Goal: Task Accomplishment & Management: Manage account settings

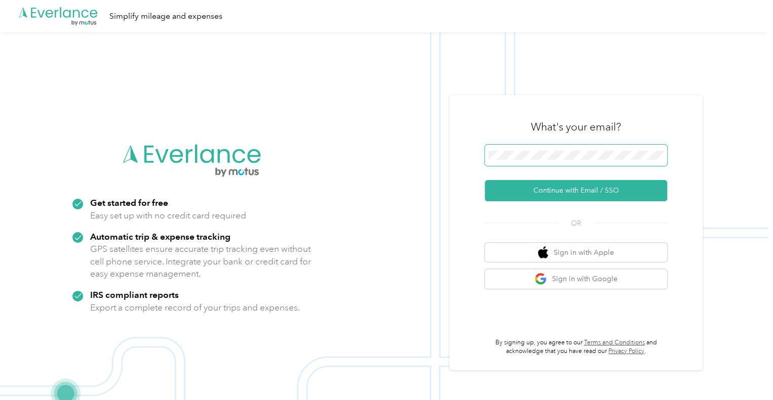
click at [562, 163] on span at bounding box center [575, 155] width 182 height 21
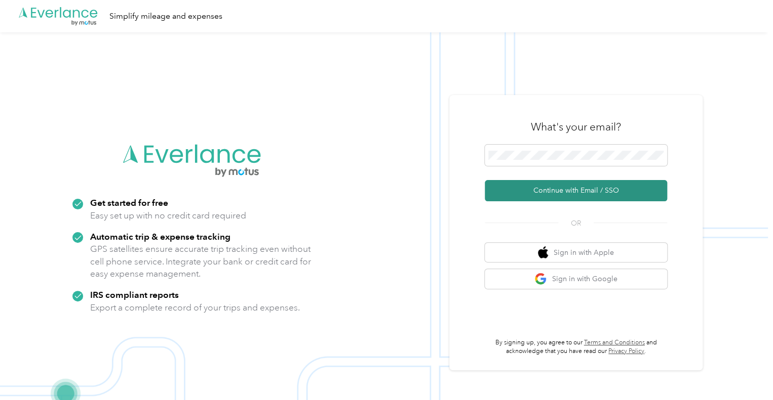
click at [571, 184] on button "Continue with Email / SSO" at bounding box center [575, 190] width 182 height 21
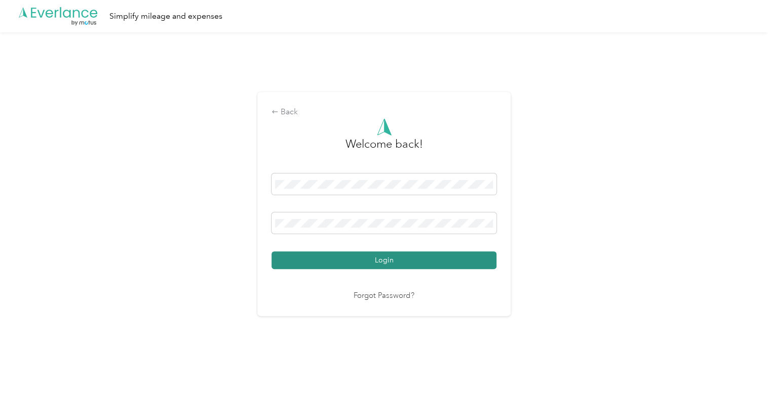
click at [403, 253] on button "Login" at bounding box center [383, 261] width 225 height 18
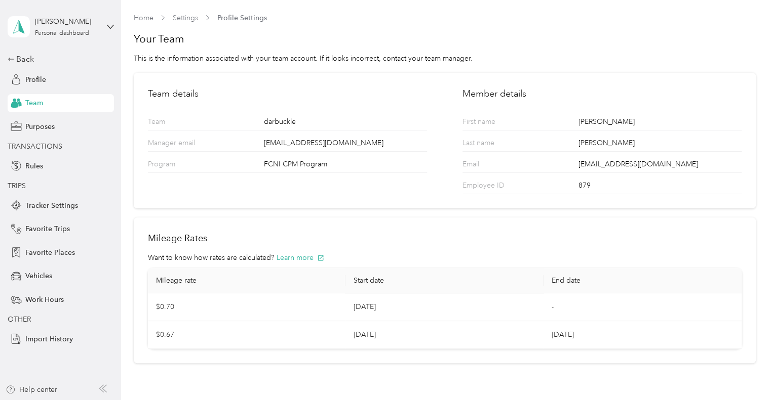
click at [104, 10] on div "[PERSON_NAME] Personal dashboard" at bounding box center [61, 26] width 106 height 35
click at [101, 30] on div "[PERSON_NAME] Personal dashboard" at bounding box center [61, 26] width 106 height 35
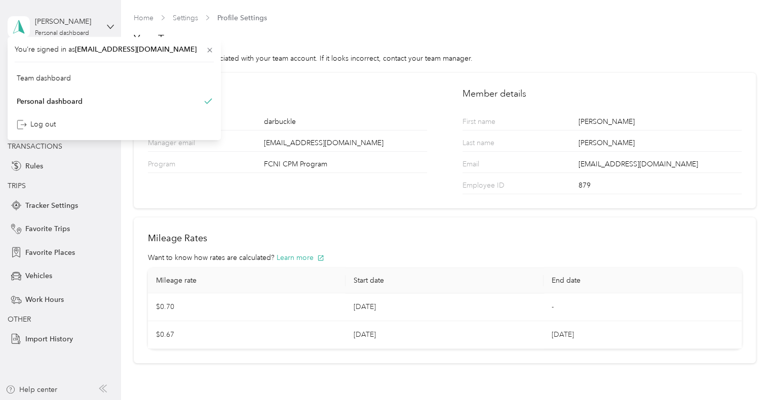
click at [101, 30] on div "[PERSON_NAME] Personal dashboard" at bounding box center [61, 26] width 106 height 35
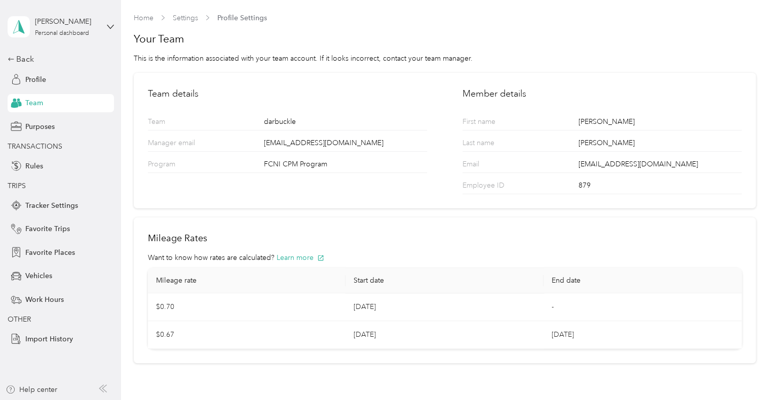
click at [79, 82] on div "Team dashboard" at bounding box center [114, 82] width 199 height 18
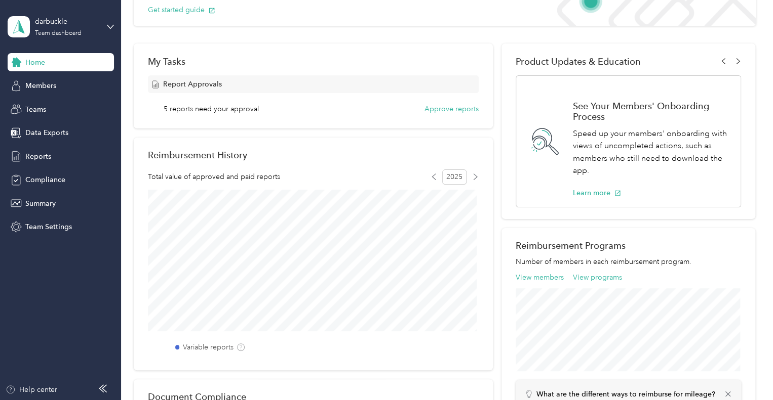
scroll to position [253, 0]
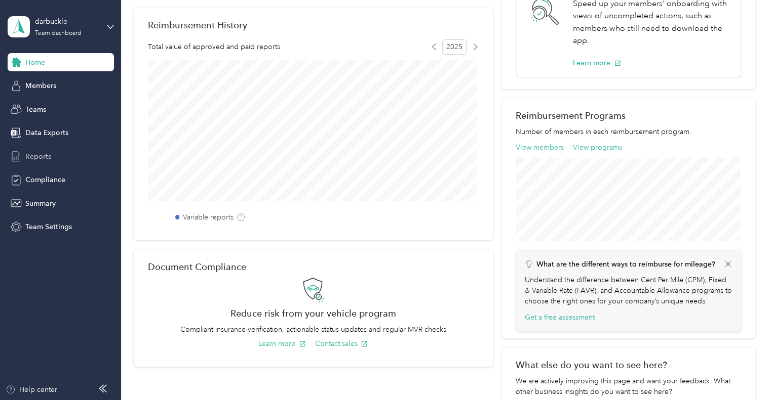
click at [43, 155] on span "Reports" at bounding box center [38, 156] width 26 height 11
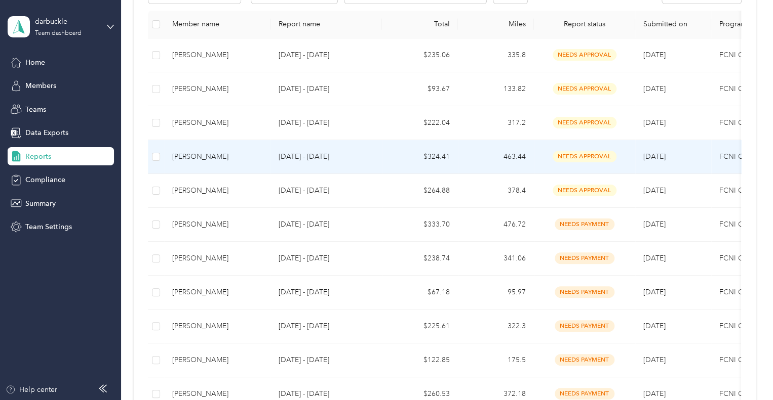
scroll to position [51, 0]
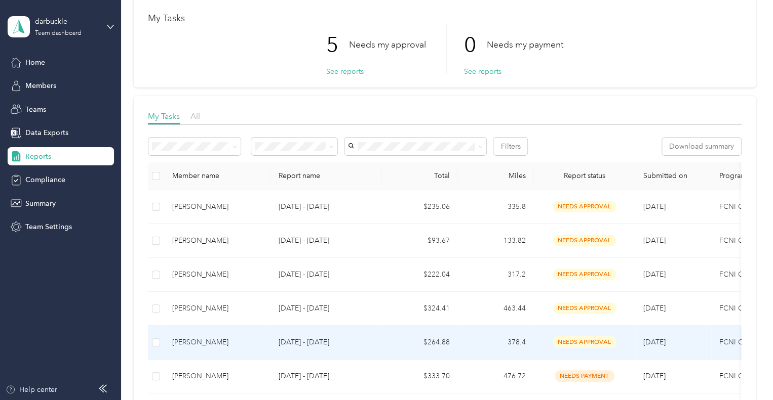
click at [319, 338] on p "[DATE] - [DATE]" at bounding box center [325, 342] width 95 height 11
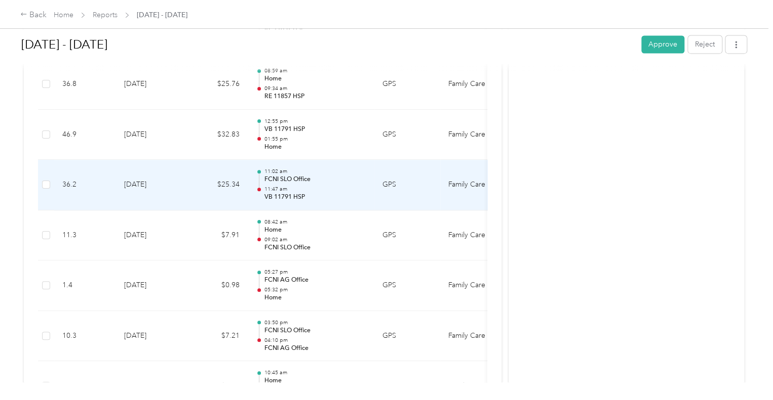
scroll to position [1121, 0]
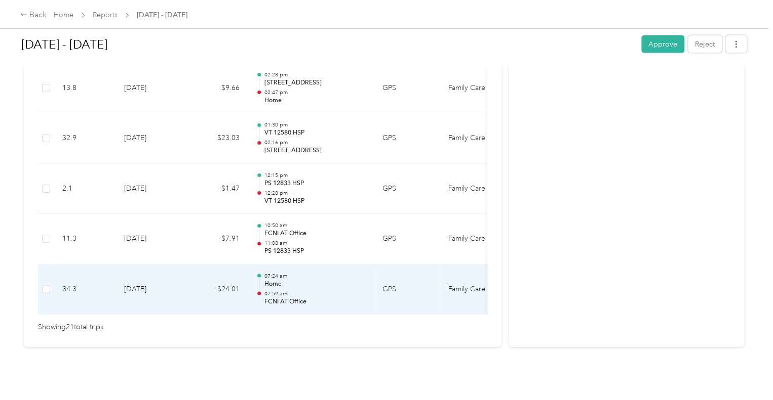
click at [313, 280] on p "Home" at bounding box center [315, 284] width 102 height 9
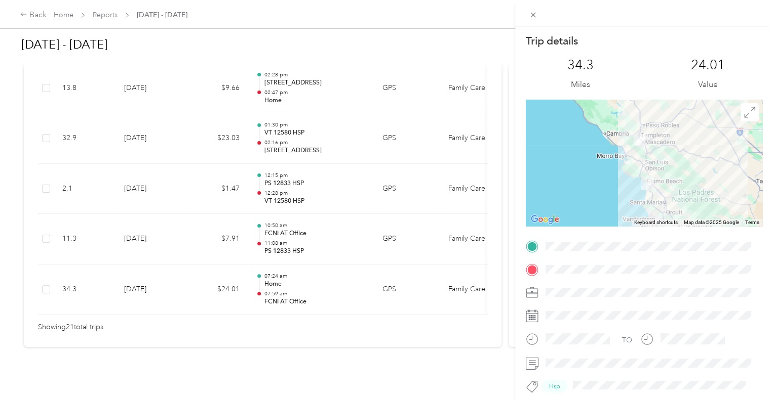
click at [325, 224] on div "Trip details This trip cannot be edited because it is either under review, appr…" at bounding box center [386, 200] width 773 height 400
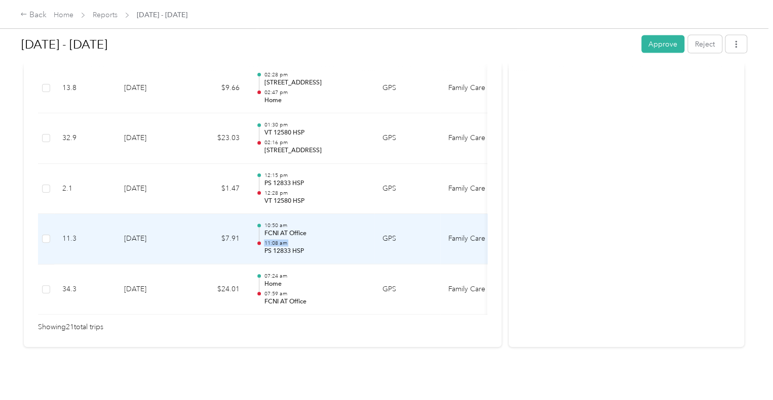
click at [325, 224] on div "10:50 am FCNI AT Office 11:08 am PS 12833 HSP" at bounding box center [315, 239] width 102 height 34
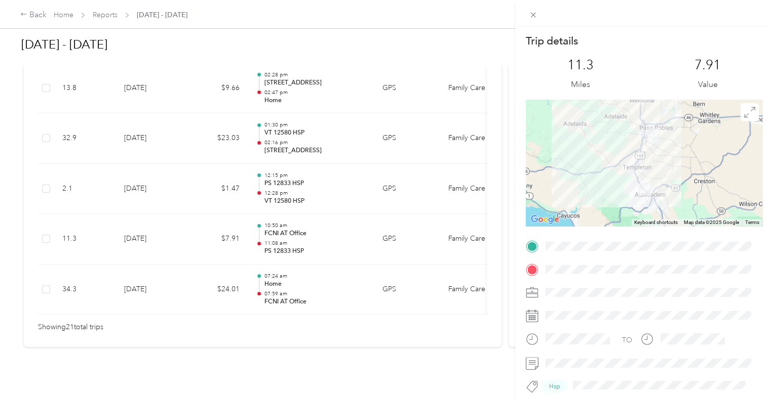
click at [325, 224] on div "Trip details This trip cannot be edited because it is either under review, appr…" at bounding box center [386, 200] width 773 height 400
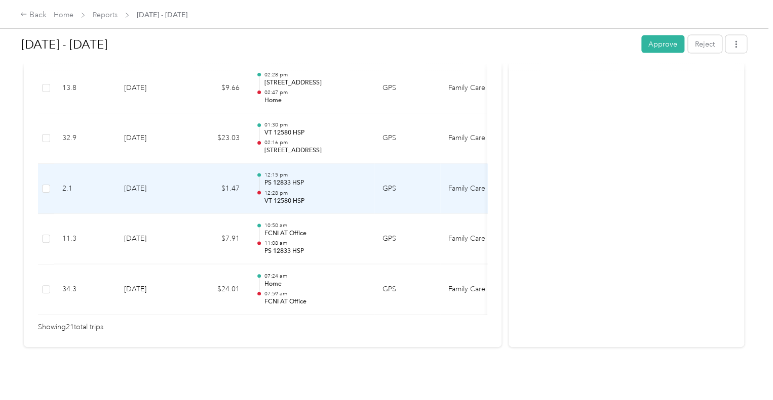
click at [319, 179] on p "PS 12833 HSP" at bounding box center [315, 183] width 102 height 9
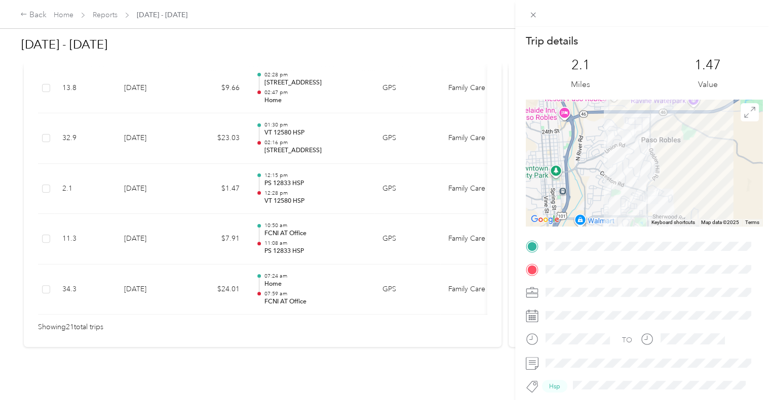
click at [319, 167] on div "Trip details This trip cannot be edited because it is either under review, appr…" at bounding box center [386, 200] width 773 height 400
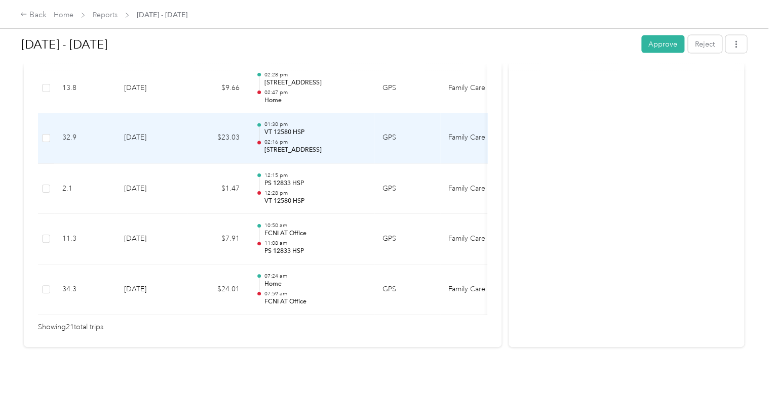
click at [317, 146] on p "[STREET_ADDRESS]" at bounding box center [315, 150] width 102 height 9
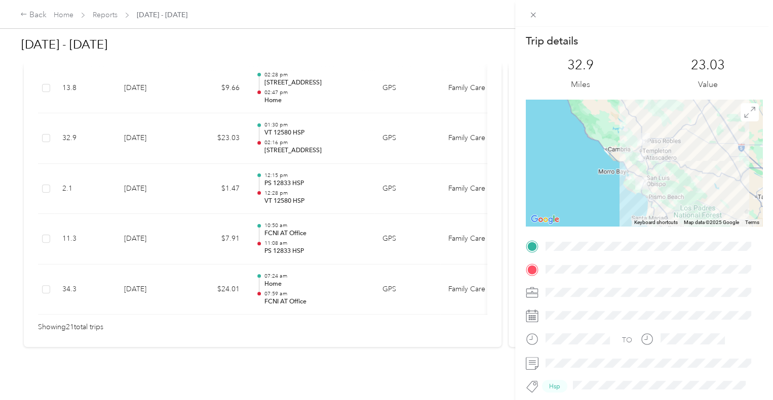
click at [312, 129] on div "Trip details This trip cannot be edited because it is either under review, appr…" at bounding box center [386, 200] width 773 height 400
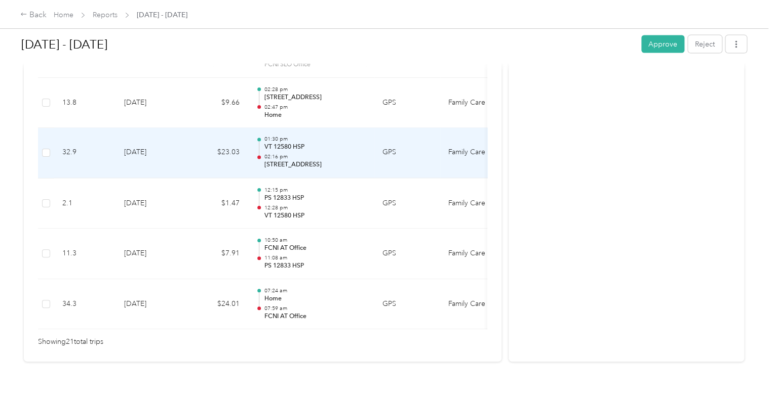
scroll to position [1070, 0]
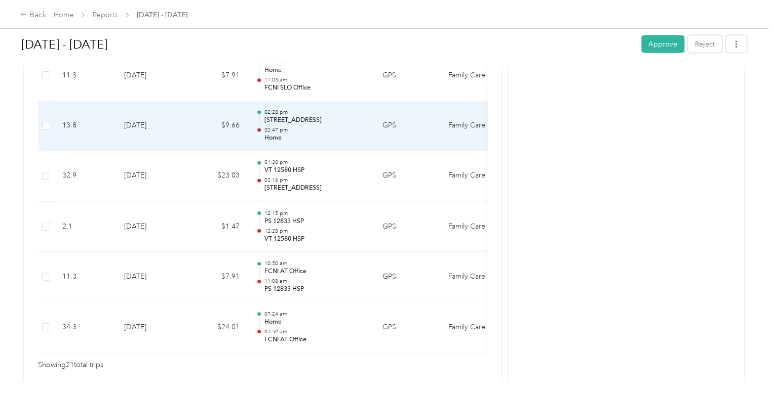
click at [312, 131] on p "02:47 pm" at bounding box center [315, 130] width 102 height 7
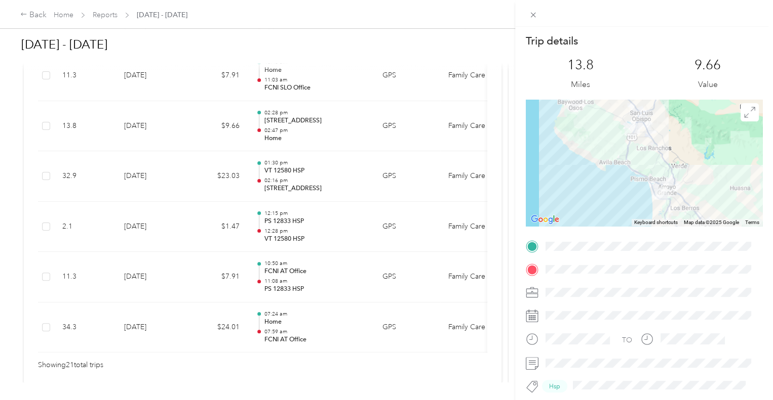
click at [312, 131] on div "Trip details This trip cannot be edited because it is either under review, appr…" at bounding box center [386, 200] width 773 height 400
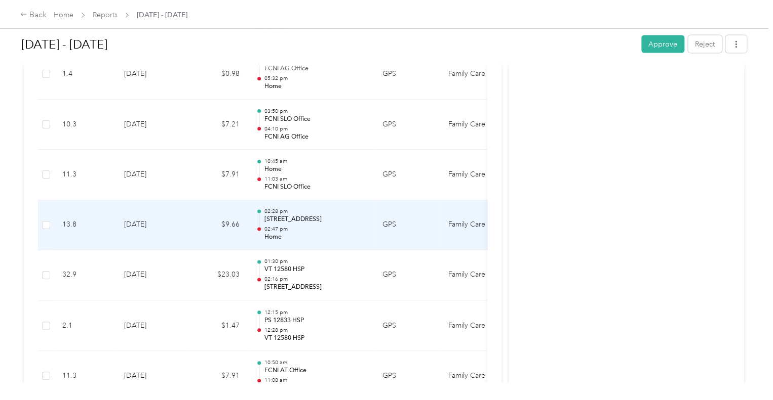
scroll to position [969, 0]
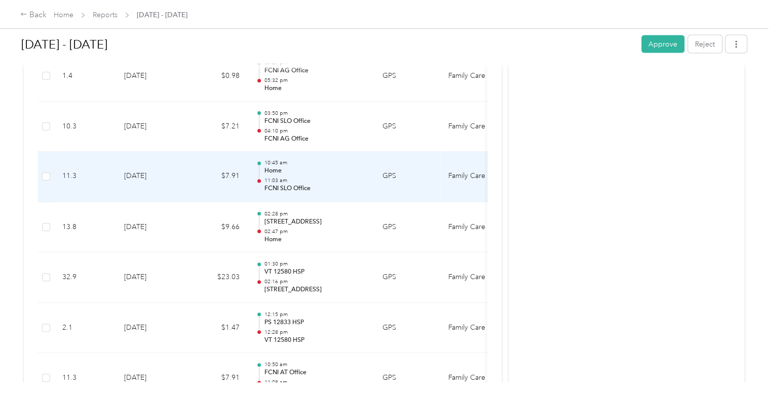
click at [318, 178] on p "11:03 am" at bounding box center [315, 181] width 102 height 7
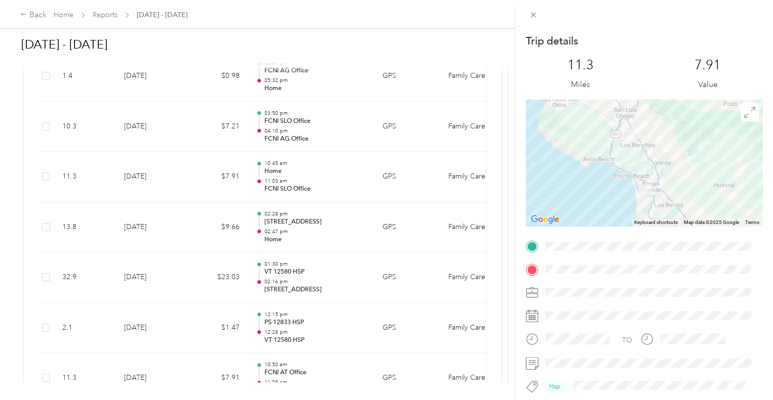
click at [318, 176] on div "Trip details This trip cannot be edited because it is either under review, appr…" at bounding box center [386, 200] width 773 height 400
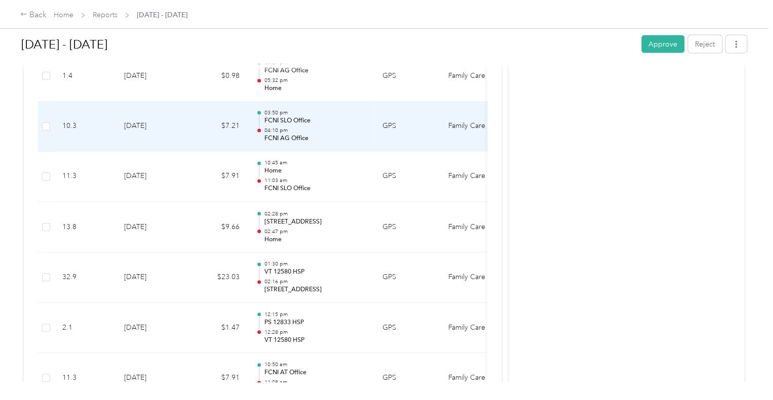
click at [327, 129] on p "04:10 pm" at bounding box center [315, 131] width 102 height 7
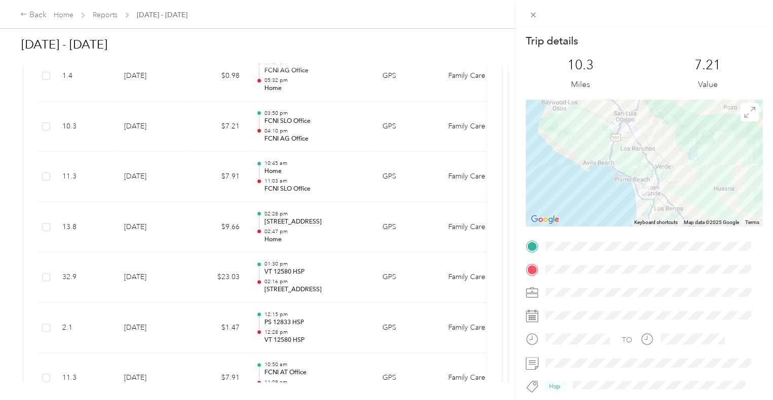
click at [327, 129] on div "Trip details This trip cannot be edited because it is either under review, appr…" at bounding box center [386, 200] width 773 height 400
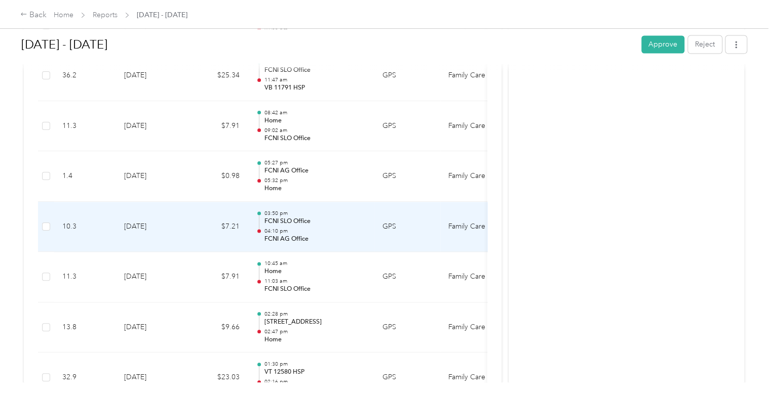
scroll to position [868, 0]
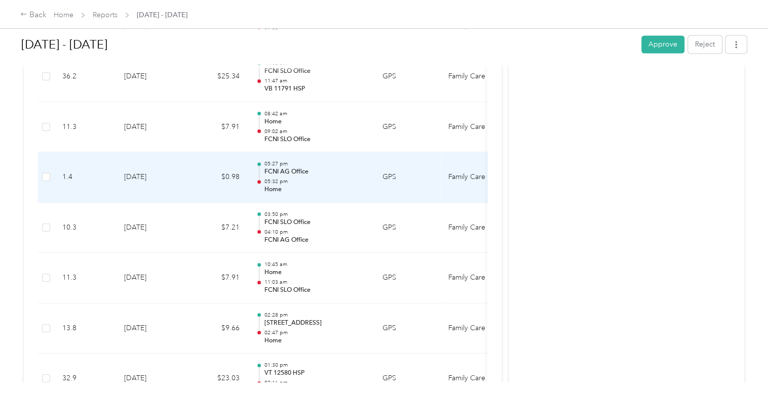
click at [317, 172] on p "FCNI AG Office" at bounding box center [315, 172] width 102 height 9
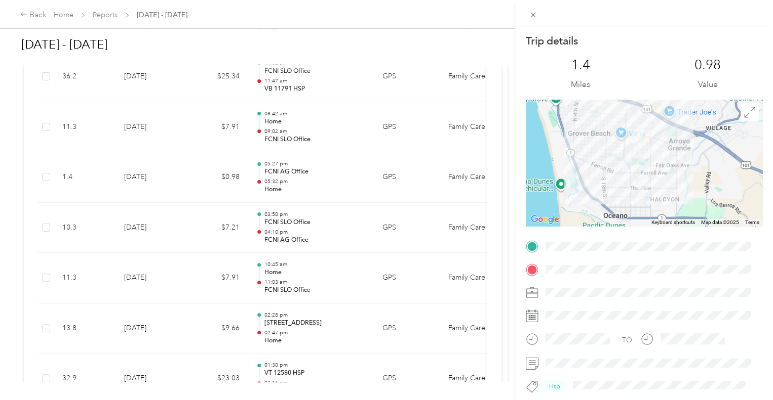
click at [317, 173] on div "Trip details This trip cannot be edited because it is either under review, appr…" at bounding box center [386, 200] width 773 height 400
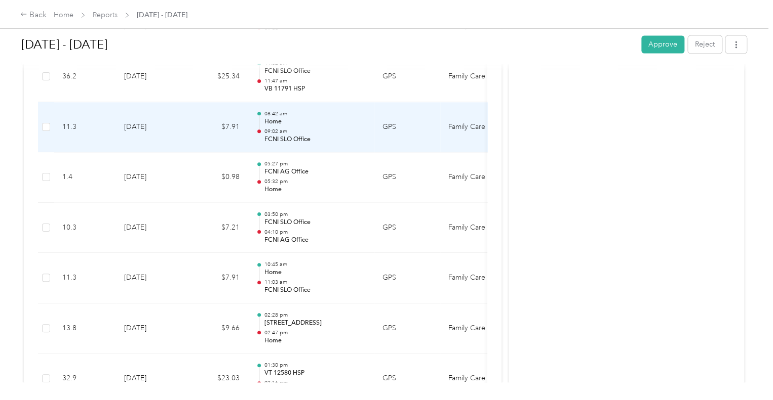
click at [320, 128] on p "09:02 am" at bounding box center [315, 131] width 102 height 7
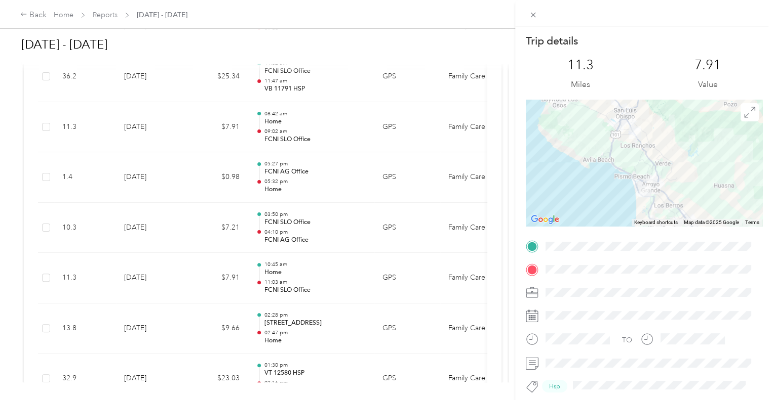
click at [320, 127] on div "Trip details This trip cannot be edited because it is either under review, appr…" at bounding box center [386, 200] width 773 height 400
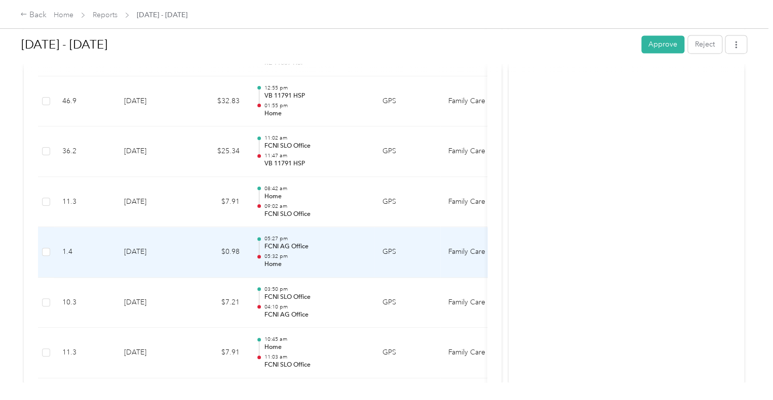
scroll to position [766, 0]
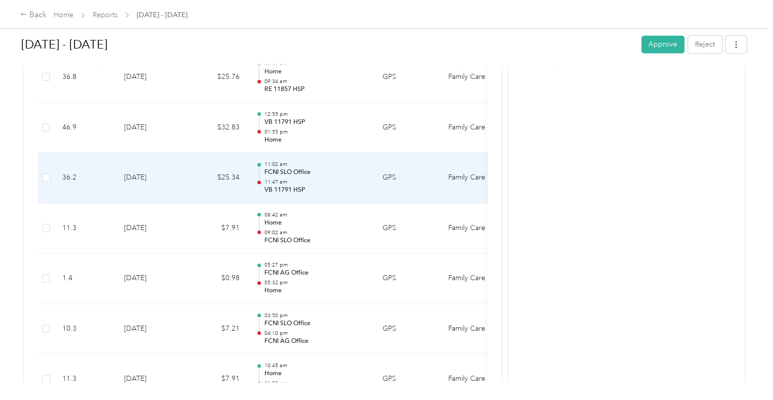
click at [323, 186] on p "VB 11791 HSP" at bounding box center [315, 190] width 102 height 9
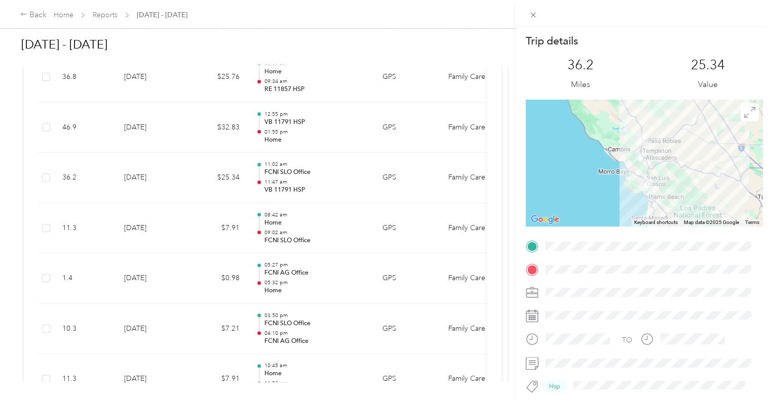
click at [323, 184] on div "Trip details This trip cannot be edited because it is either under review, appr…" at bounding box center [386, 200] width 773 height 400
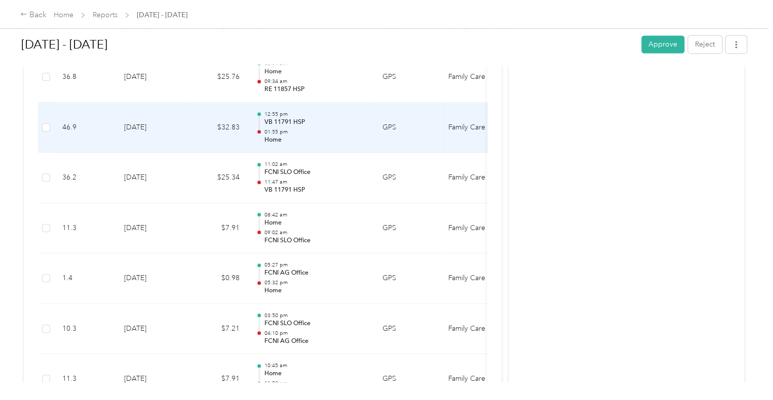
click at [304, 131] on p "01:55 pm" at bounding box center [315, 132] width 102 height 7
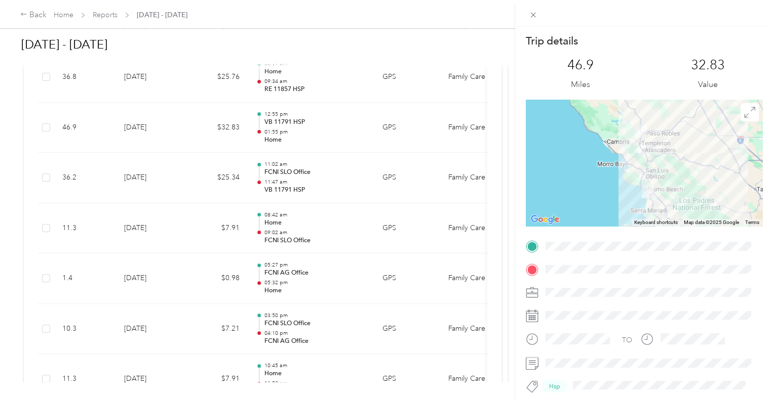
click at [304, 131] on div "Trip details This trip cannot be edited because it is either under review, appr…" at bounding box center [386, 200] width 773 height 400
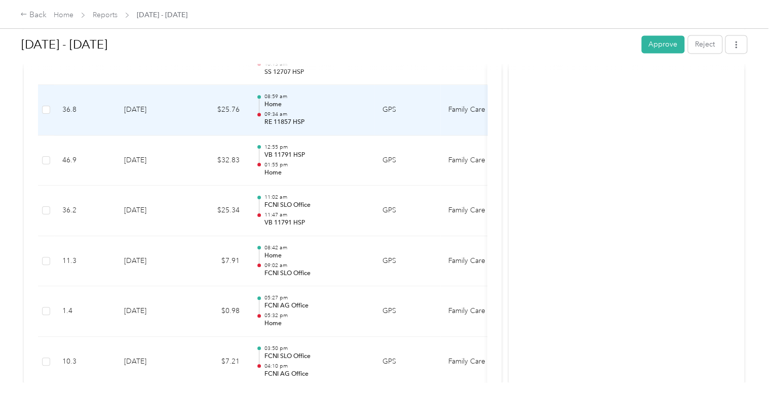
scroll to position [716, 0]
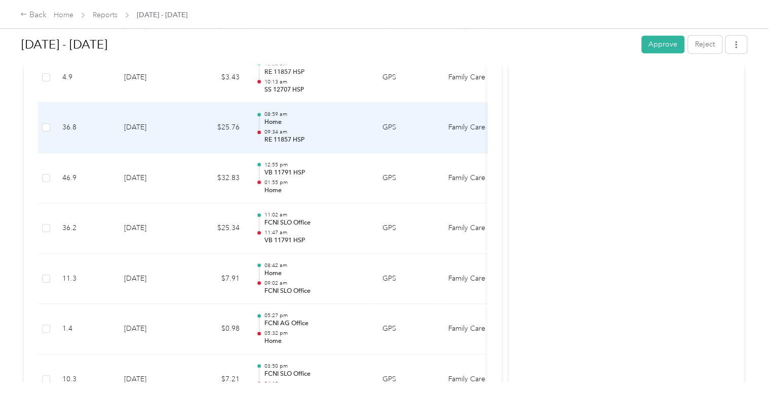
click at [294, 126] on div "08:59 am Home 09:34 am RE 11857 HSP" at bounding box center [315, 128] width 102 height 34
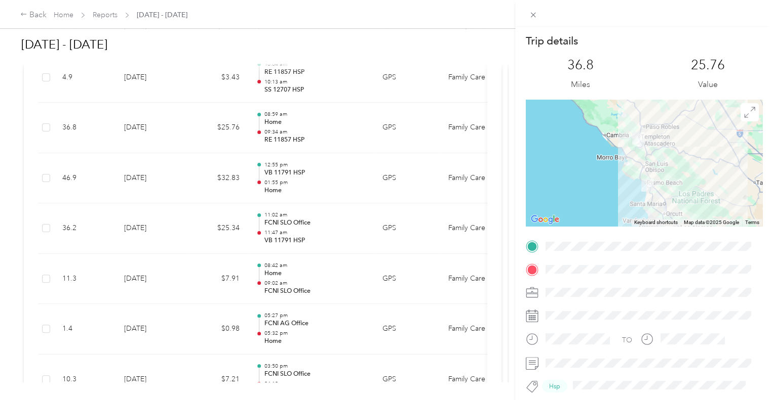
click at [294, 126] on div "Trip details This trip cannot be edited because it is either under review, appr…" at bounding box center [386, 200] width 773 height 400
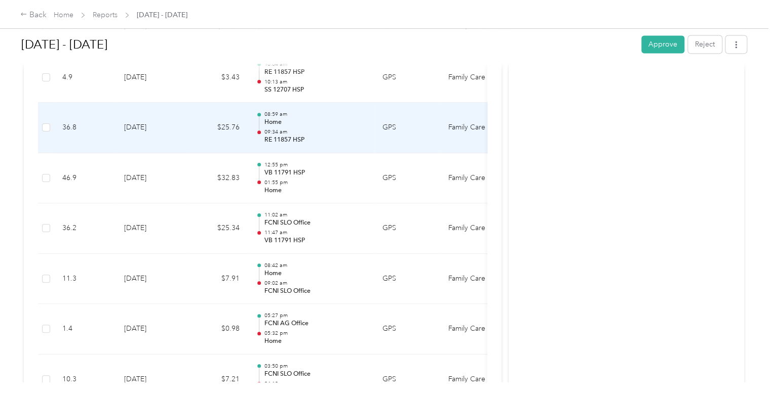
scroll to position [615, 0]
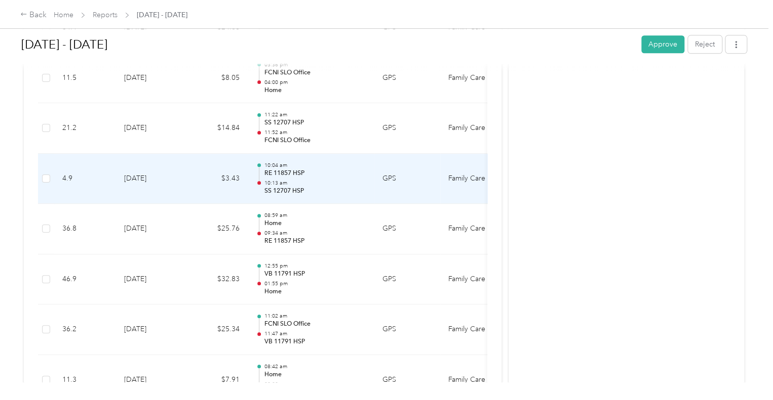
click at [301, 175] on p "RE 11857 HSP" at bounding box center [315, 173] width 102 height 9
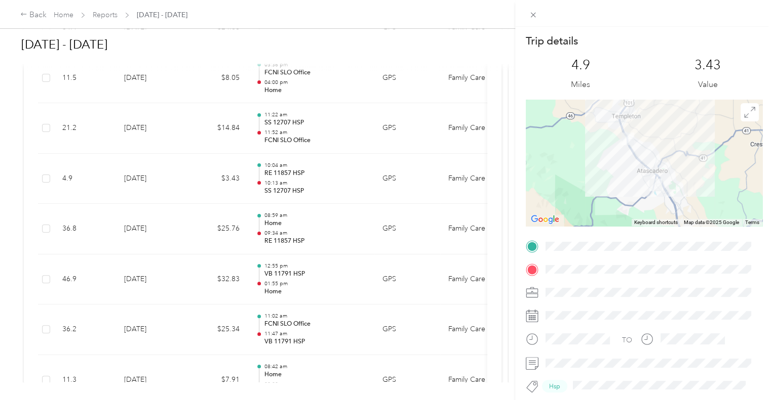
click at [301, 175] on div "Trip details This trip cannot be edited because it is either under review, appr…" at bounding box center [386, 200] width 773 height 400
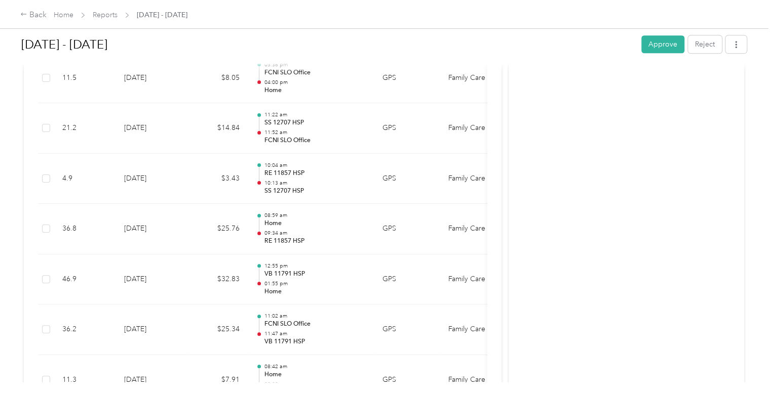
click at [310, 125] on p "SS 12707 HSP" at bounding box center [315, 122] width 102 height 9
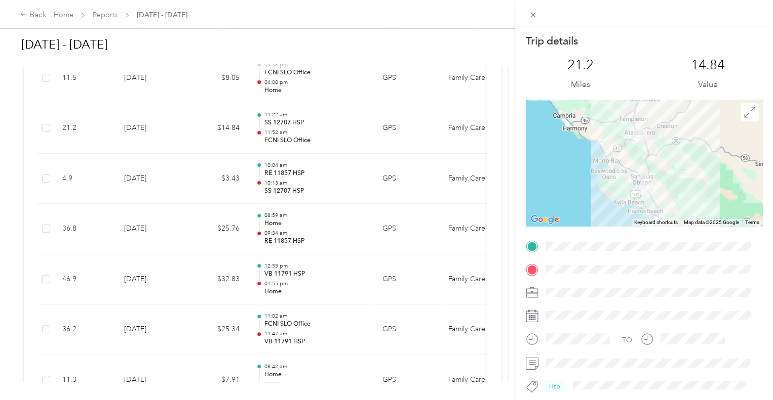
click at [310, 125] on div "Trip details This trip cannot be edited because it is either under review, appr…" at bounding box center [386, 200] width 773 height 400
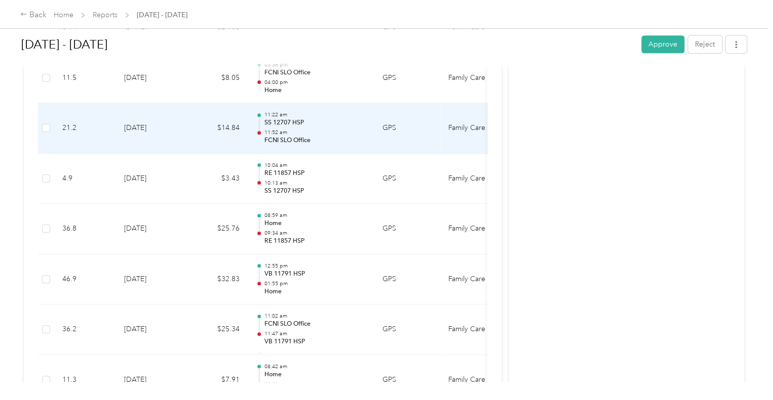
click at [307, 129] on p "11:52 am" at bounding box center [315, 132] width 102 height 7
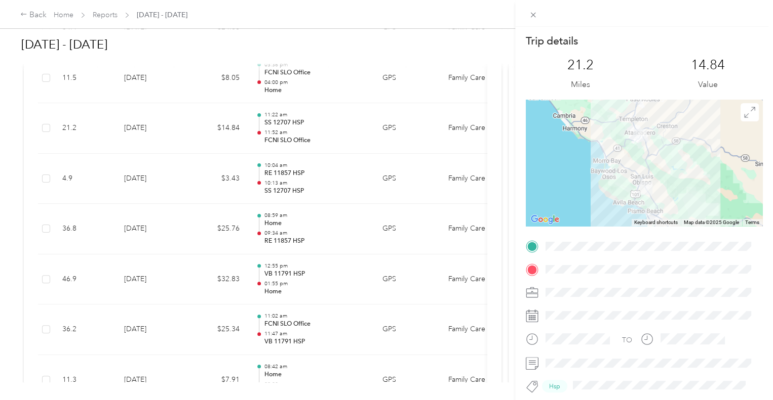
click at [307, 129] on div "Trip details This trip cannot be edited because it is either under review, appr…" at bounding box center [386, 200] width 773 height 400
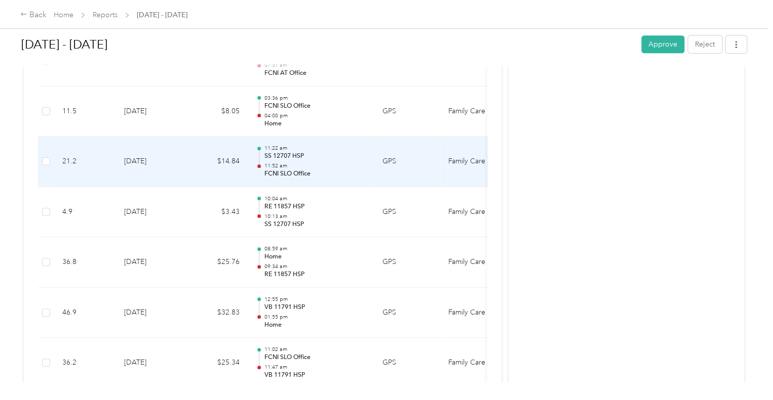
scroll to position [564, 0]
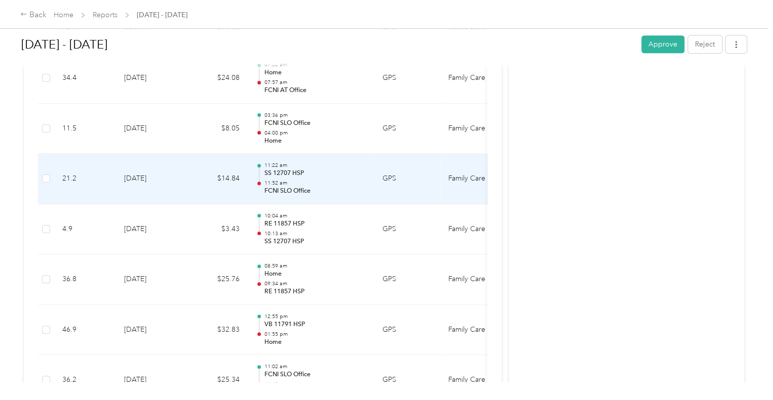
click at [307, 130] on p "04:00 pm" at bounding box center [315, 133] width 102 height 7
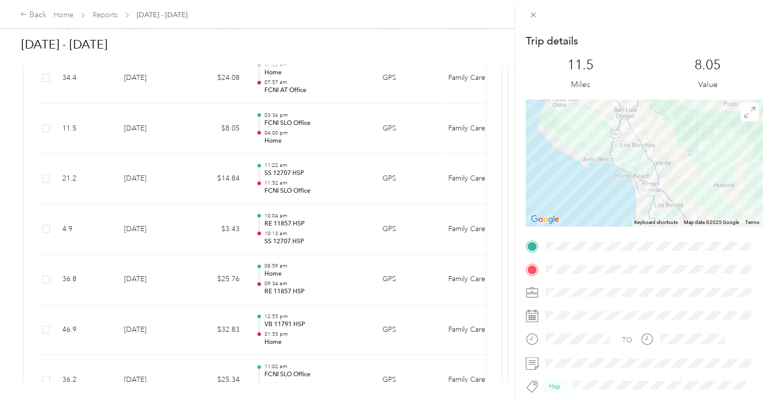
click at [307, 129] on div "Trip details This trip cannot be edited because it is either under review, appr…" at bounding box center [386, 200] width 773 height 400
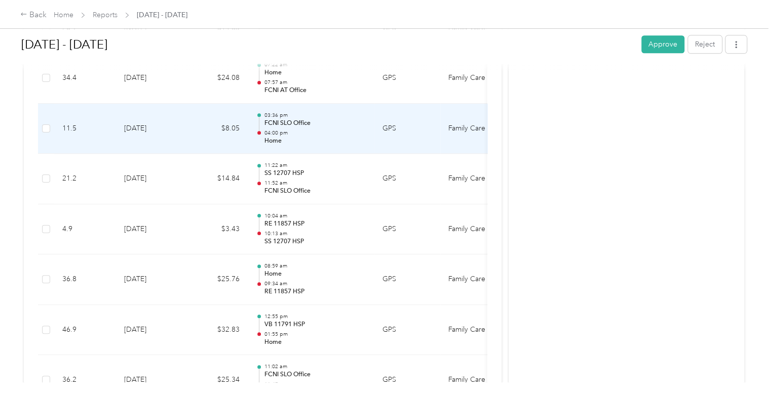
scroll to position [513, 0]
click at [305, 132] on p "07:57 am" at bounding box center [315, 133] width 102 height 7
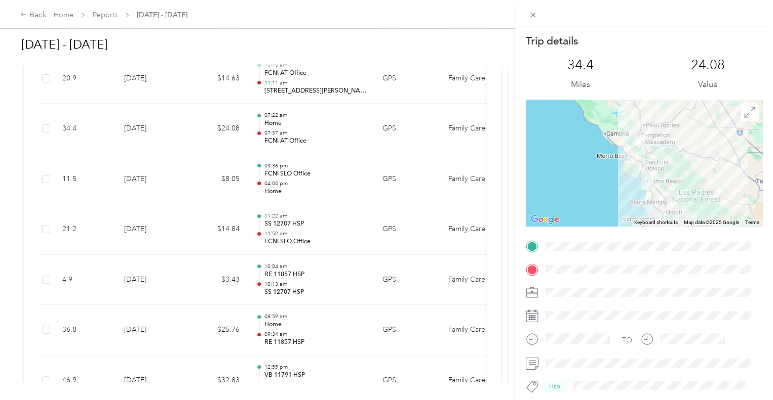
click at [305, 132] on div "Trip details This trip cannot be edited because it is either under review, appr…" at bounding box center [386, 200] width 773 height 400
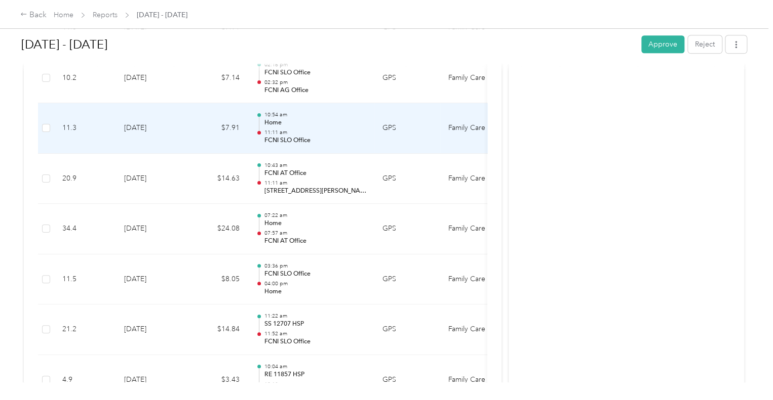
scroll to position [412, 0]
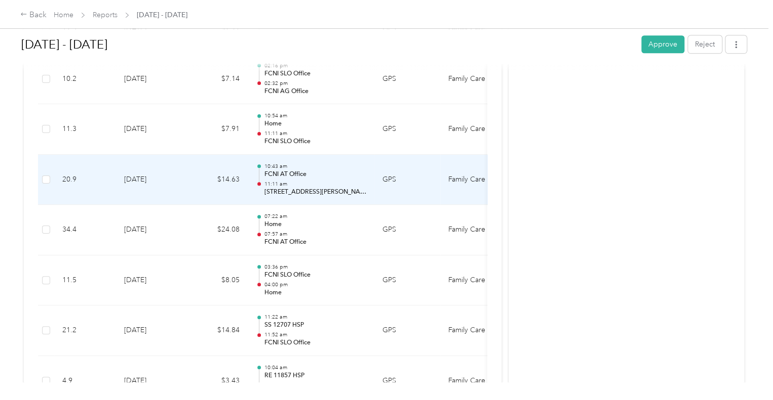
click at [326, 174] on p "FCNI AT Office" at bounding box center [315, 174] width 102 height 9
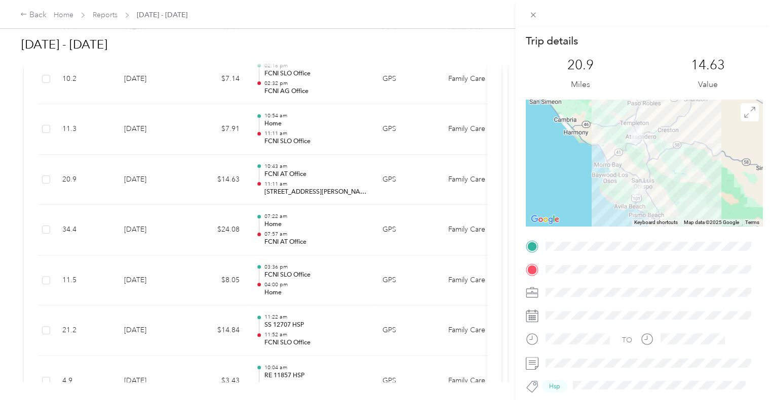
click at [314, 254] on div "Trip details This trip cannot be edited because it is either under review, appr…" at bounding box center [386, 200] width 773 height 400
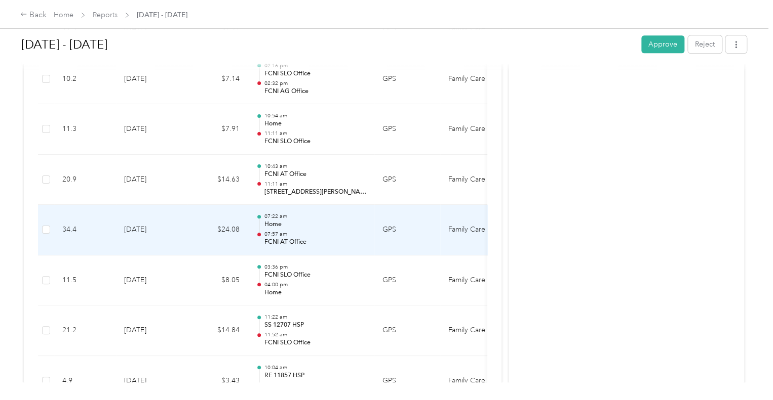
click at [318, 234] on p "07:57 am" at bounding box center [315, 234] width 102 height 7
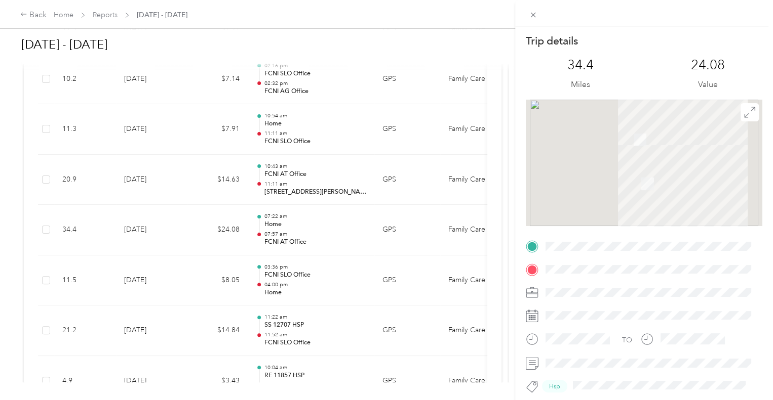
click at [323, 187] on div "Trip details This trip cannot be edited because it is either under review, appr…" at bounding box center [386, 200] width 773 height 400
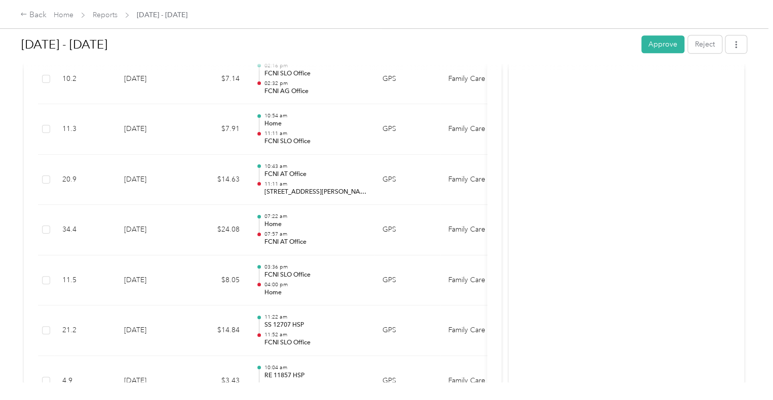
click at [321, 184] on p "11:11 am" at bounding box center [315, 184] width 102 height 7
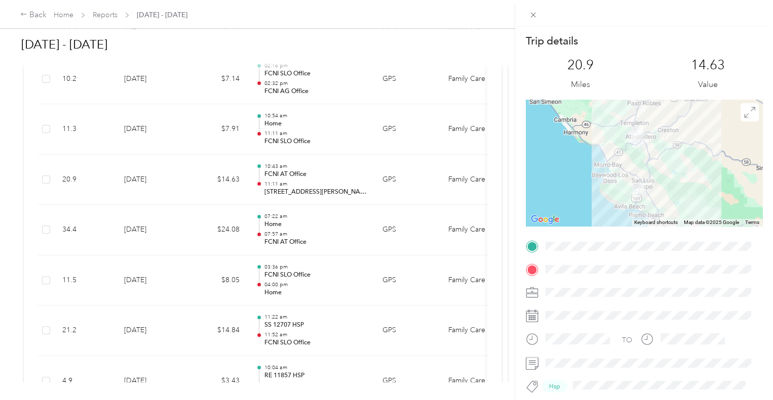
click at [321, 184] on div "Trip details This trip cannot be edited because it is either under review, appr…" at bounding box center [386, 200] width 773 height 400
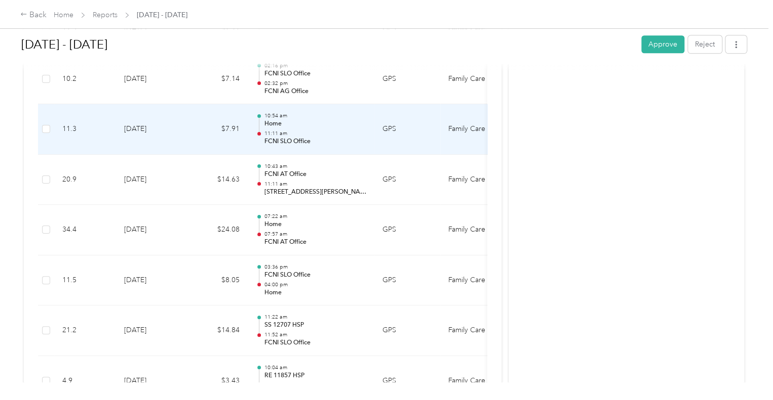
click at [330, 134] on p "11:11 am" at bounding box center [315, 133] width 102 height 7
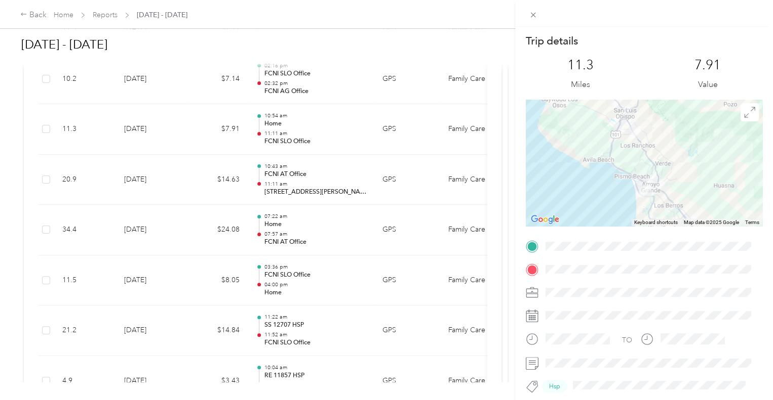
click at [330, 134] on div "Trip details This trip cannot be edited because it is either under review, appr…" at bounding box center [386, 200] width 773 height 400
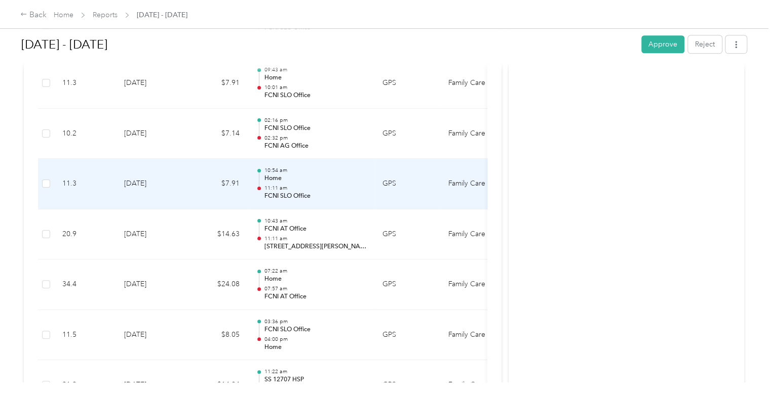
scroll to position [311, 0]
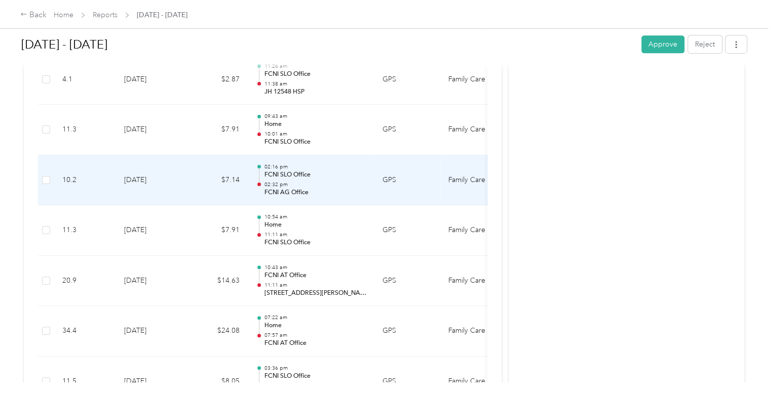
click at [331, 178] on div "02:16 pm FCNI SLO Office 02:32 pm FCNI AG Office" at bounding box center [315, 181] width 102 height 34
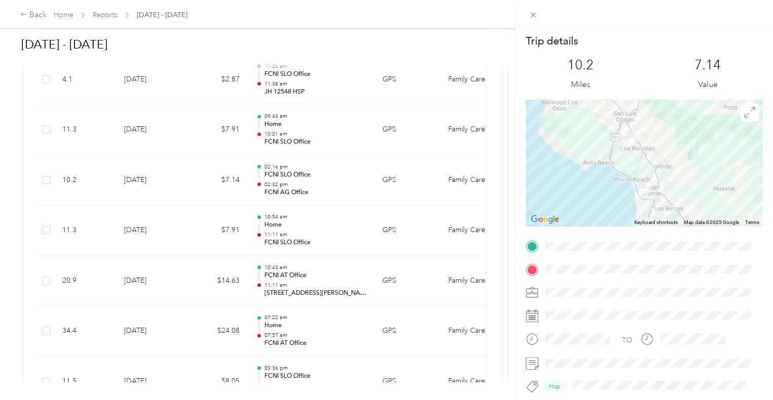
click at [331, 178] on div "Trip details This trip cannot be edited because it is either under review, appr…" at bounding box center [386, 200] width 773 height 400
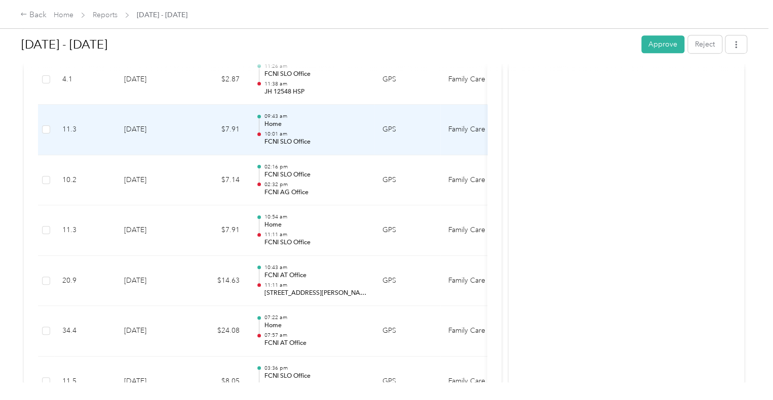
click at [332, 133] on p "10:01 am" at bounding box center [315, 134] width 102 height 7
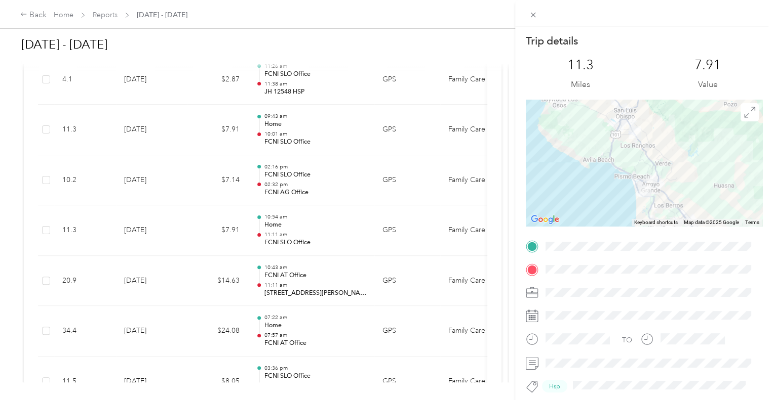
click at [330, 174] on div "Trip details This trip cannot be edited because it is either under review, appr…" at bounding box center [386, 200] width 773 height 400
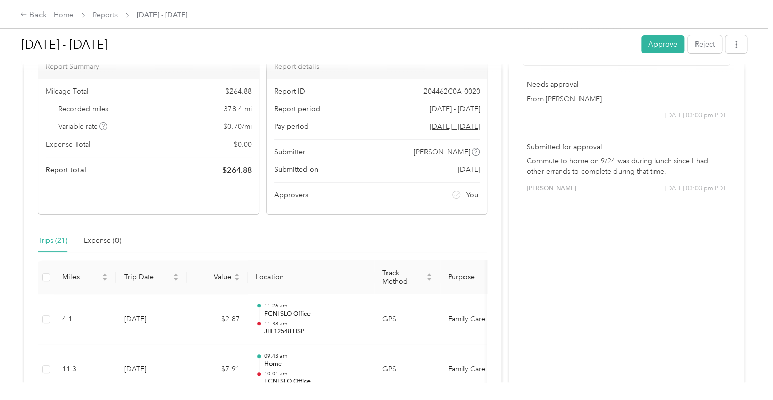
scroll to position [0, 0]
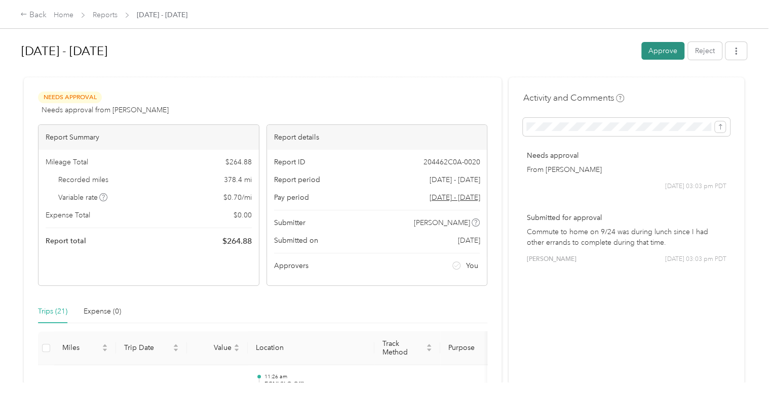
click at [663, 49] on button "Approve" at bounding box center [662, 51] width 43 height 18
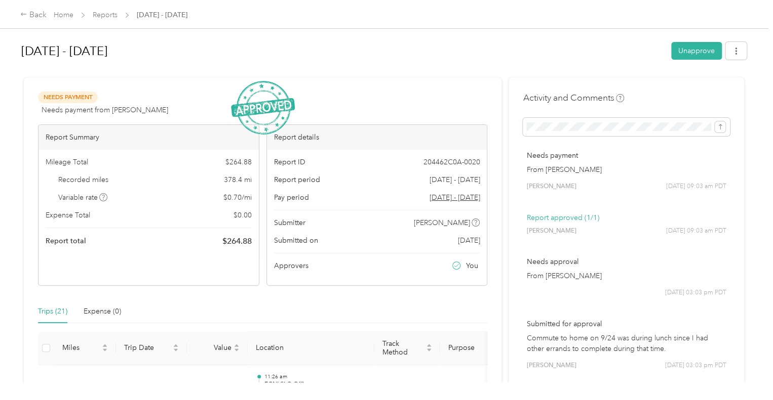
click at [119, 14] on div "Home Reports [DATE] - [DATE]" at bounding box center [121, 15] width 134 height 11
click at [117, 16] on link "Reports" at bounding box center [105, 15] width 25 height 9
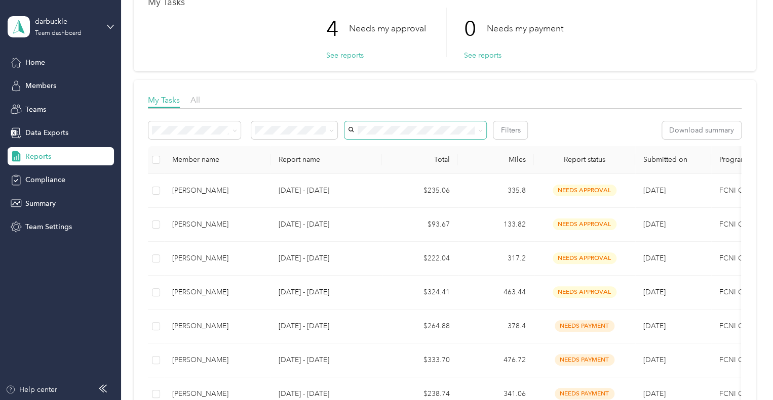
scroll to position [152, 0]
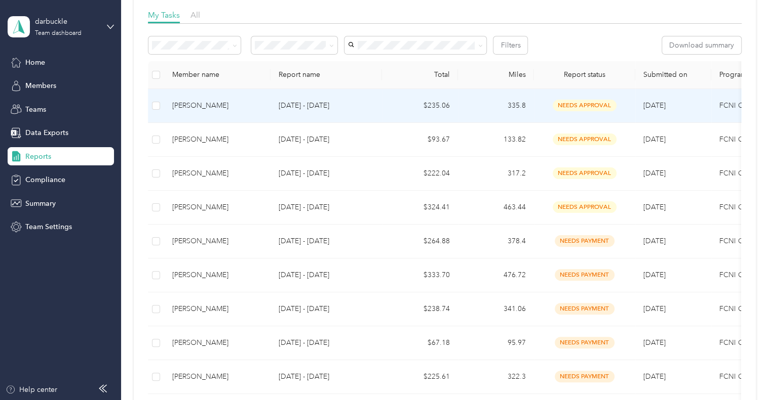
click at [284, 101] on p "[DATE] - [DATE]" at bounding box center [325, 105] width 95 height 11
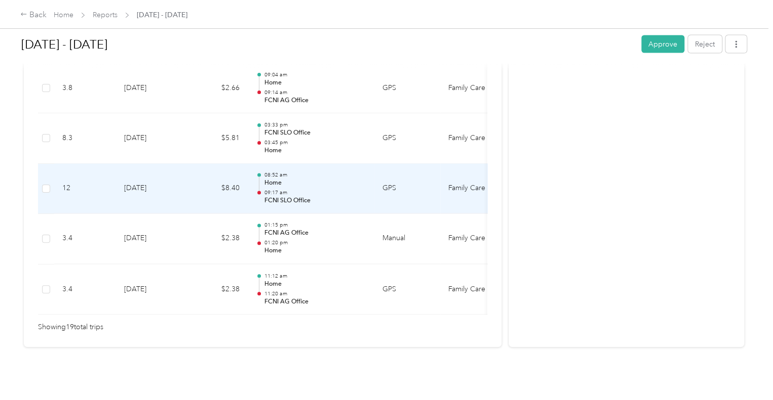
scroll to position [969, 0]
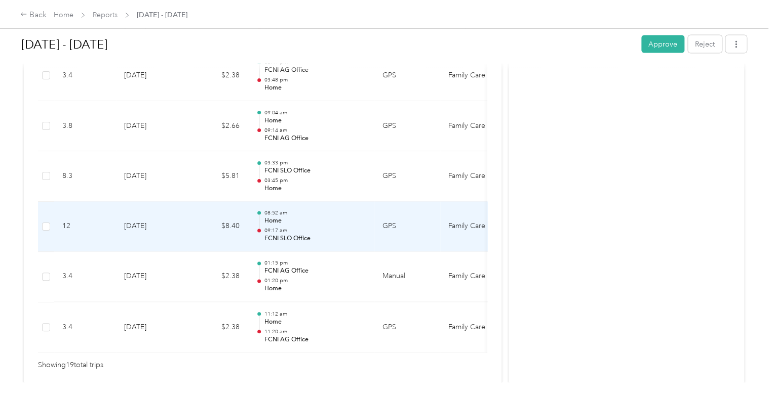
click at [292, 228] on p "09:17 am" at bounding box center [315, 231] width 102 height 7
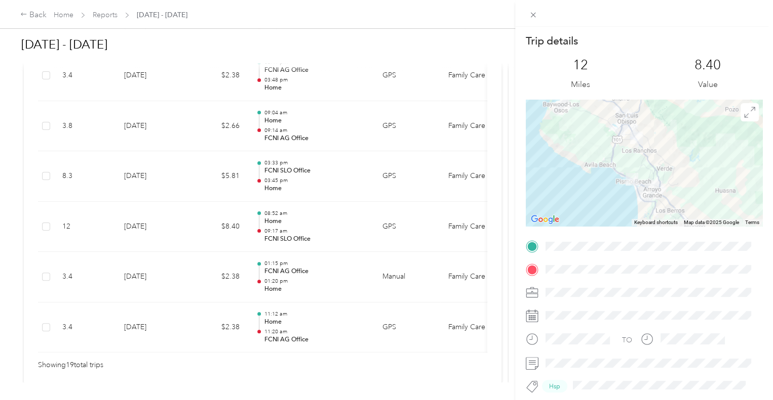
click at [292, 228] on div "Trip details This trip cannot be edited because it is either under review, appr…" at bounding box center [386, 200] width 773 height 400
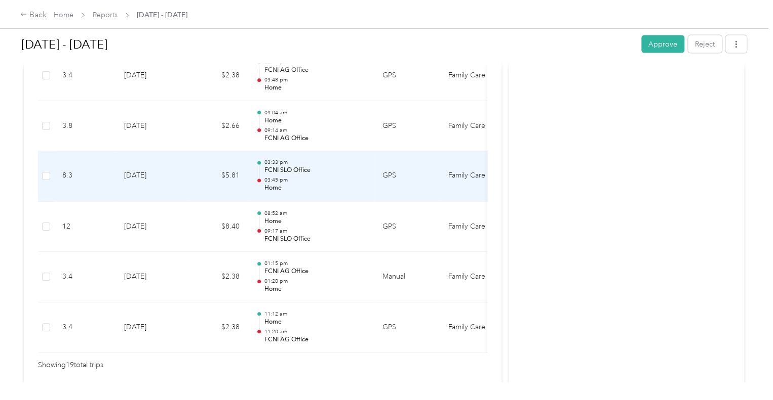
click at [296, 181] on p "03:45 pm" at bounding box center [315, 180] width 102 height 7
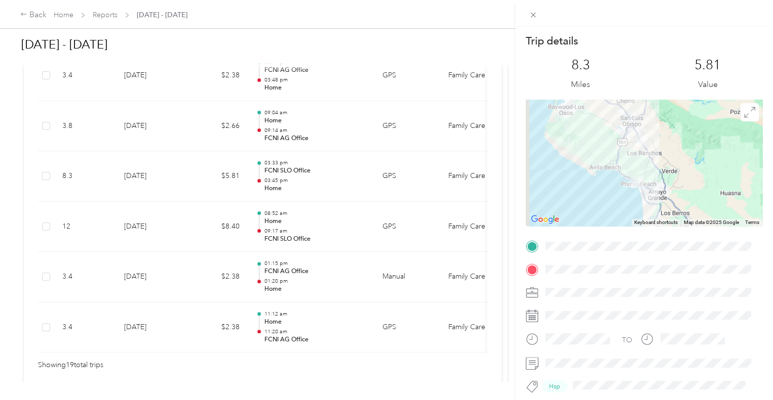
click at [296, 180] on div "Trip details This trip cannot be edited because it is either under review, appr…" at bounding box center [386, 200] width 773 height 400
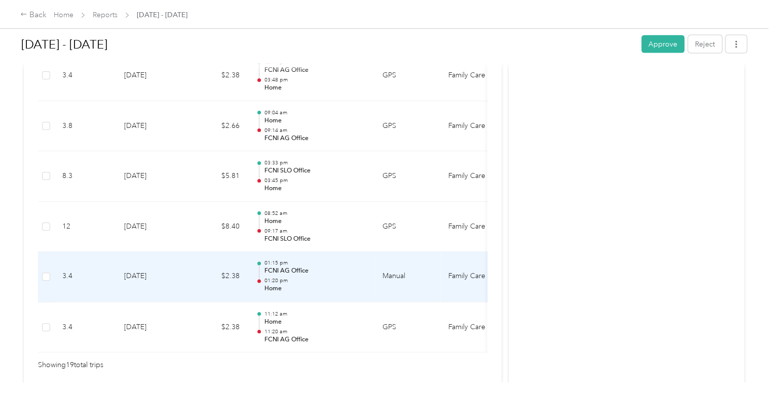
click at [390, 281] on td "Manual" at bounding box center [407, 277] width 66 height 51
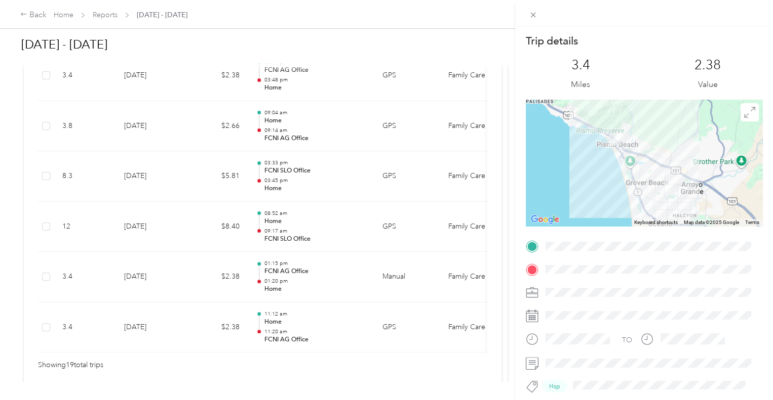
click at [354, 224] on div "Trip details This trip cannot be edited because it is either under review, appr…" at bounding box center [386, 200] width 773 height 400
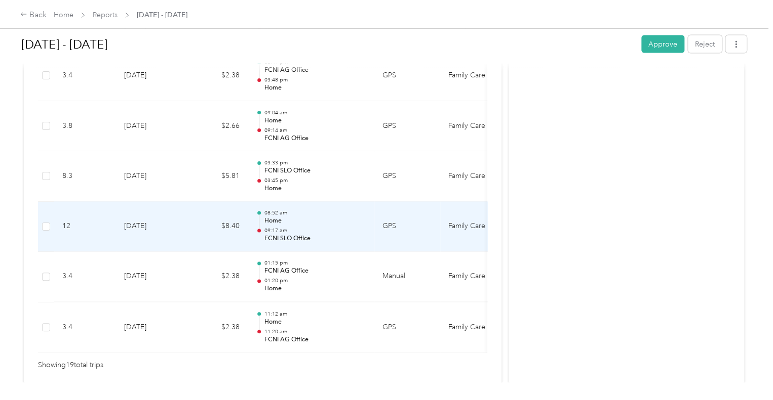
click at [354, 224] on div "08:52 am Home 09:17 am FCNI SLO Office" at bounding box center [315, 227] width 102 height 34
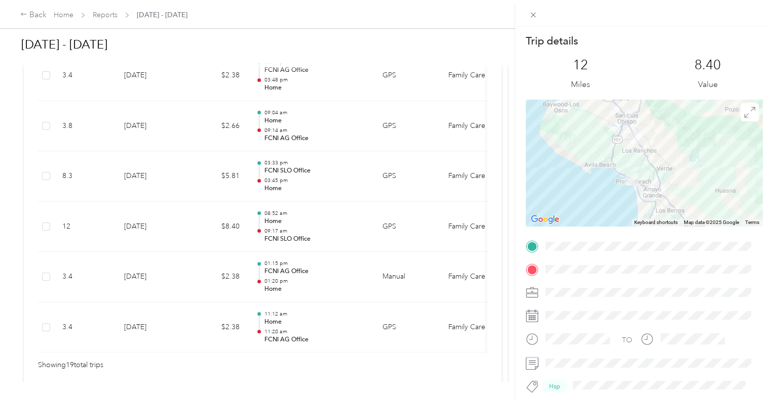
click at [354, 224] on div "Trip details This trip cannot be edited because it is either under review, appr…" at bounding box center [386, 200] width 773 height 400
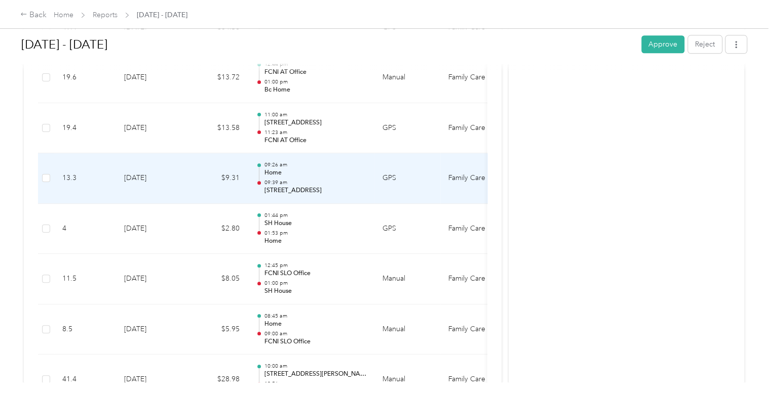
scroll to position [463, 0]
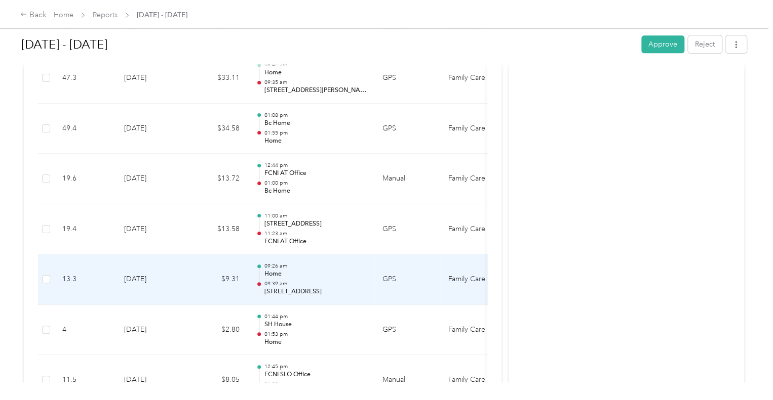
click at [343, 285] on p "09:39 am" at bounding box center [315, 283] width 102 height 7
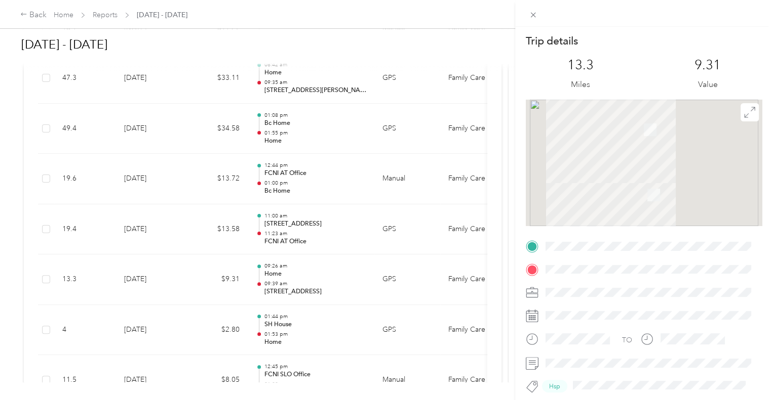
click at [342, 222] on div "Trip details This trip cannot be edited because it is either under review, appr…" at bounding box center [386, 200] width 773 height 400
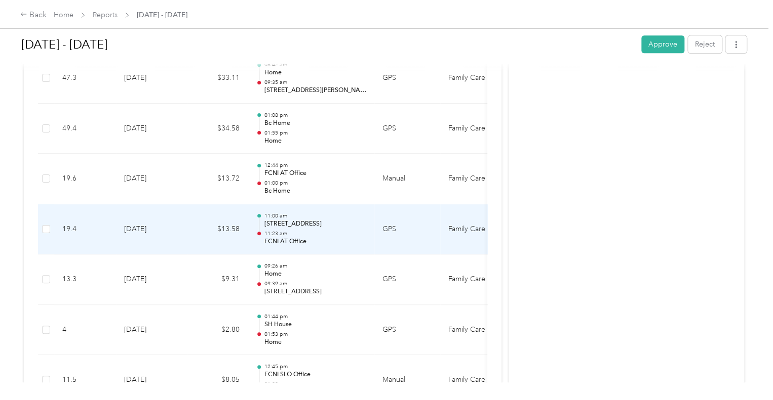
click at [342, 222] on p "[STREET_ADDRESS]" at bounding box center [315, 224] width 102 height 9
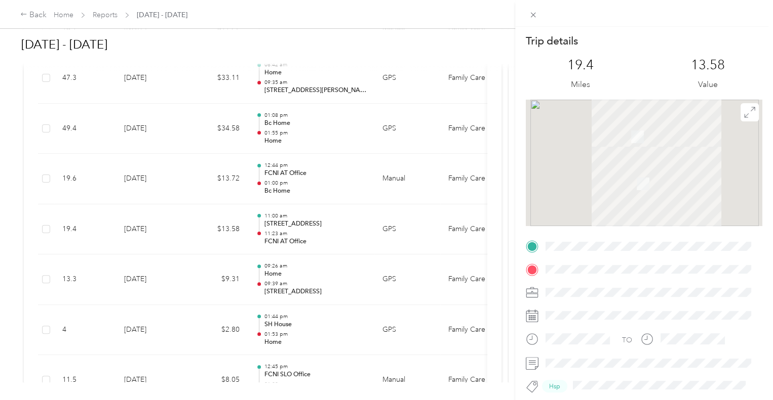
click at [342, 222] on div "Trip details This trip cannot be edited because it is either under review, appr…" at bounding box center [386, 200] width 773 height 400
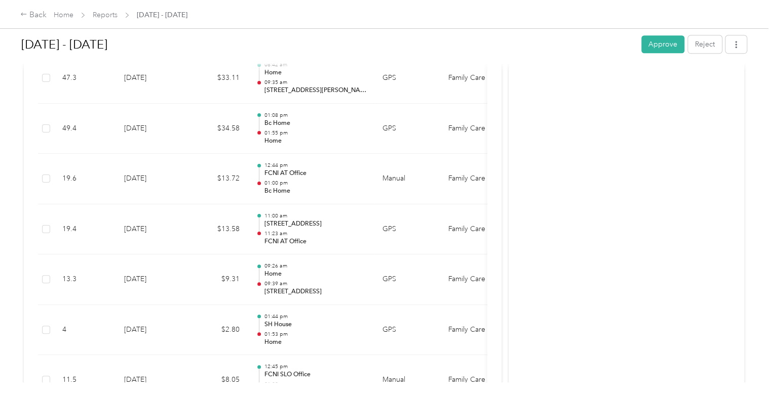
click at [314, 172] on p "FCNI AT Office" at bounding box center [315, 173] width 102 height 9
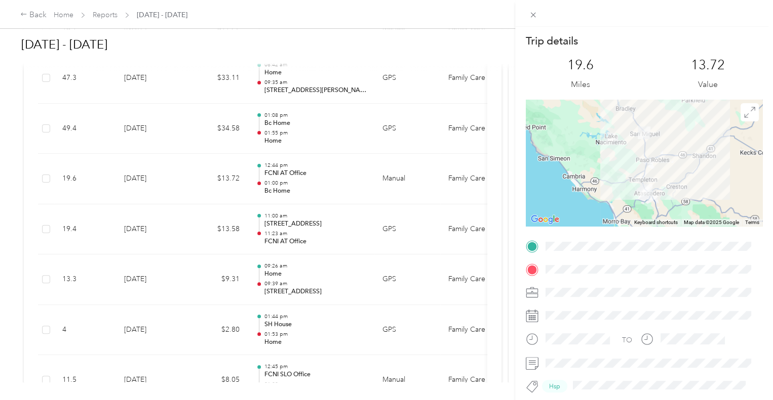
click at [314, 172] on div "Trip details This trip cannot be edited because it is either under review, appr…" at bounding box center [386, 200] width 773 height 400
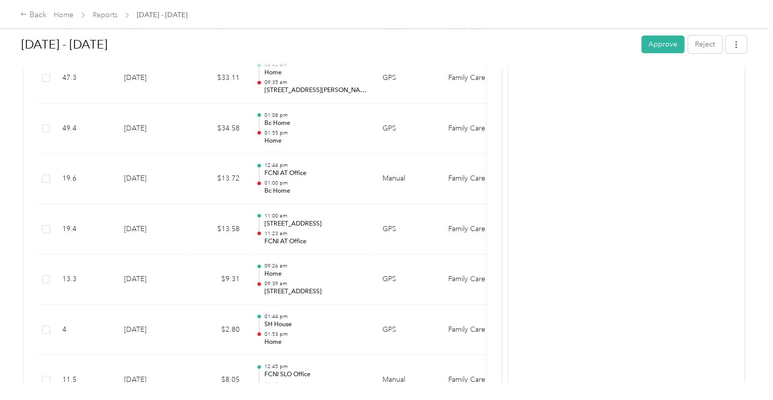
click at [318, 132] on p "01:55 pm" at bounding box center [315, 133] width 102 height 7
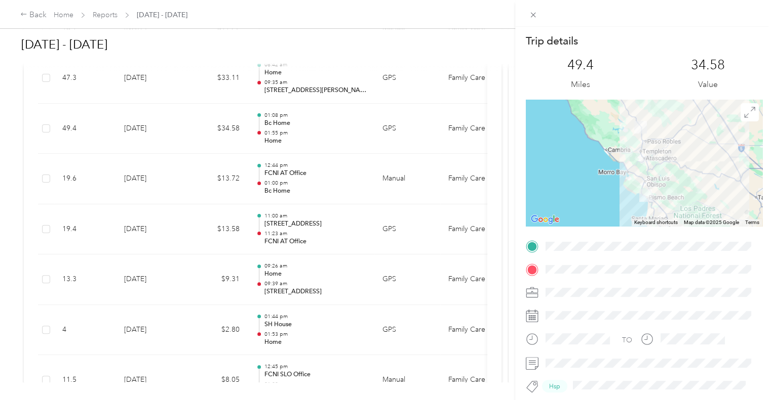
click at [318, 132] on div "Trip details This trip cannot be edited because it is either under review, appr…" at bounding box center [386, 200] width 773 height 400
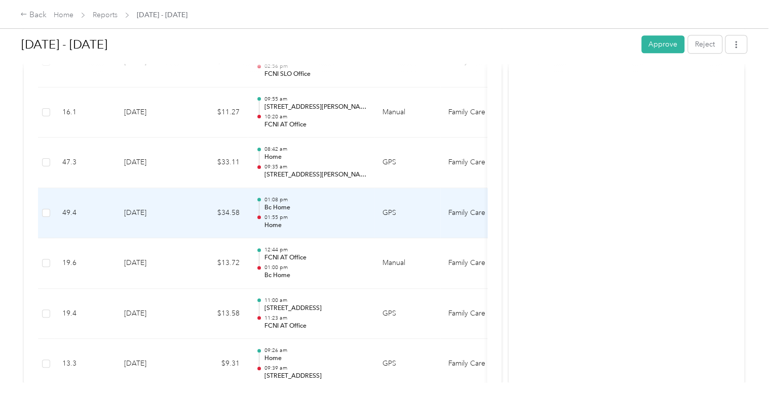
scroll to position [362, 0]
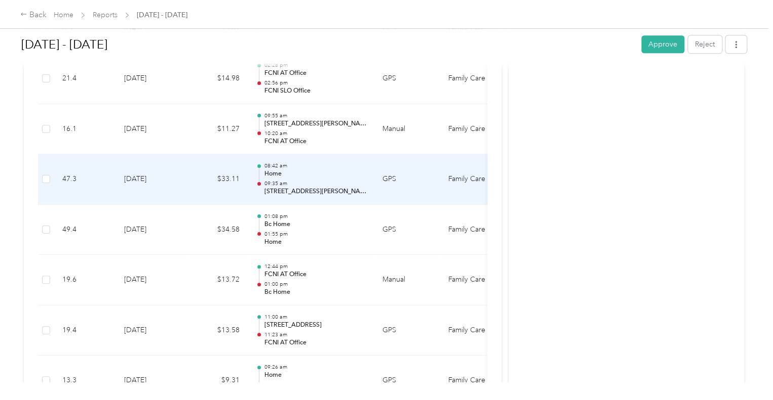
click at [318, 184] on p "09:35 am" at bounding box center [315, 183] width 102 height 7
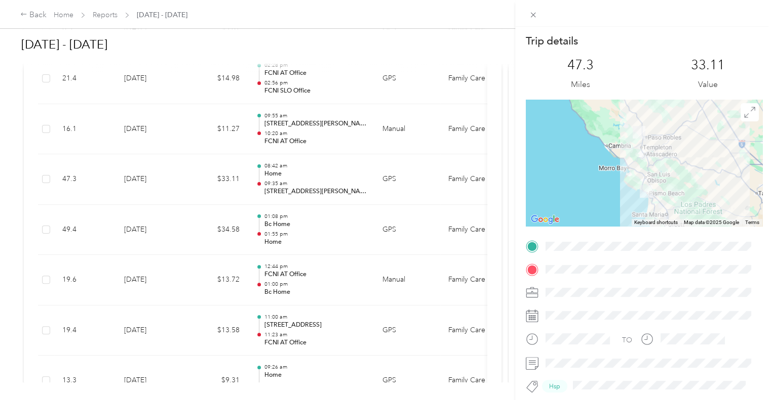
click at [318, 184] on div "Trip details This trip cannot be edited because it is either under review, appr…" at bounding box center [386, 200] width 773 height 400
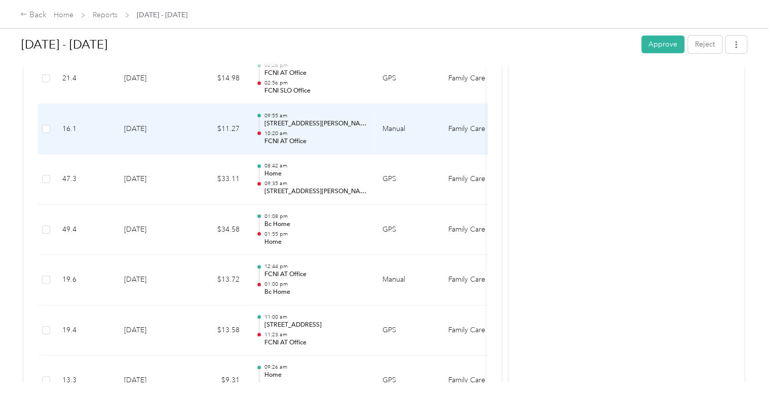
click at [314, 134] on p "10:20 am" at bounding box center [315, 133] width 102 height 7
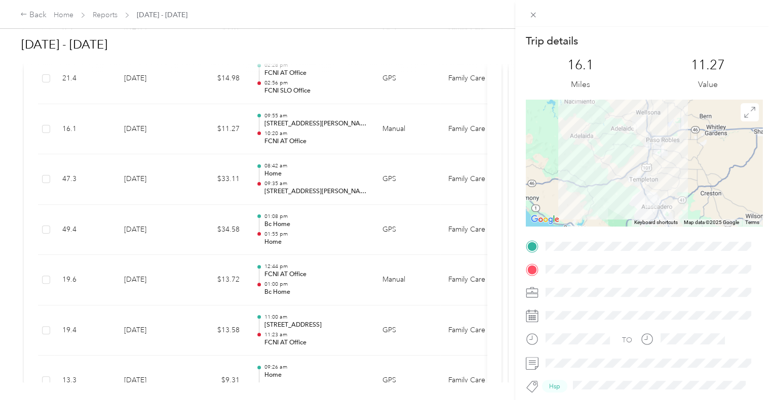
click at [314, 134] on div "Trip details This trip cannot be edited because it is either under review, appr…" at bounding box center [386, 200] width 773 height 400
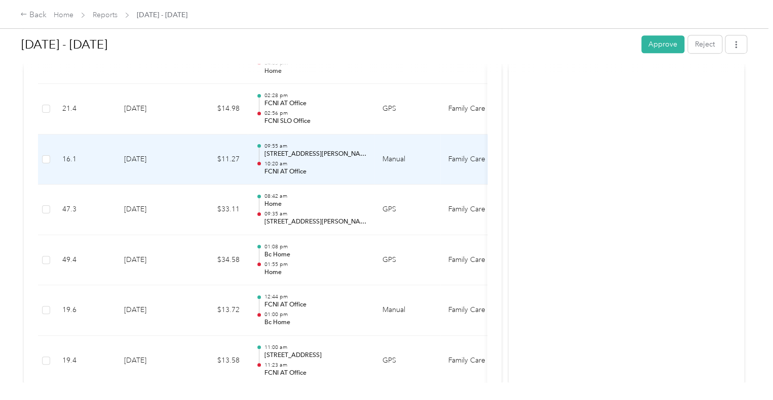
scroll to position [261, 0]
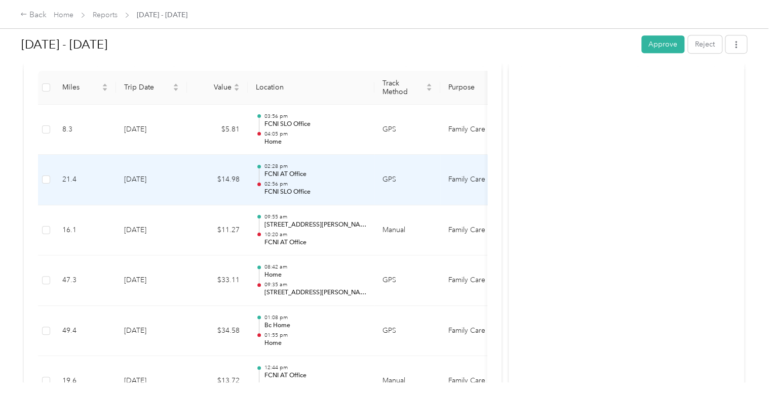
click at [324, 194] on p "FCNI SLO Office" at bounding box center [315, 192] width 102 height 9
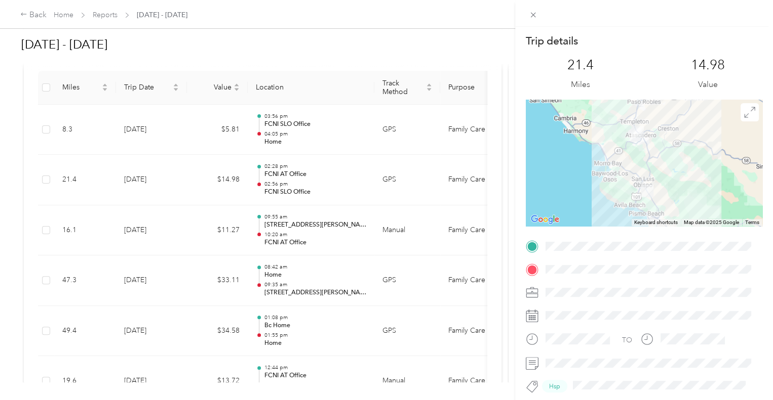
click at [324, 194] on div "Trip details This trip cannot be edited because it is either under review, appr…" at bounding box center [386, 200] width 773 height 400
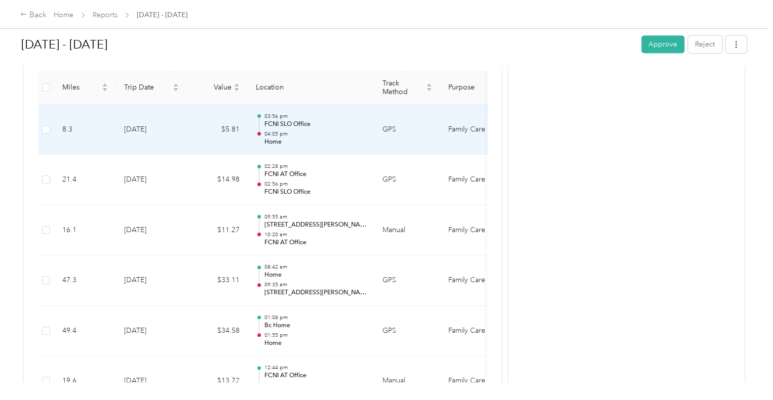
click at [325, 135] on p "04:05 pm" at bounding box center [315, 134] width 102 height 7
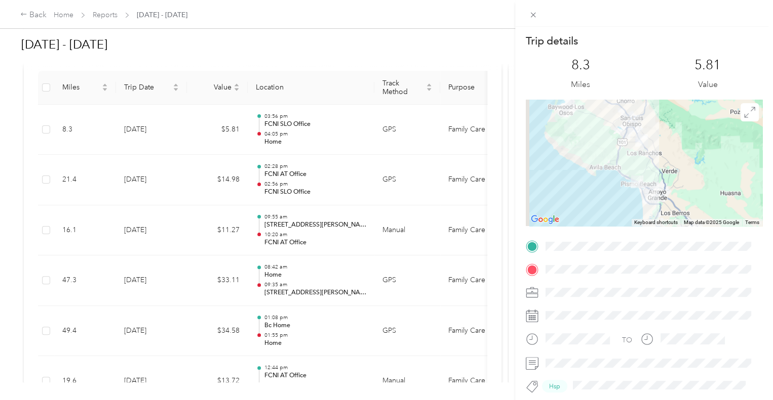
click at [325, 135] on div "Trip details This trip cannot be edited because it is either under review, appr…" at bounding box center [386, 200] width 773 height 400
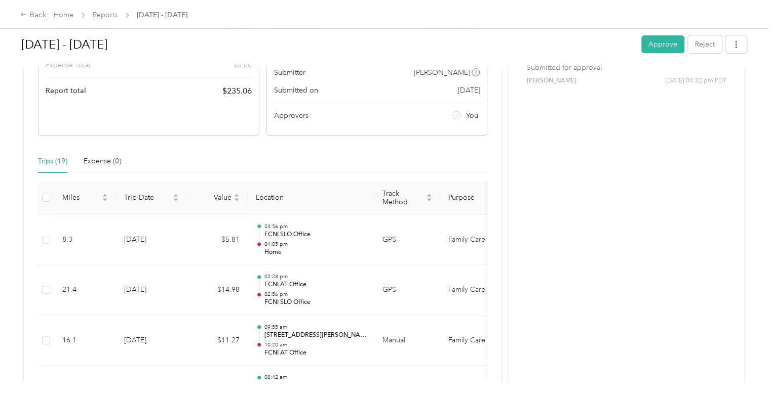
scroll to position [0, 0]
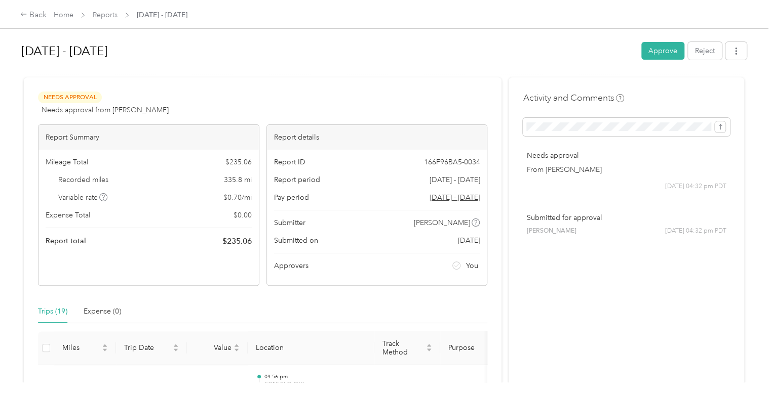
click at [654, 50] on button "Approve" at bounding box center [662, 51] width 43 height 18
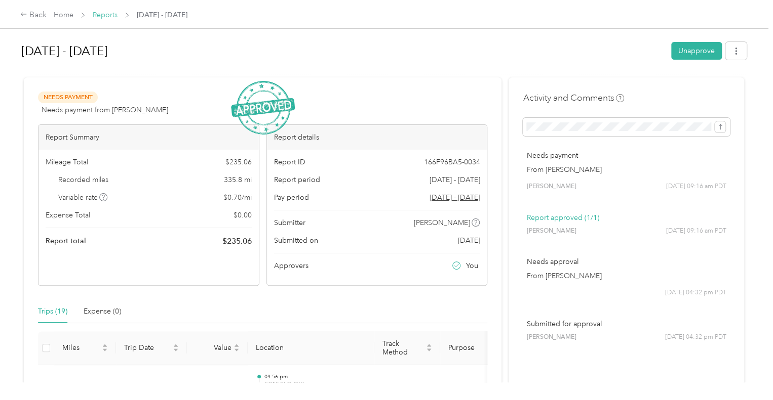
click at [115, 12] on link "Reports" at bounding box center [105, 15] width 25 height 9
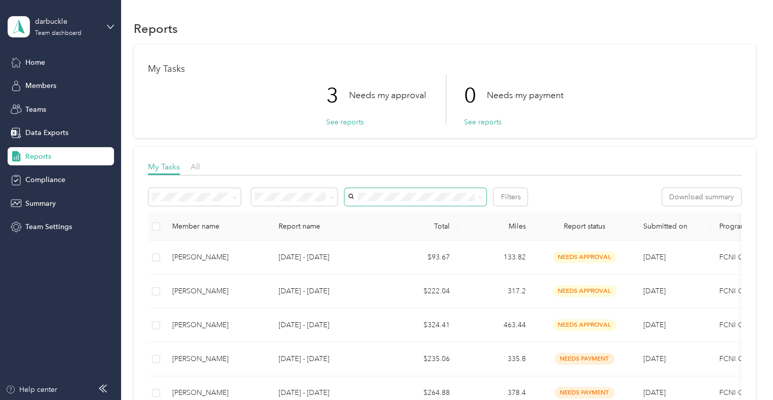
scroll to position [152, 0]
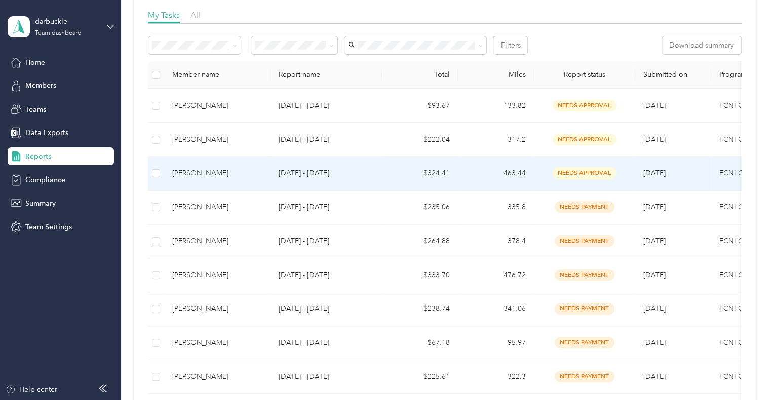
click at [350, 173] on p "[DATE] - [DATE]" at bounding box center [325, 173] width 95 height 11
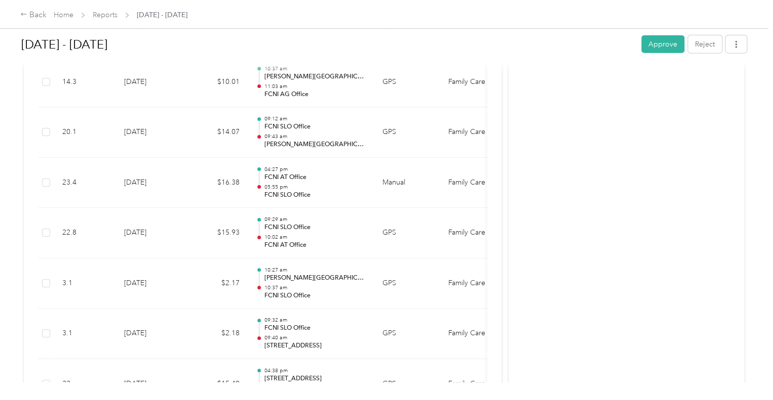
scroll to position [1523, 0]
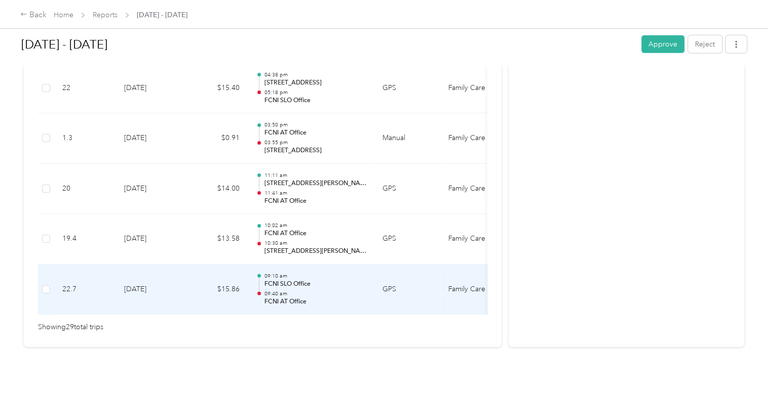
click at [281, 291] on p "09:40 am" at bounding box center [315, 294] width 102 height 7
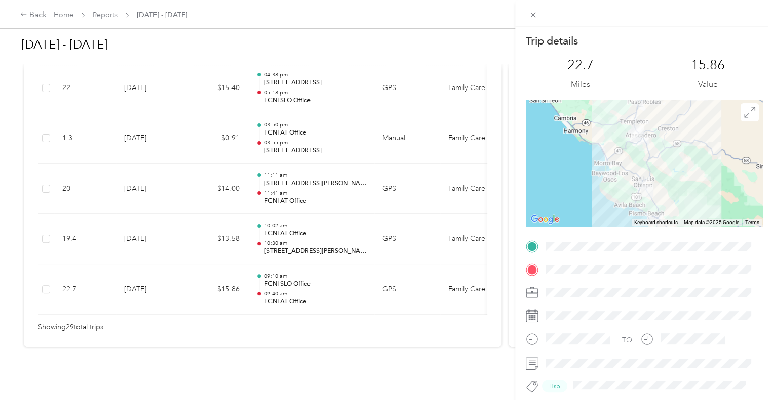
click at [315, 270] on div "Trip details This trip cannot be edited because it is either under review, appr…" at bounding box center [386, 200] width 773 height 400
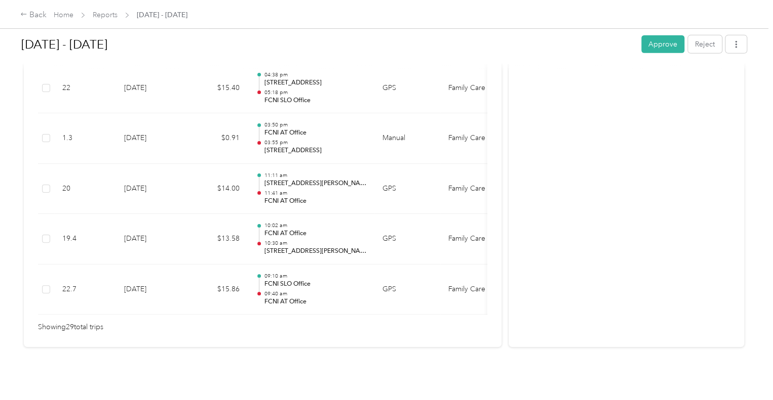
click at [314, 280] on p "FCNI SLO Office" at bounding box center [315, 284] width 102 height 9
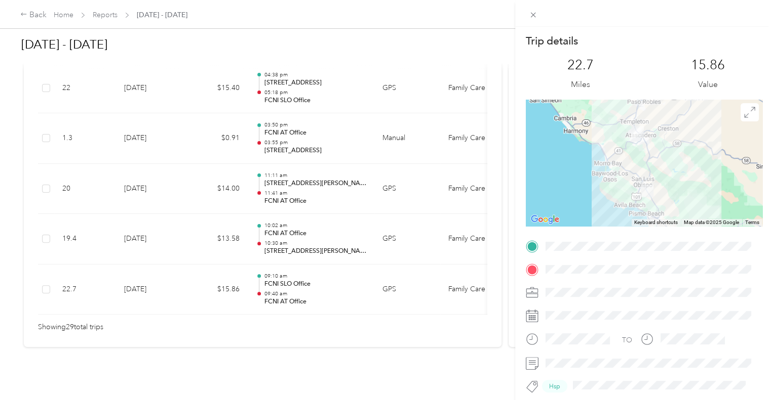
click at [334, 229] on div "Trip details This trip cannot be edited because it is either under review, appr…" at bounding box center [386, 200] width 773 height 400
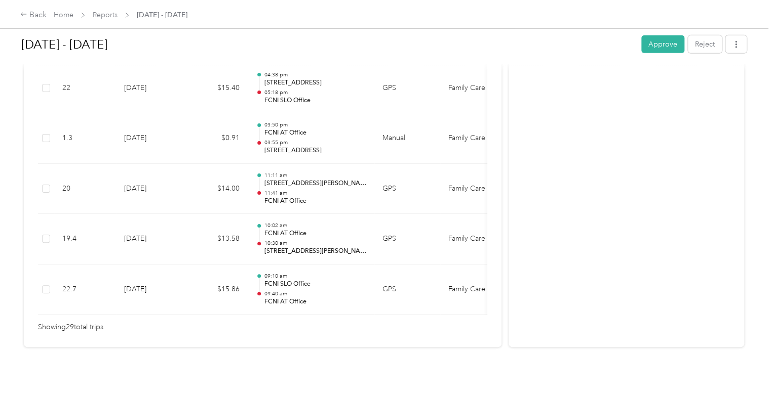
click at [334, 240] on p "10:30 am" at bounding box center [315, 243] width 102 height 7
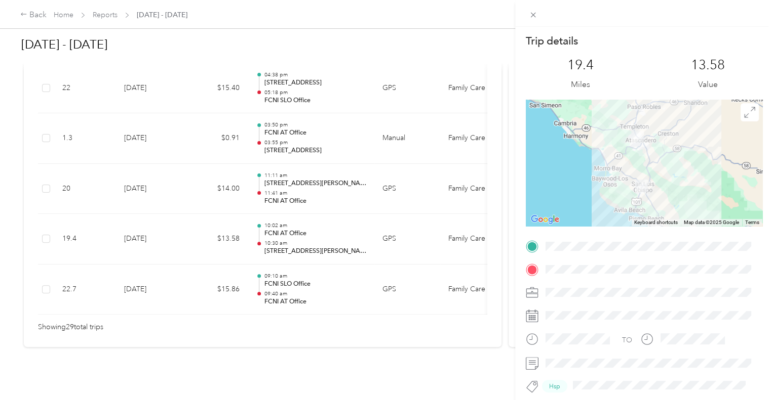
click at [332, 225] on div "Trip details This trip cannot be edited because it is either under review, appr…" at bounding box center [386, 200] width 773 height 400
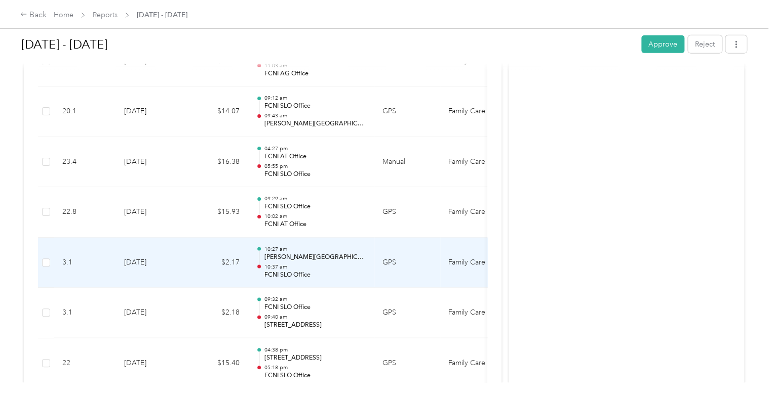
scroll to position [1219, 0]
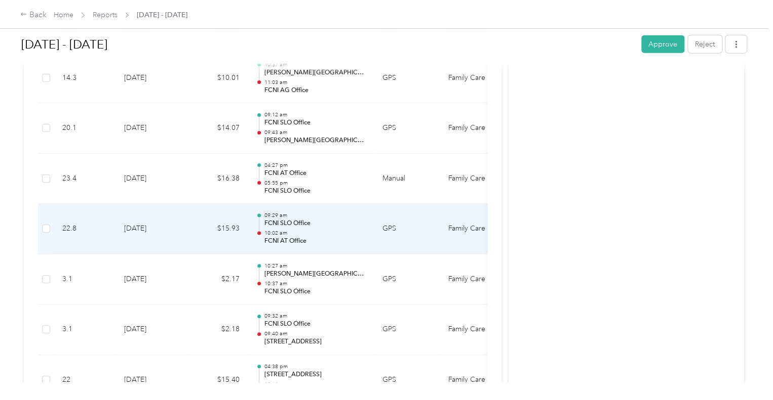
click at [334, 231] on p "10:02 am" at bounding box center [315, 233] width 102 height 7
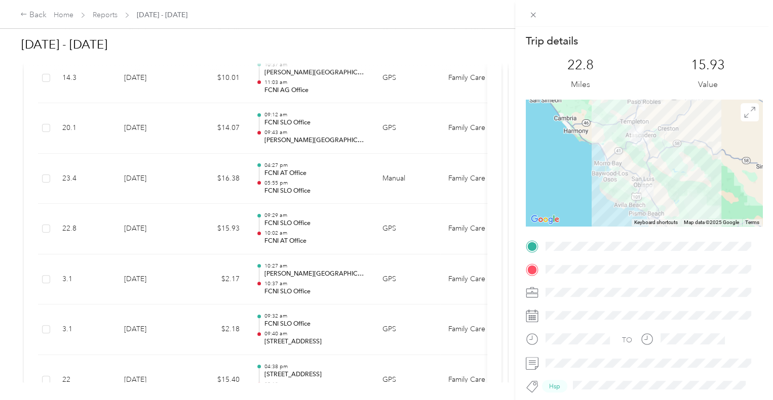
click at [294, 176] on div "Trip details This trip cannot be edited because it is either under review, appr…" at bounding box center [386, 200] width 773 height 400
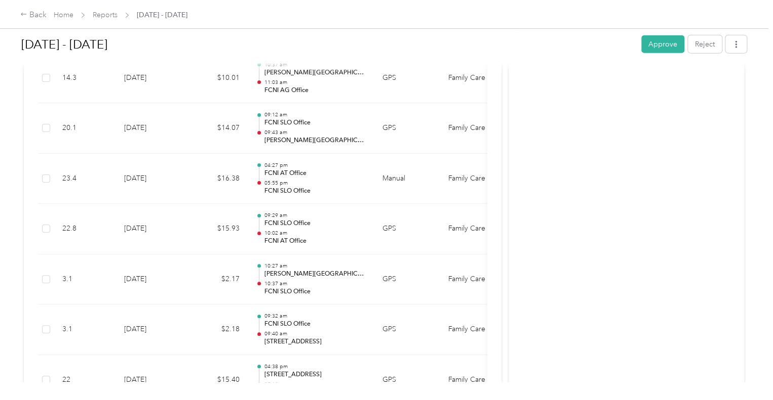
click at [294, 180] on p "05:55 pm" at bounding box center [315, 183] width 102 height 7
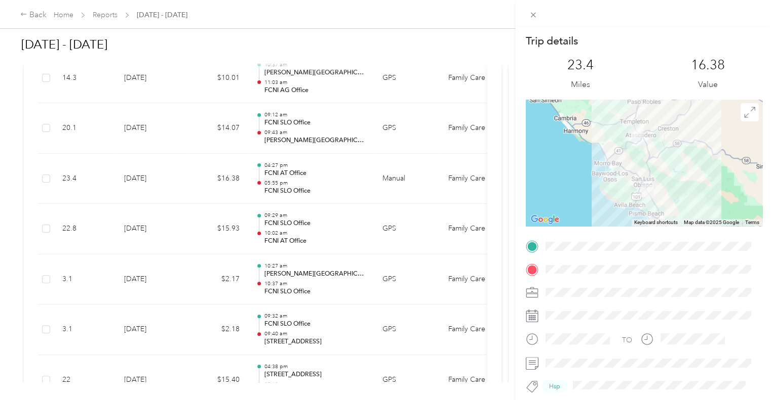
click at [294, 176] on div "Trip details This trip cannot be edited because it is either under review, appr…" at bounding box center [386, 200] width 773 height 400
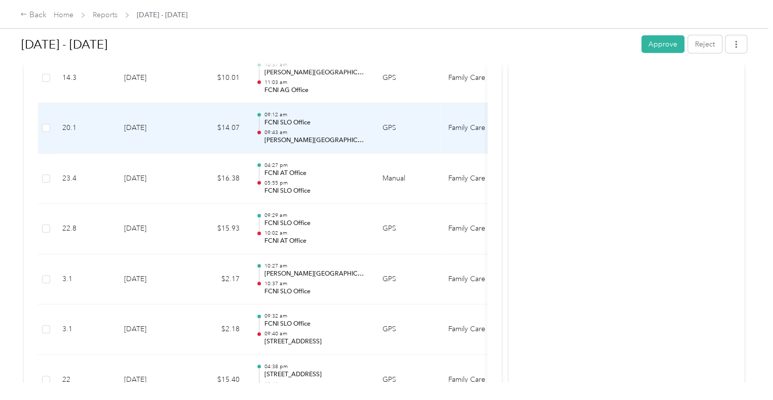
click at [315, 120] on p "FCNI SLO Office" at bounding box center [315, 122] width 102 height 9
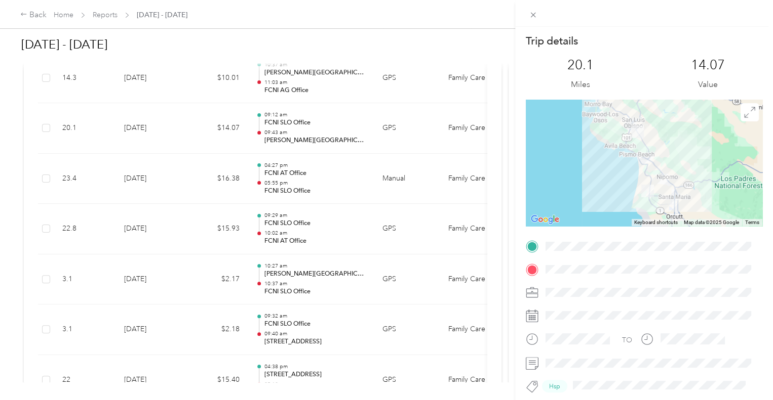
click at [315, 120] on div "Trip details This trip cannot be edited because it is either under review, appr…" at bounding box center [386, 200] width 773 height 400
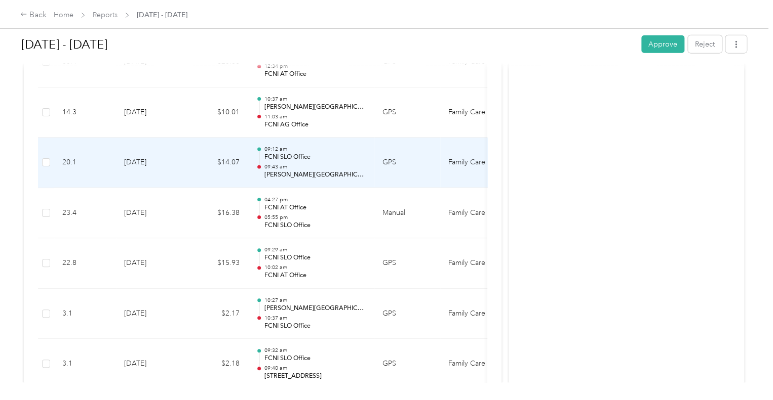
scroll to position [1168, 0]
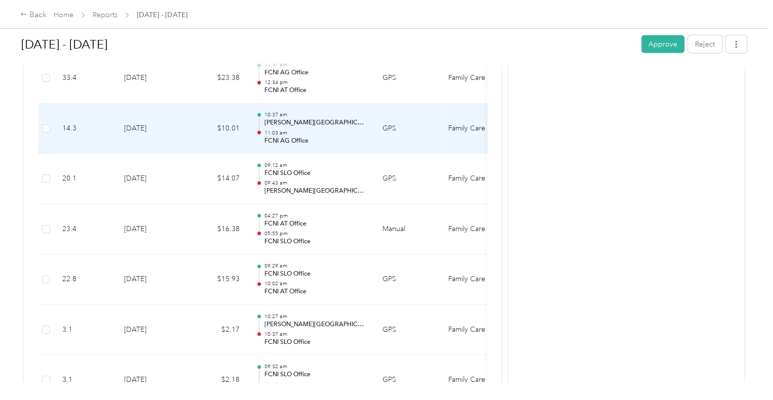
click at [312, 137] on p "FCNI AG Office" at bounding box center [315, 141] width 102 height 9
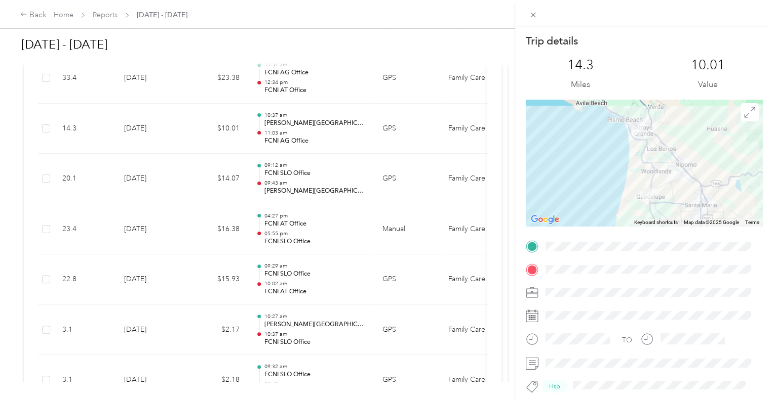
click at [312, 137] on div "Trip details This trip cannot be edited because it is either under review, appr…" at bounding box center [386, 200] width 773 height 400
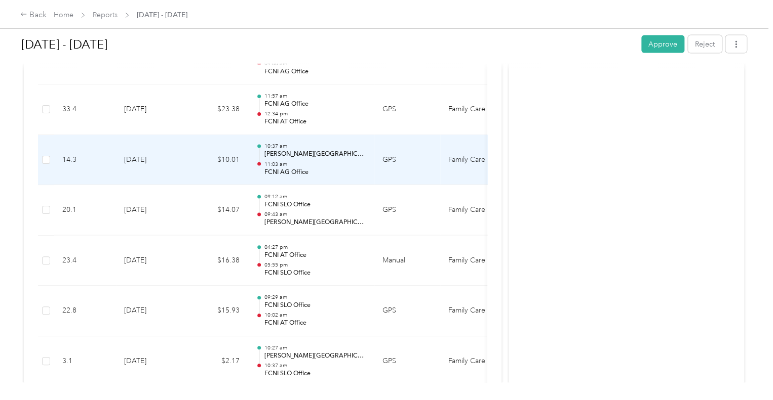
scroll to position [1118, 0]
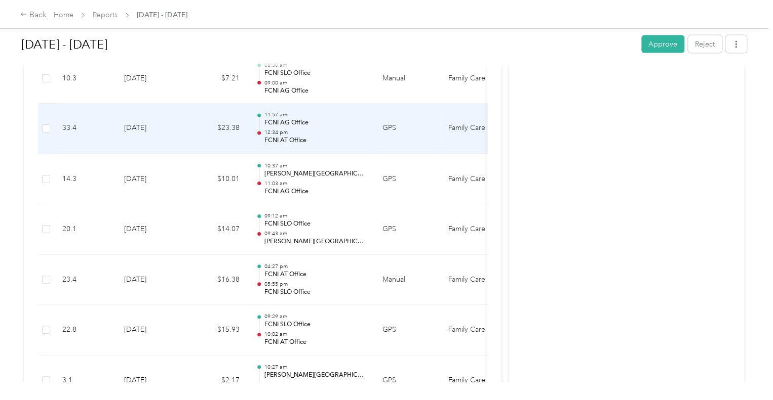
click at [312, 139] on p "FCNI AT Office" at bounding box center [315, 141] width 102 height 9
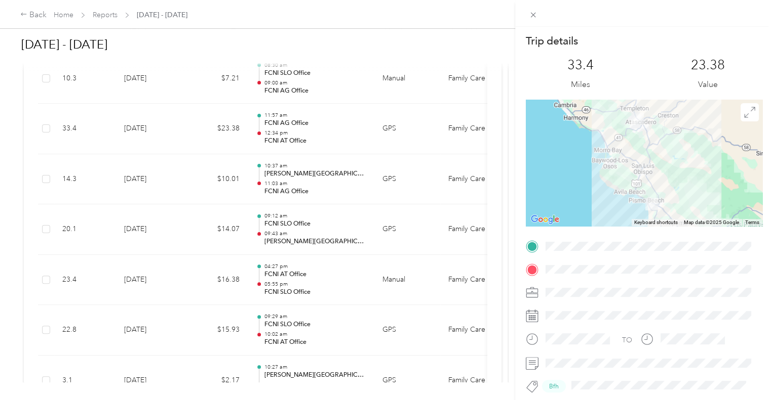
click at [312, 137] on div "Trip details This trip cannot be edited because it is either under review, appr…" at bounding box center [386, 200] width 773 height 400
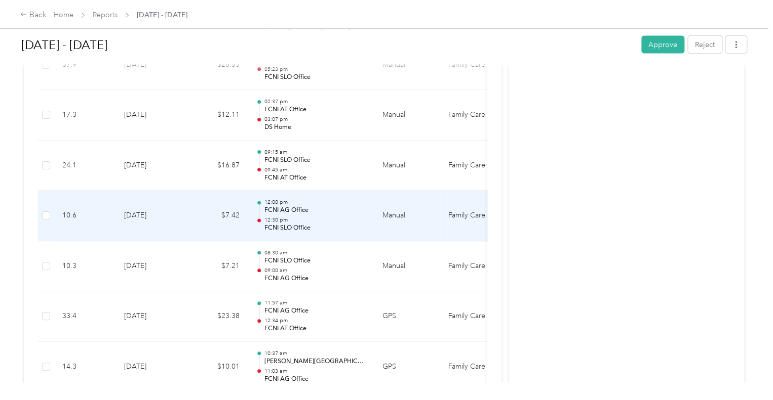
scroll to position [915, 0]
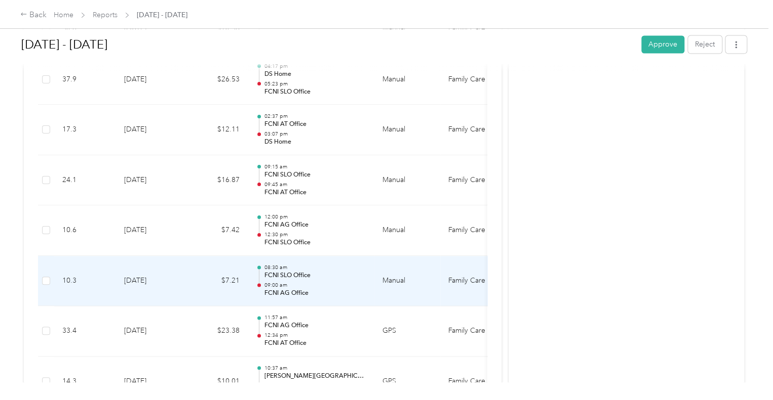
click at [329, 264] on p "08:30 am" at bounding box center [315, 267] width 102 height 7
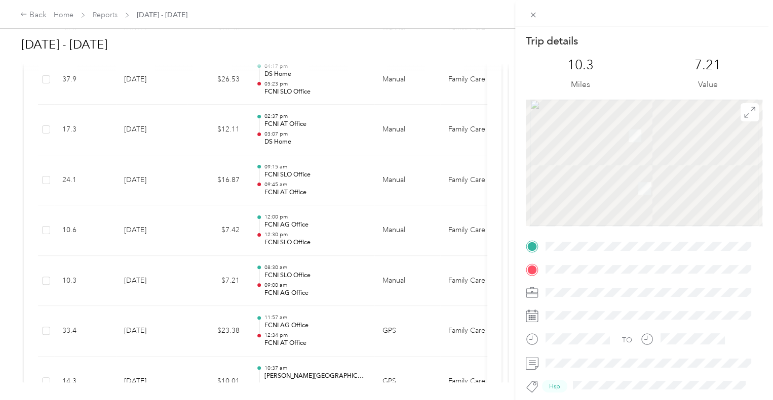
click at [323, 236] on div "Trip details This trip cannot be edited because it is either under review, appr…" at bounding box center [386, 200] width 773 height 400
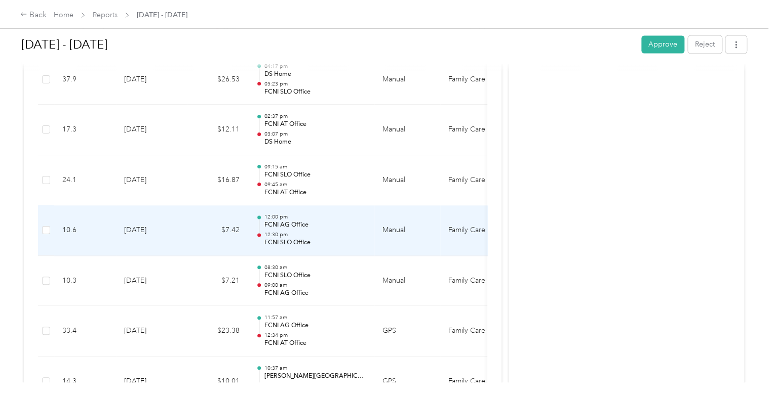
click at [323, 238] on p "FCNI SLO Office" at bounding box center [315, 242] width 102 height 9
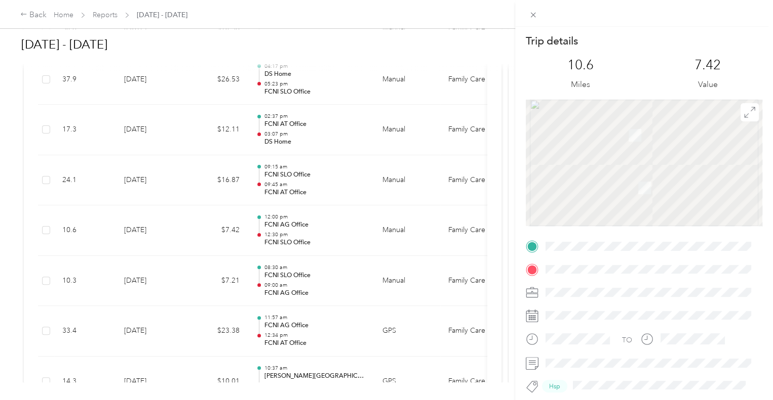
click at [323, 236] on div "Trip details This trip cannot be edited because it is either under review, appr…" at bounding box center [386, 200] width 773 height 400
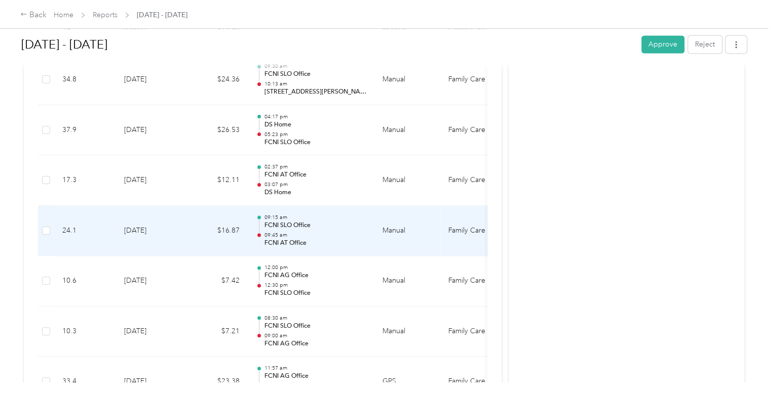
scroll to position [814, 0]
click at [338, 235] on p "03:07 pm" at bounding box center [315, 235] width 102 height 7
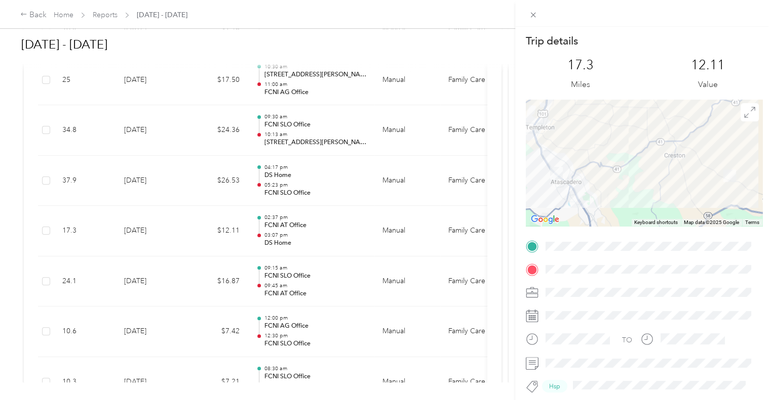
click at [338, 235] on div "Trip details This trip cannot be edited because it is either under review, appr…" at bounding box center [386, 200] width 773 height 400
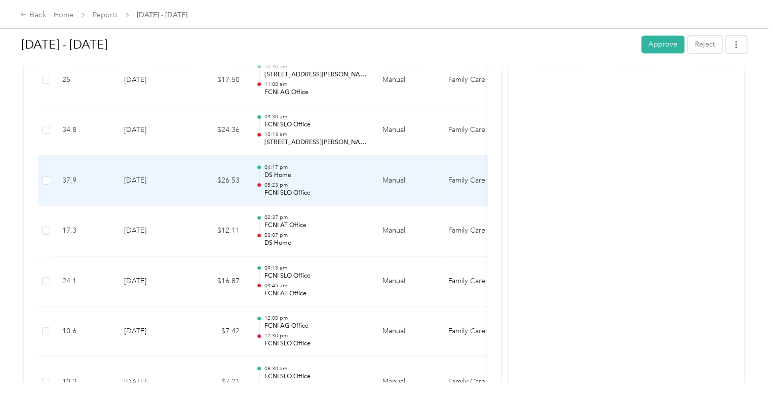
click at [330, 184] on p "05:23 pm" at bounding box center [315, 185] width 102 height 7
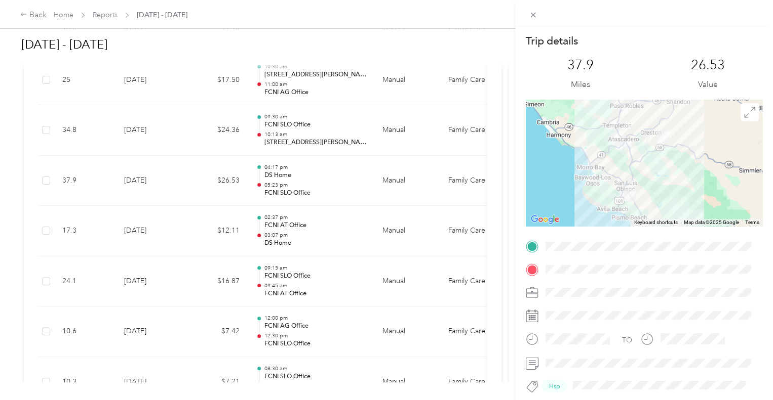
click at [330, 184] on div "Trip details This trip cannot be edited because it is either under review, appr…" at bounding box center [386, 200] width 773 height 400
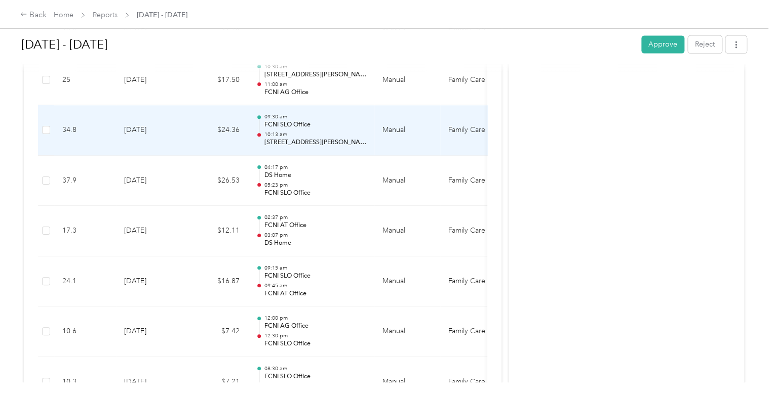
click at [338, 131] on p "10:13 am" at bounding box center [315, 134] width 102 height 7
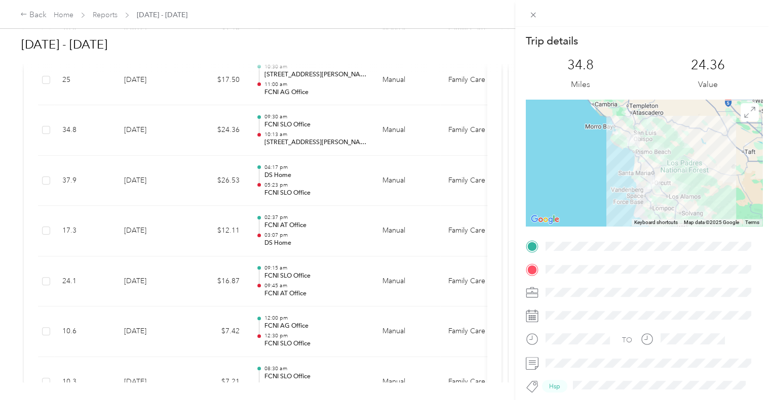
click at [338, 129] on div "Trip details This trip cannot be edited because it is either under review, appr…" at bounding box center [386, 200] width 773 height 400
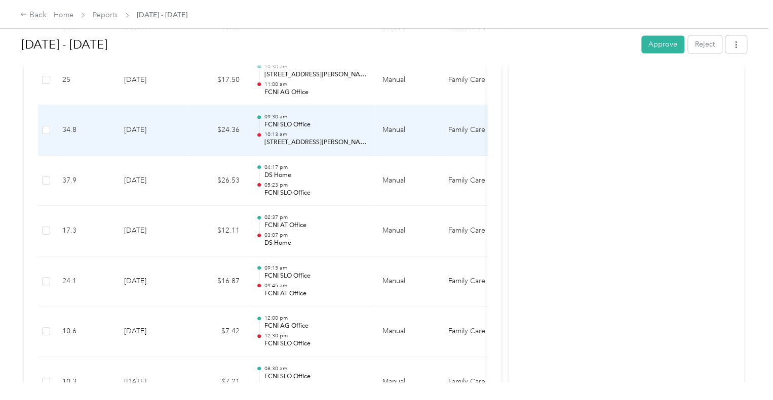
scroll to position [763, 0]
click at [338, 132] on p "11:00 am" at bounding box center [315, 135] width 102 height 7
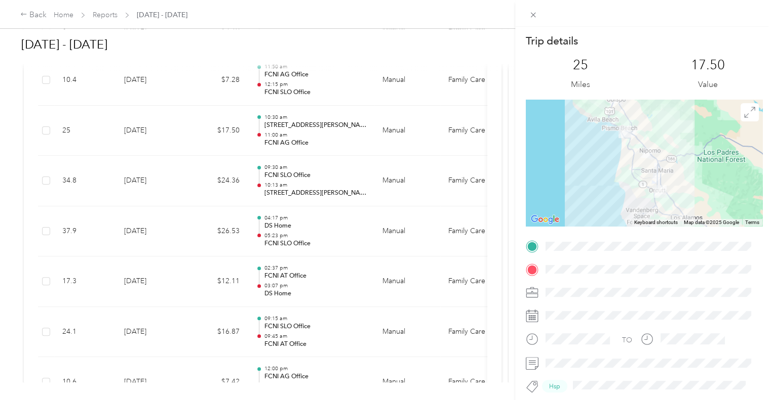
click at [338, 129] on div "Trip details This trip cannot be edited because it is either under review, appr…" at bounding box center [386, 200] width 773 height 400
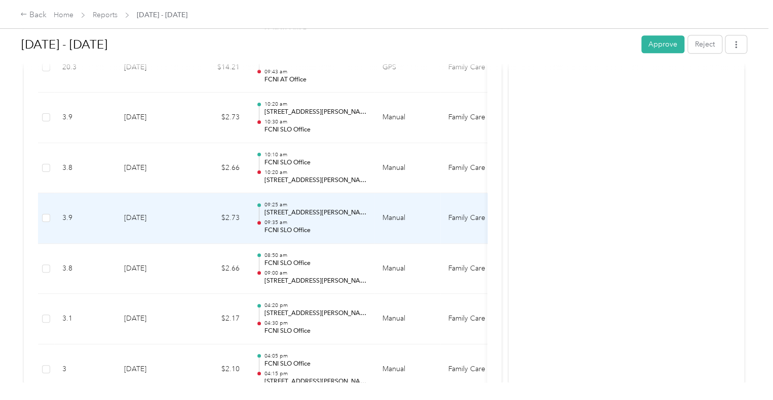
scroll to position [409, 0]
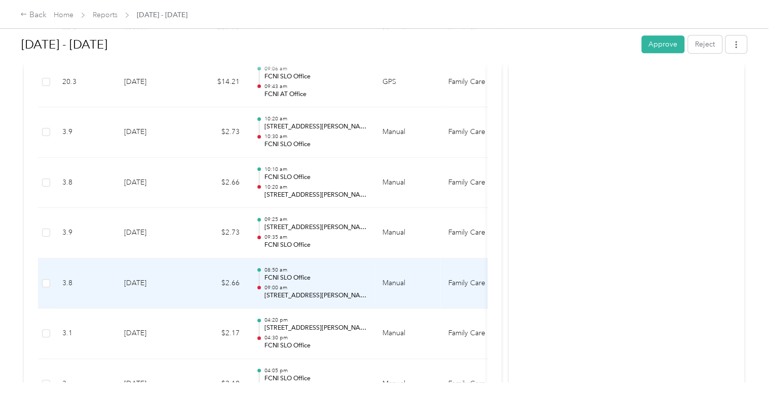
click at [328, 275] on p "FCNI SLO Office" at bounding box center [315, 278] width 102 height 9
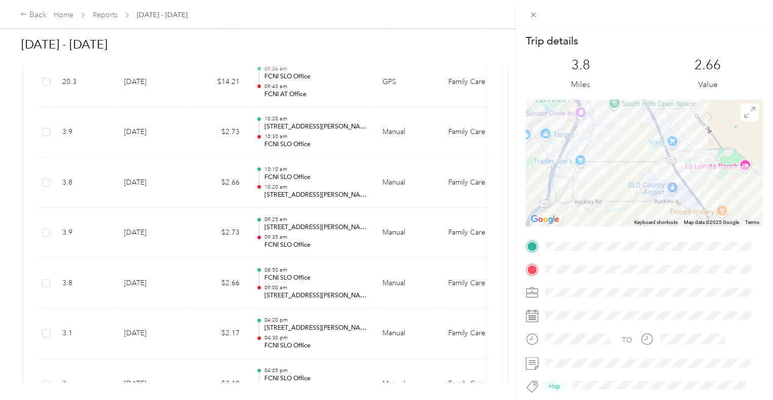
click at [348, 191] on div "Trip details This trip cannot be edited because it is either under review, appr…" at bounding box center [386, 200] width 773 height 400
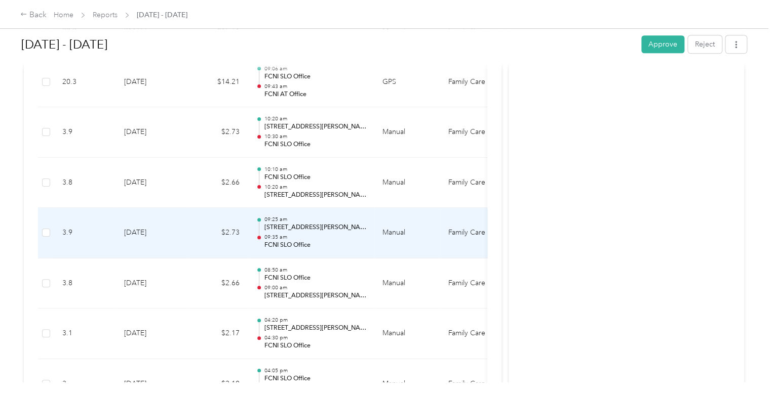
click at [350, 230] on p "[STREET_ADDRESS][PERSON_NAME][PERSON_NAME]" at bounding box center [315, 227] width 102 height 9
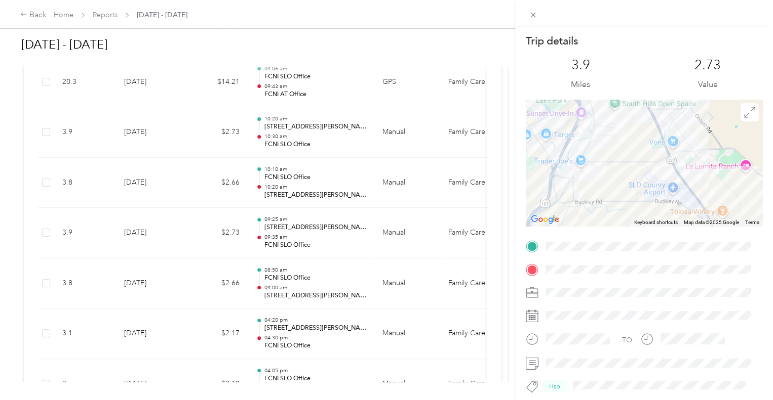
click at [350, 229] on div "Trip details This trip cannot be edited because it is either under review, appr…" at bounding box center [386, 200] width 773 height 400
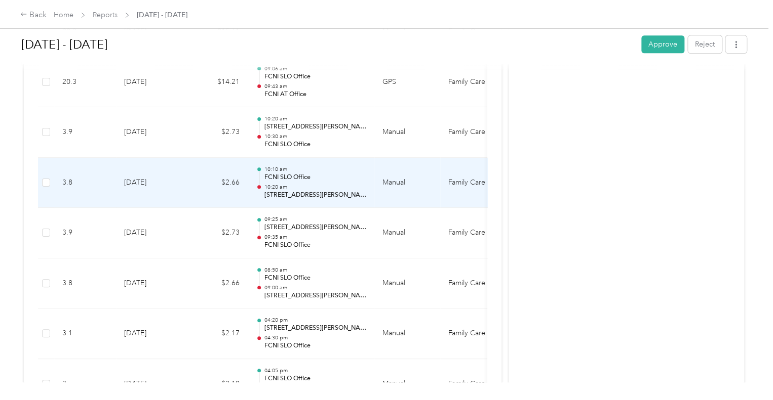
click at [342, 191] on p "[STREET_ADDRESS][PERSON_NAME][PERSON_NAME]" at bounding box center [315, 195] width 102 height 9
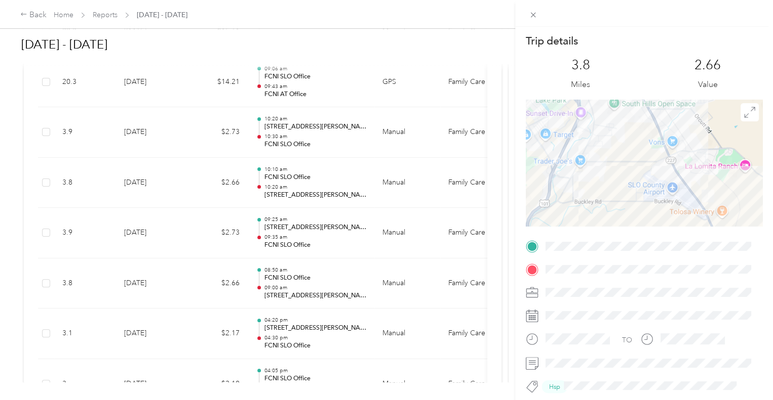
click at [324, 135] on div "Trip details This trip cannot be edited because it is either under review, appr…" at bounding box center [386, 200] width 773 height 400
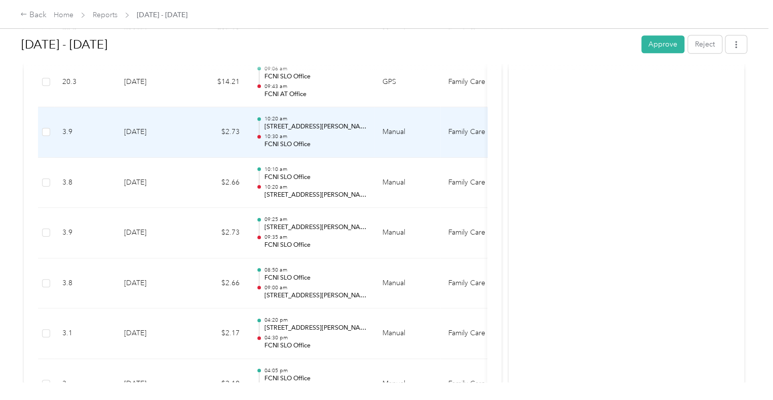
click at [324, 135] on p "10:30 am" at bounding box center [315, 136] width 102 height 7
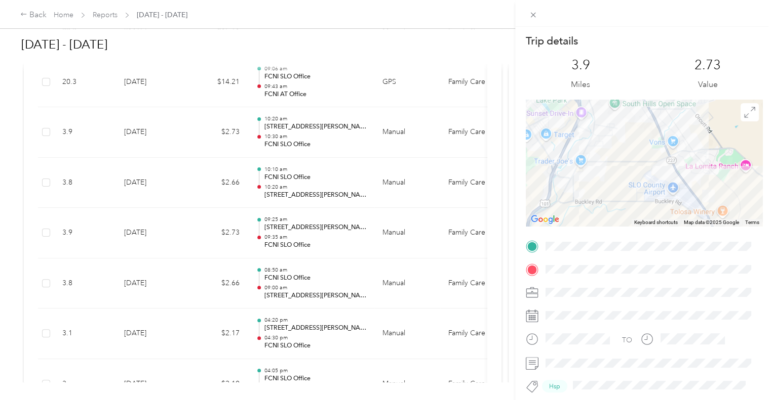
click at [324, 135] on div "Trip details This trip cannot be edited because it is either under review, appr…" at bounding box center [386, 200] width 773 height 400
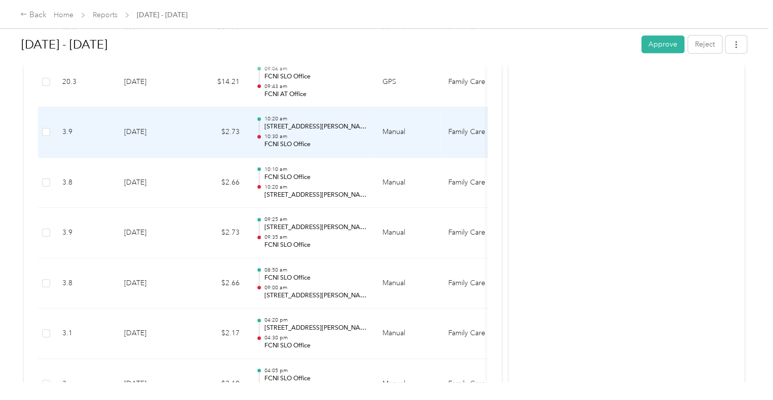
scroll to position [358, 0]
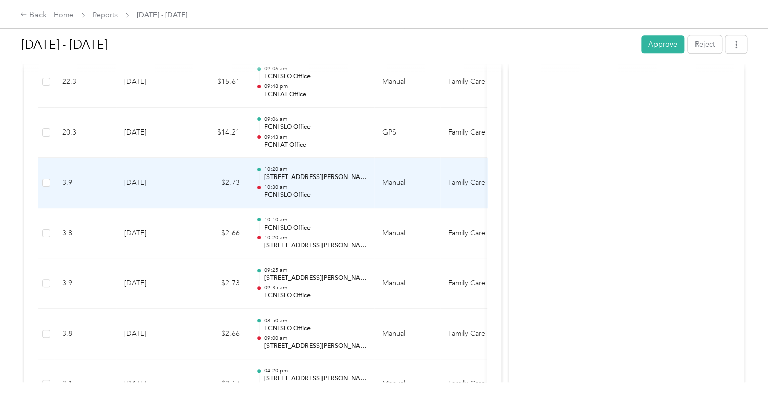
click at [324, 135] on p "09:43 am" at bounding box center [315, 137] width 102 height 7
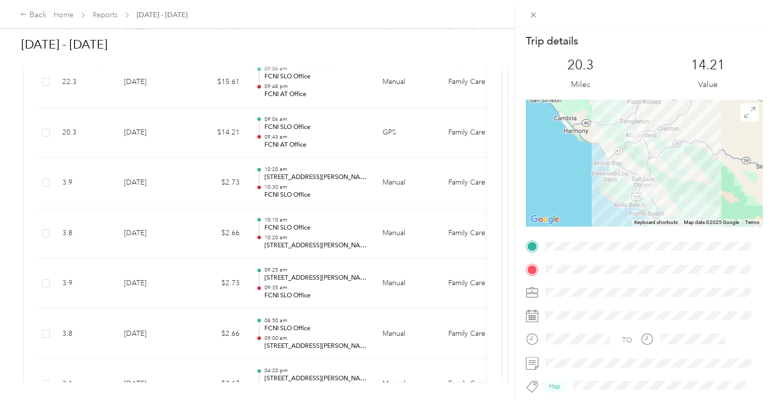
click at [328, 166] on div "Trip details This trip cannot be edited because it is either under review, appr…" at bounding box center [386, 200] width 773 height 400
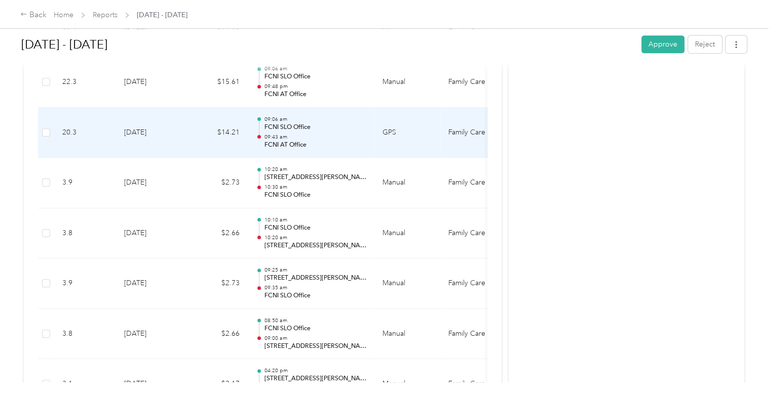
click at [332, 146] on p "FCNI AT Office" at bounding box center [315, 145] width 102 height 9
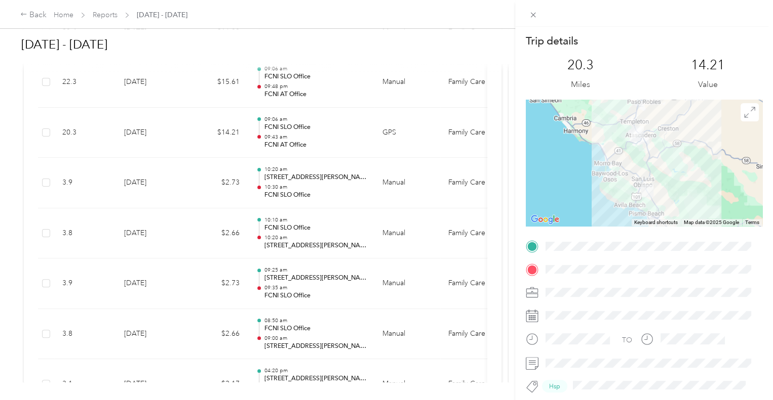
click at [340, 142] on div "Trip details This trip cannot be edited because it is either under review, appr…" at bounding box center [386, 200] width 773 height 400
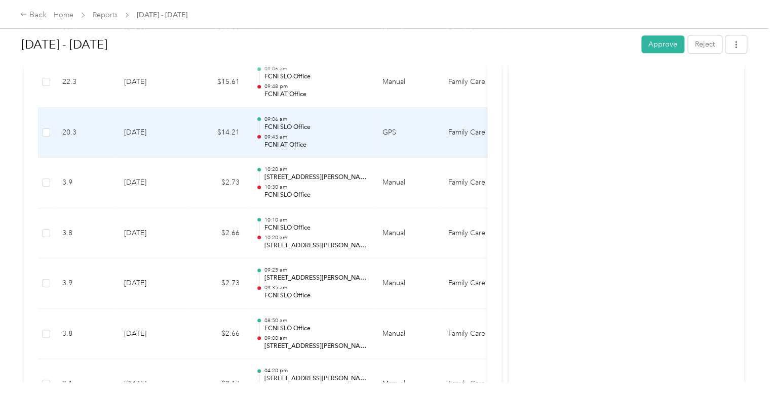
scroll to position [308, 0]
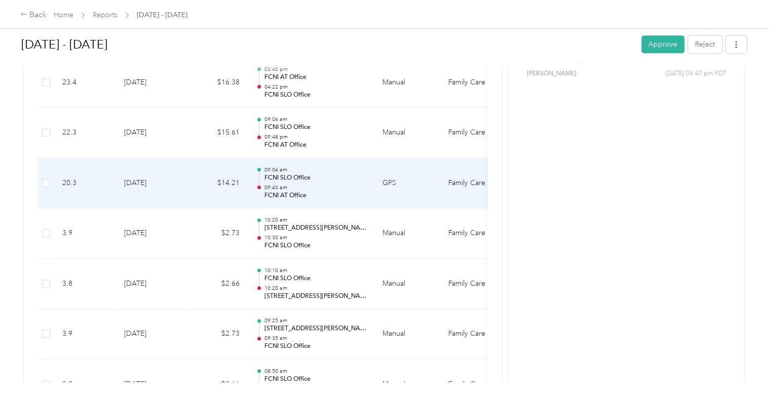
click at [341, 135] on p "09:48 pm" at bounding box center [315, 137] width 102 height 7
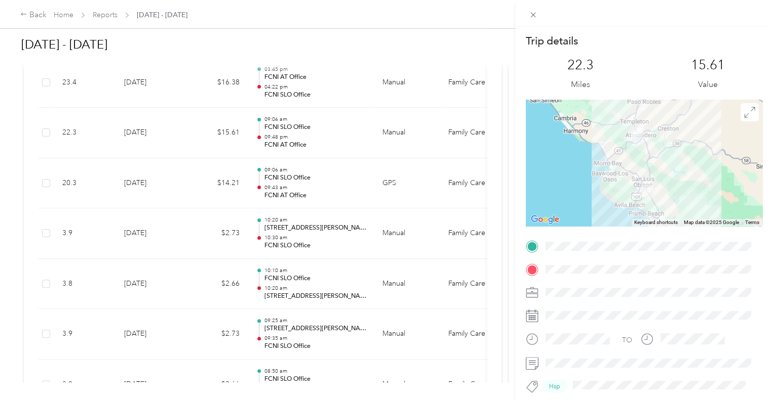
click at [341, 135] on div "Trip details This trip cannot be edited because it is either under review, appr…" at bounding box center [386, 200] width 773 height 400
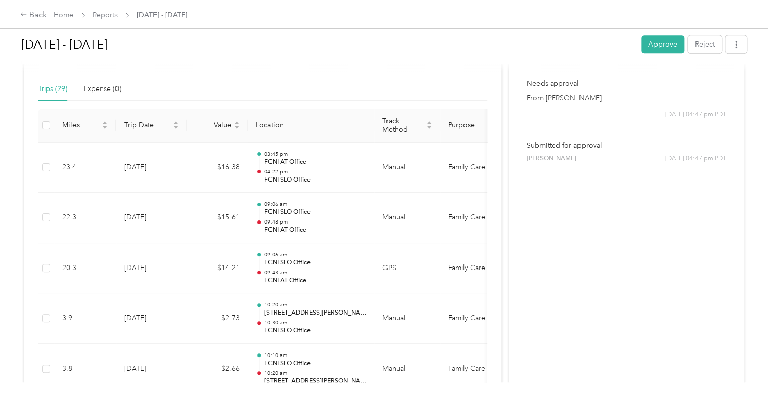
scroll to position [203, 0]
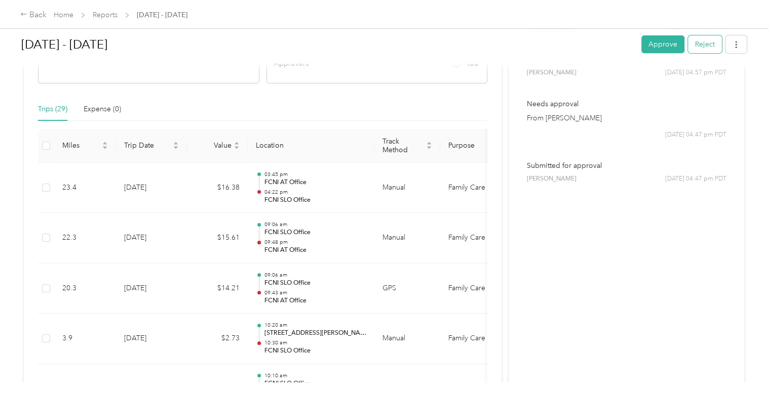
click at [701, 40] on button "Reject" at bounding box center [705, 44] width 34 height 18
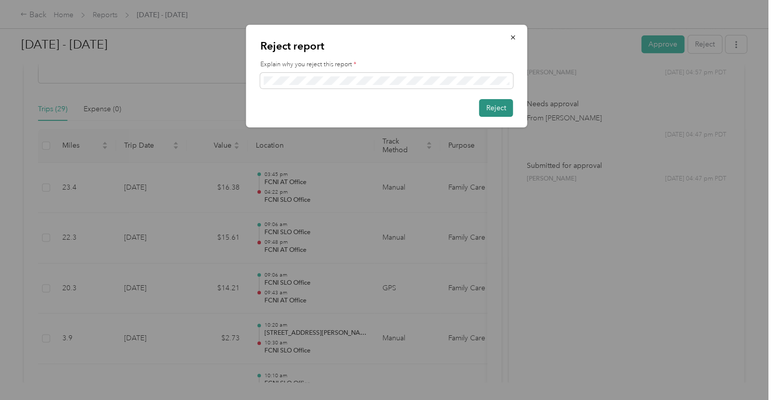
click at [503, 107] on button "Reject" at bounding box center [496, 108] width 34 height 18
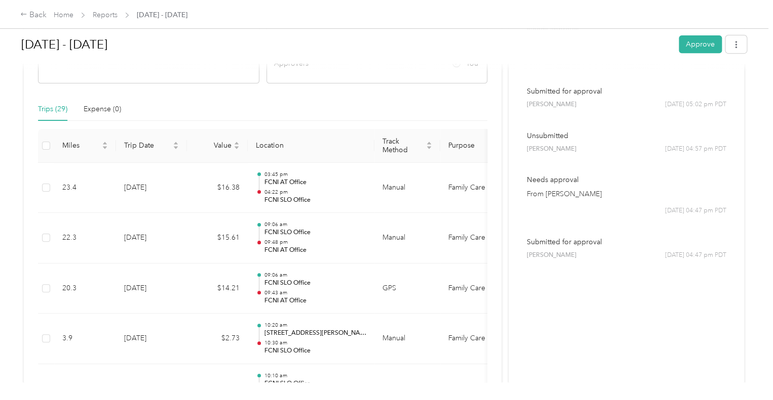
scroll to position [0, 0]
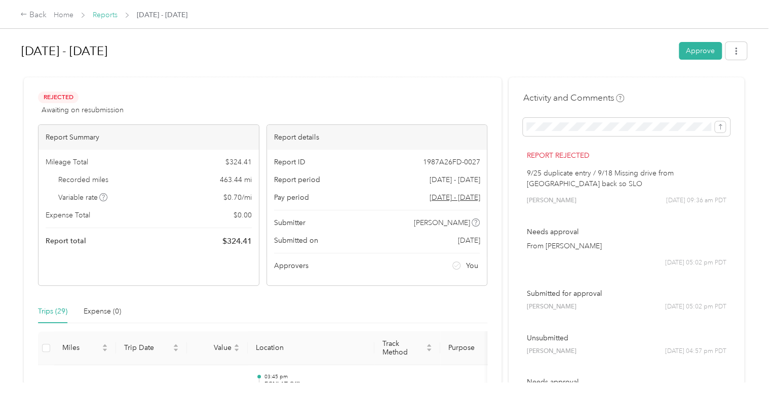
click at [111, 14] on link "Reports" at bounding box center [105, 15] width 25 height 9
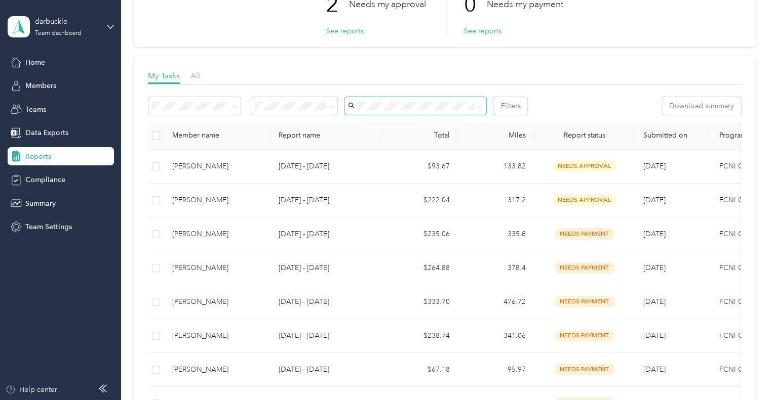
scroll to position [152, 0]
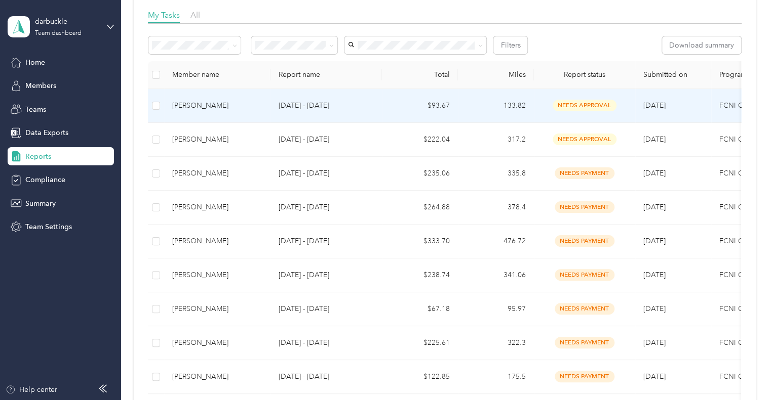
click at [431, 114] on td "$93.67" at bounding box center [420, 106] width 76 height 34
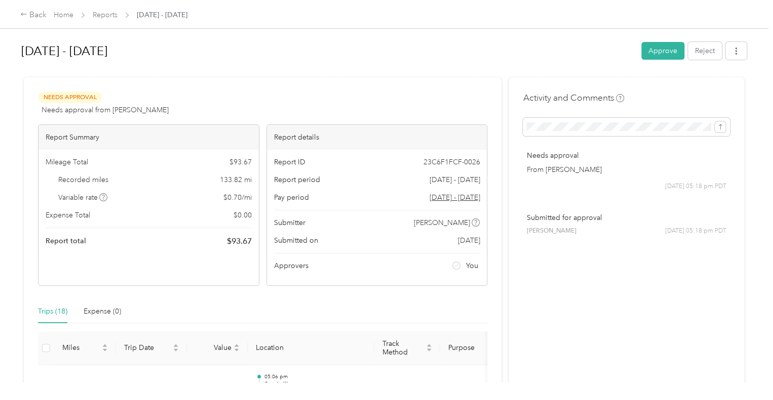
click at [657, 58] on button "Approve" at bounding box center [662, 51] width 43 height 18
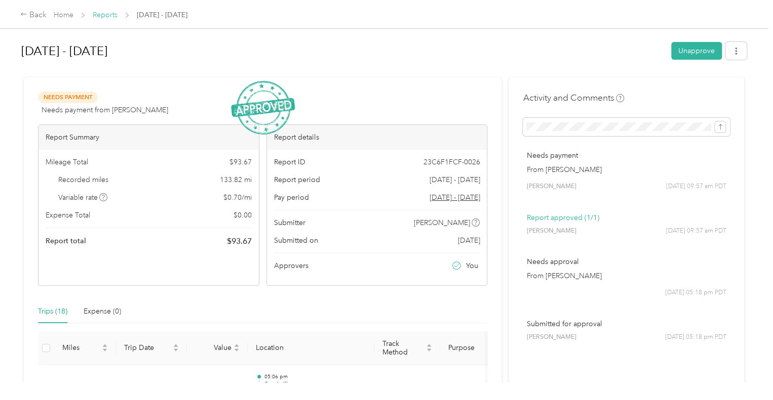
click at [106, 15] on link "Reports" at bounding box center [105, 15] width 25 height 9
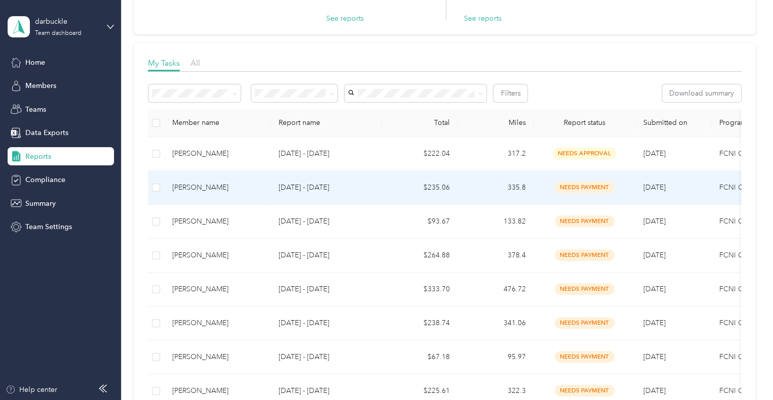
scroll to position [152, 0]
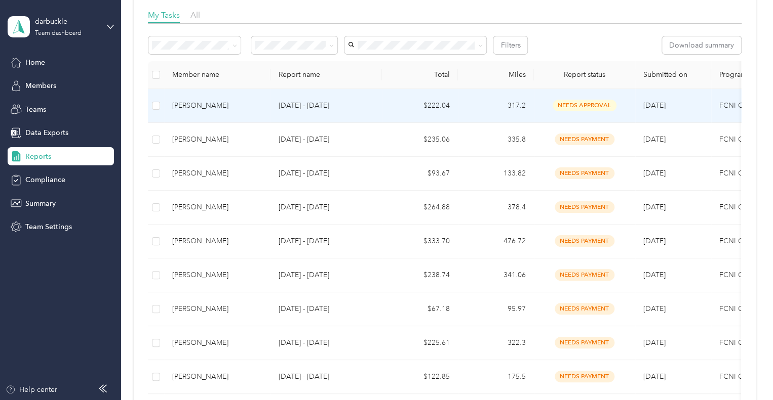
click at [384, 112] on td "$222.04" at bounding box center [420, 106] width 76 height 34
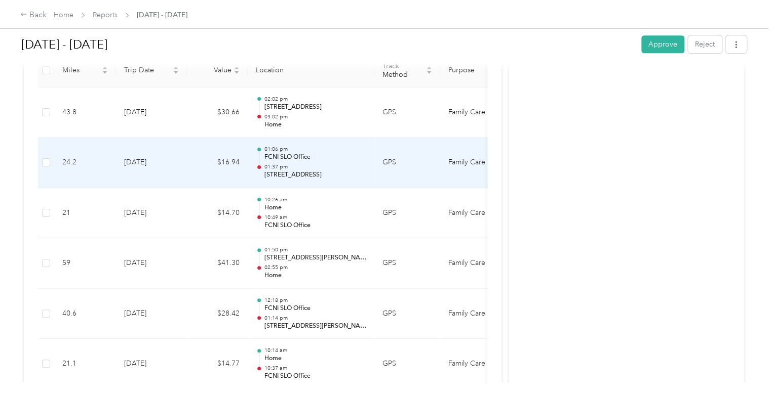
scroll to position [263, 0]
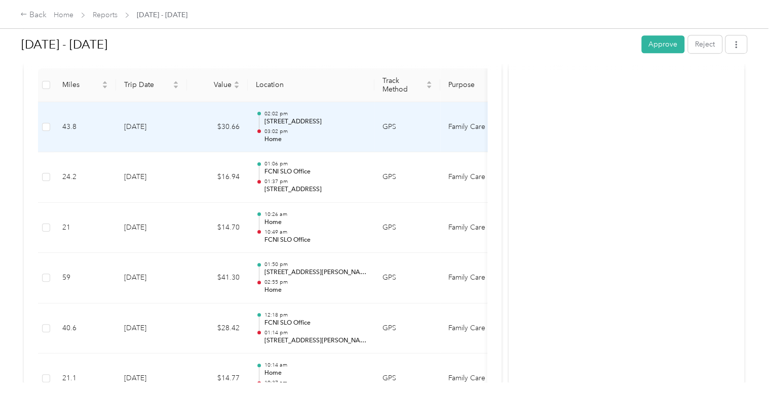
click at [334, 136] on p "Home" at bounding box center [315, 139] width 102 height 9
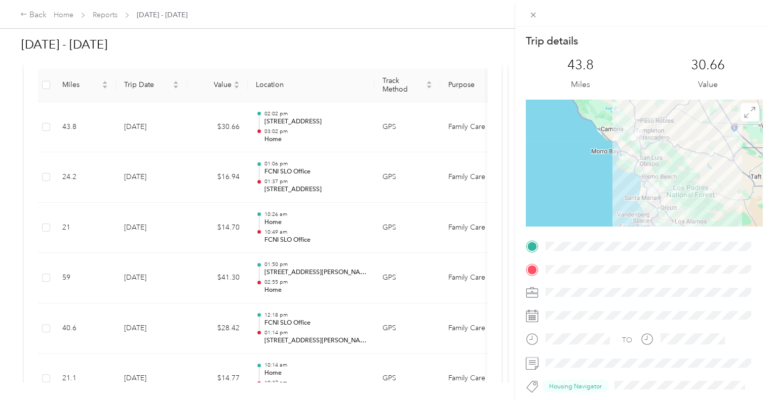
click at [326, 186] on div "Trip details This trip cannot be edited because it is either under review, appr…" at bounding box center [386, 200] width 773 height 400
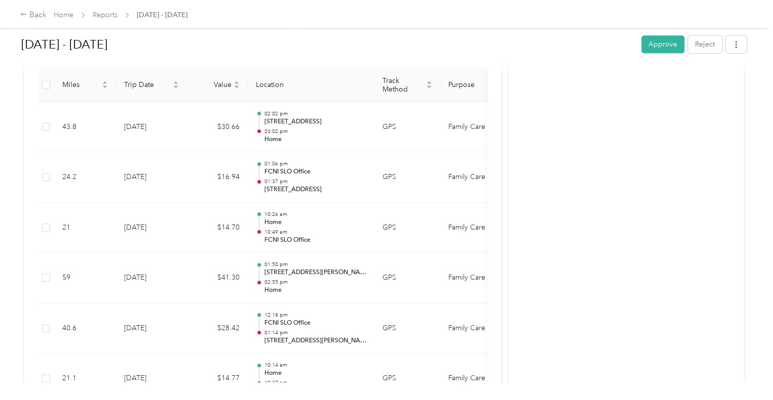
click at [326, 186] on p "[STREET_ADDRESS]" at bounding box center [315, 189] width 102 height 9
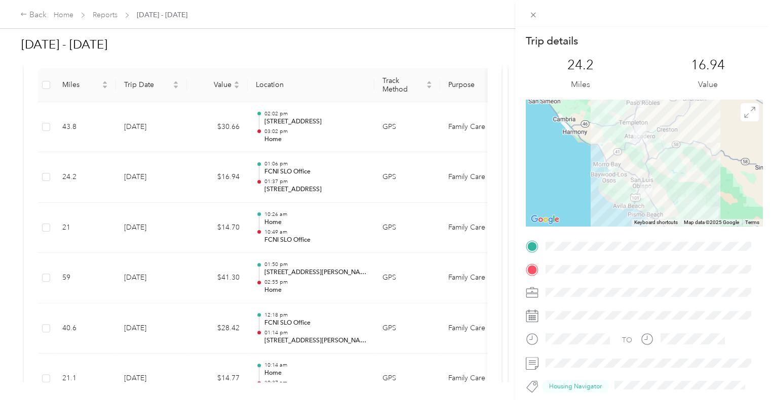
click at [340, 219] on div "Trip details This trip cannot be edited because it is either under review, appr…" at bounding box center [386, 200] width 773 height 400
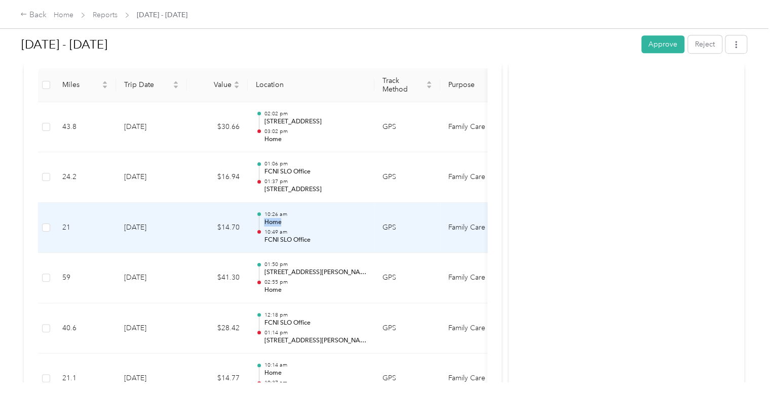
click at [340, 219] on p "Home" at bounding box center [315, 222] width 102 height 9
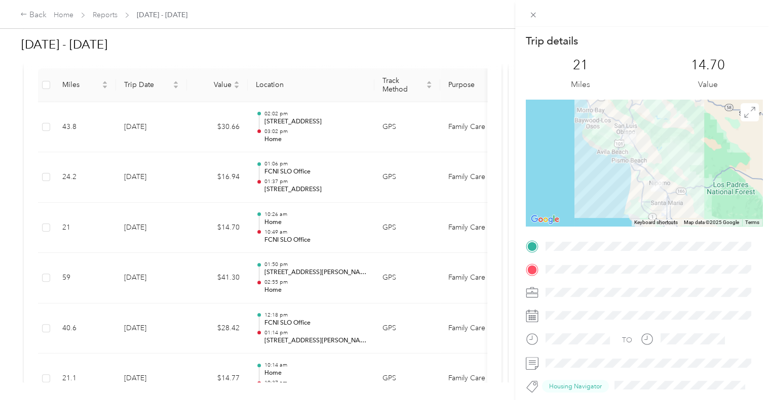
click at [357, 254] on div "Trip details This trip cannot be edited because it is either under review, appr…" at bounding box center [386, 200] width 773 height 400
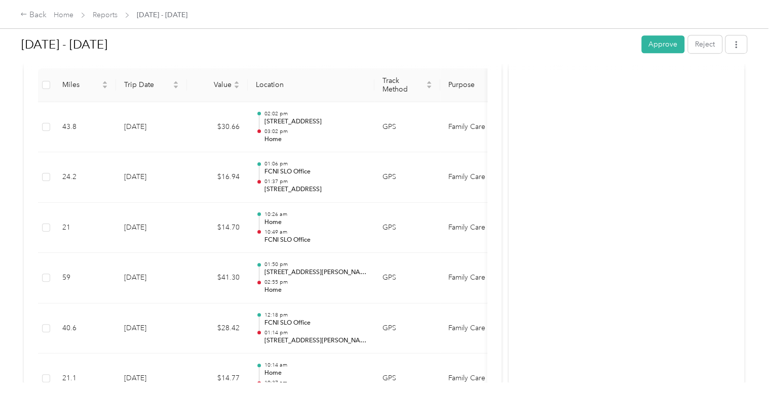
click at [357, 255] on div at bounding box center [386, 200] width 773 height 400
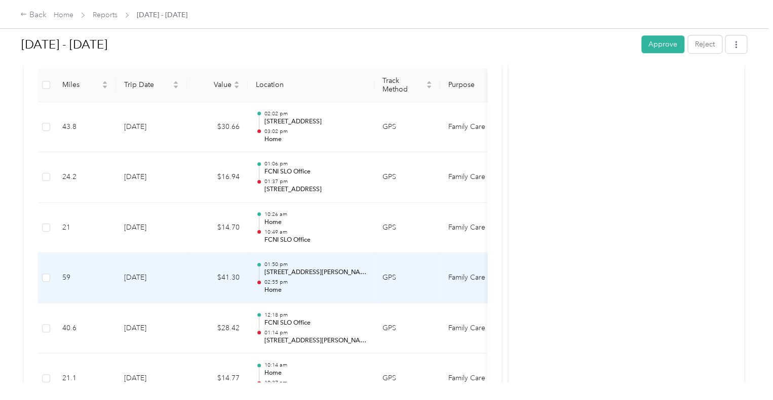
click at [358, 260] on td "01:50 pm [STREET_ADDRESS][PERSON_NAME] 02:55 pm Home" at bounding box center [311, 278] width 127 height 51
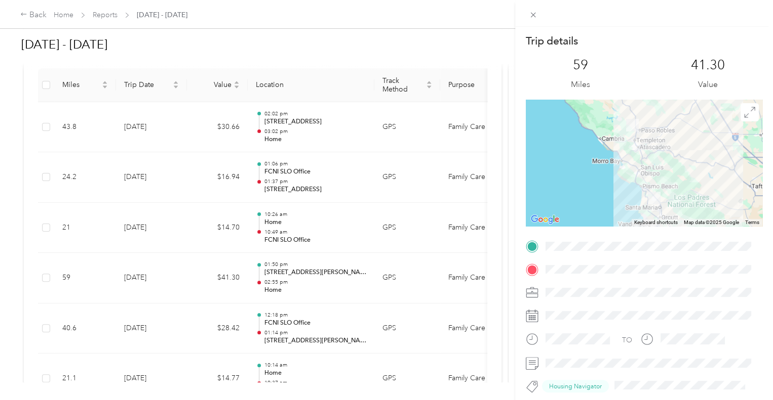
click at [338, 268] on div "Trip details This trip cannot be edited because it is either under review, appr…" at bounding box center [386, 200] width 773 height 400
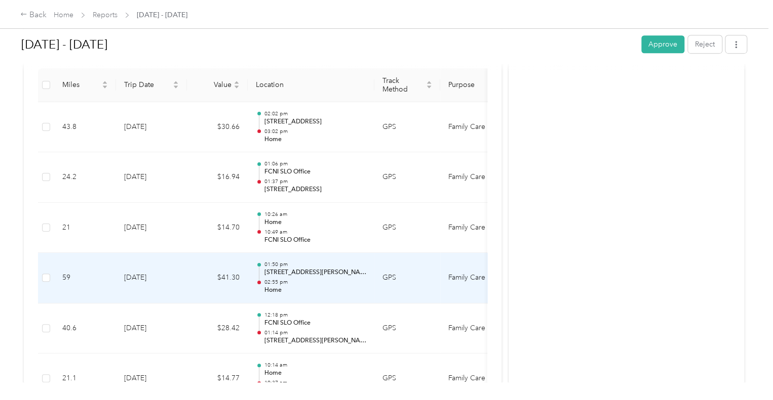
scroll to position [365, 0]
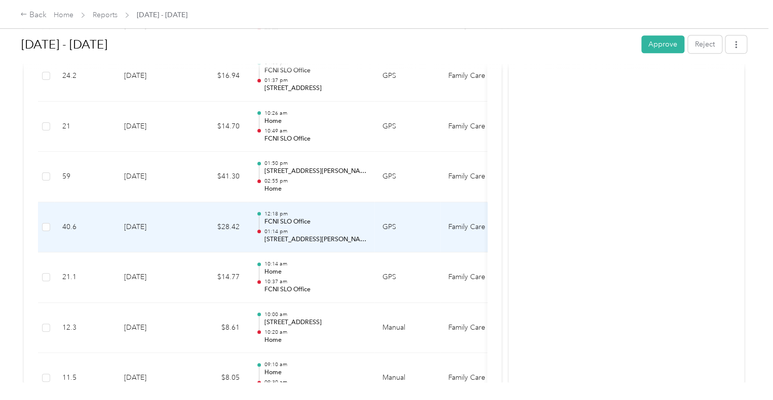
click at [323, 236] on p "[STREET_ADDRESS][PERSON_NAME]" at bounding box center [315, 239] width 102 height 9
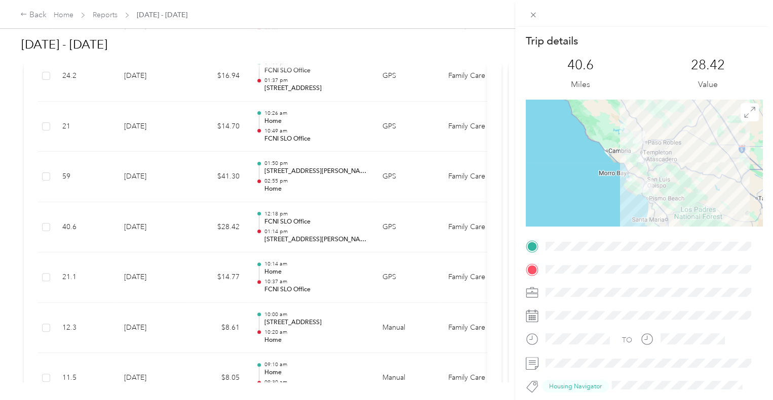
click at [323, 236] on div "Trip details This trip cannot be edited because it is either under review, appr…" at bounding box center [386, 200] width 773 height 400
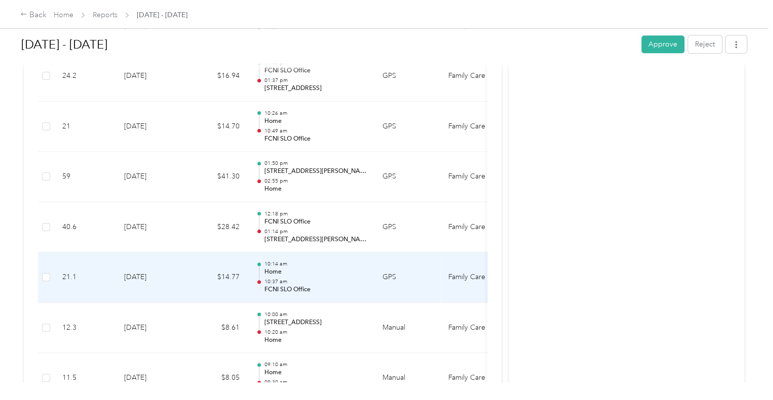
click at [328, 268] on p "Home" at bounding box center [315, 272] width 102 height 9
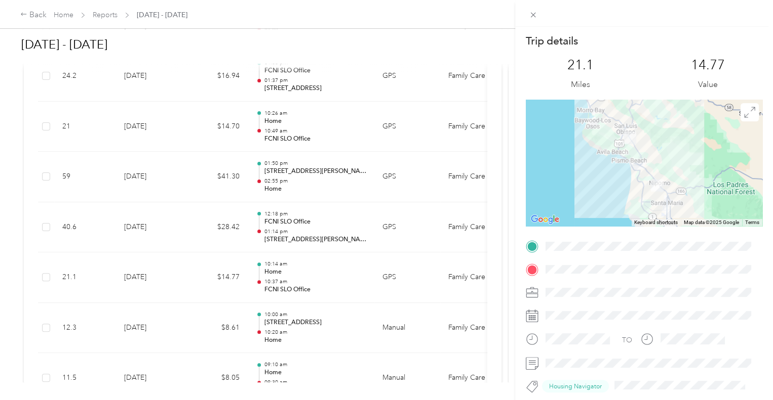
click at [328, 267] on div "Trip details This trip cannot be edited because it is either under review, appr…" at bounding box center [386, 200] width 773 height 400
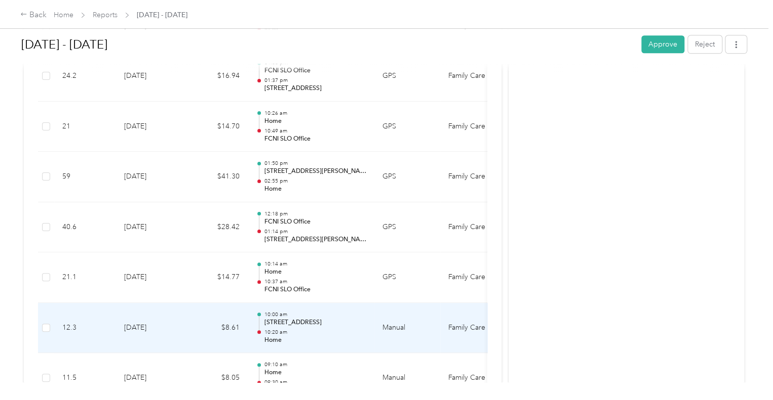
click at [347, 327] on div "10:00 am [STREET_ADDRESS] 10:20 am Home" at bounding box center [315, 328] width 102 height 34
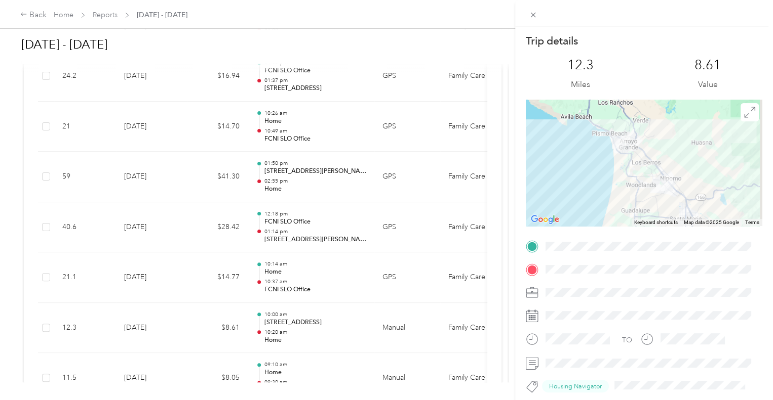
click at [334, 318] on div "Trip details This trip cannot be edited because it is either under review, appr…" at bounding box center [386, 200] width 773 height 400
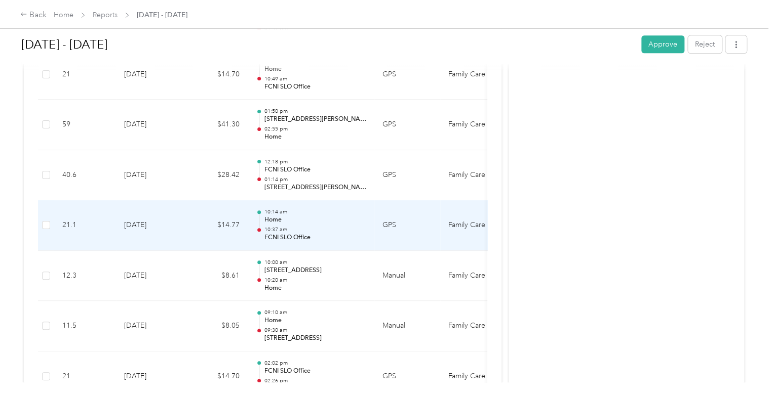
scroll to position [466, 0]
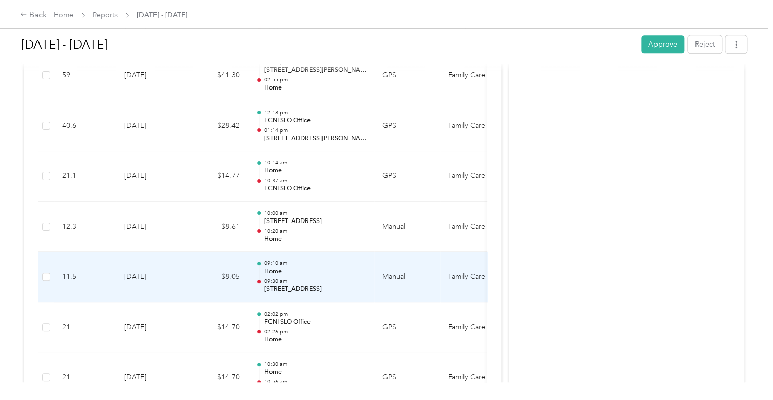
click at [318, 268] on p "Home" at bounding box center [315, 271] width 102 height 9
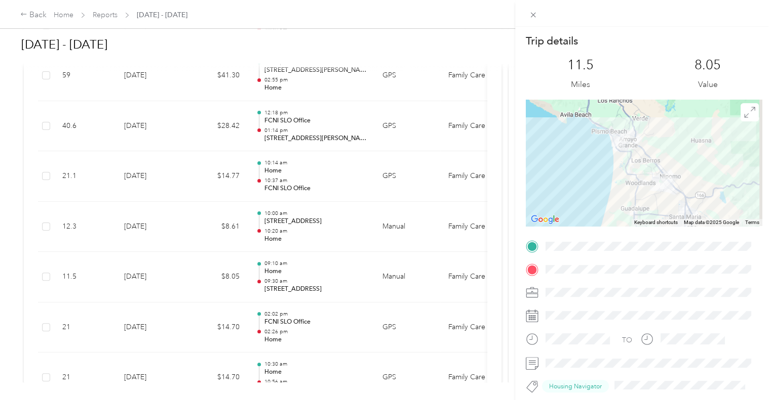
click at [318, 268] on div "Trip details This trip cannot be edited because it is either under review, appr…" at bounding box center [386, 200] width 773 height 400
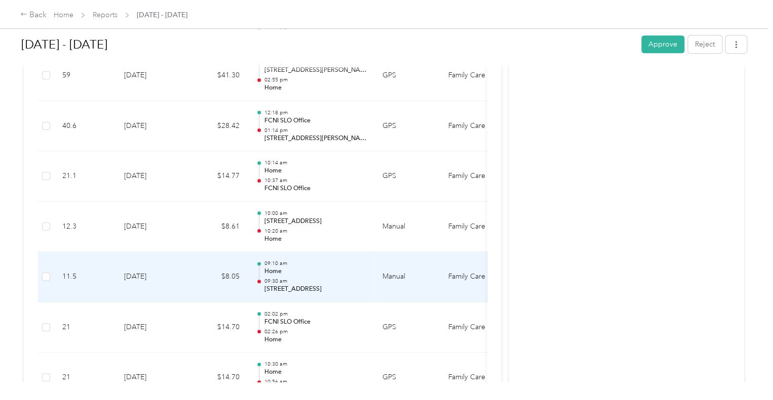
scroll to position [567, 0]
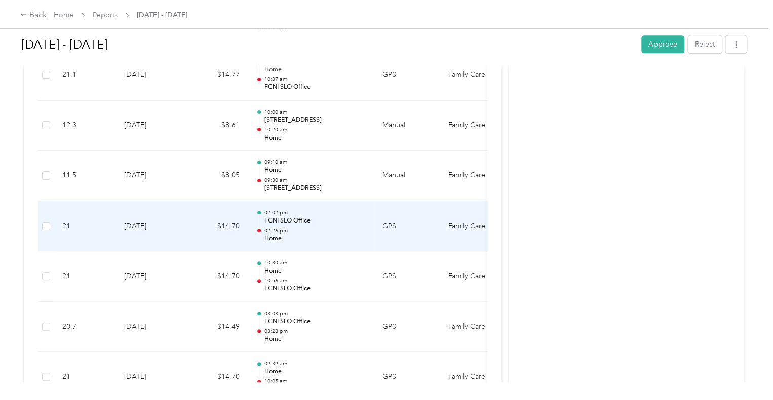
click at [330, 236] on p "Home" at bounding box center [315, 238] width 102 height 9
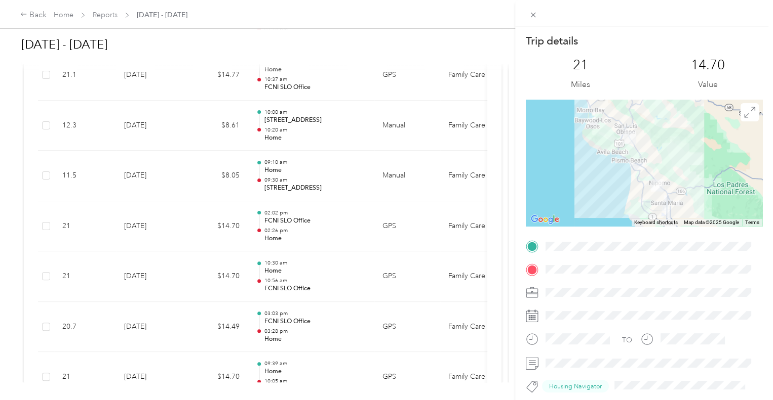
click at [329, 229] on div "Trip details This trip cannot be edited because it is either under review, appr…" at bounding box center [386, 200] width 773 height 400
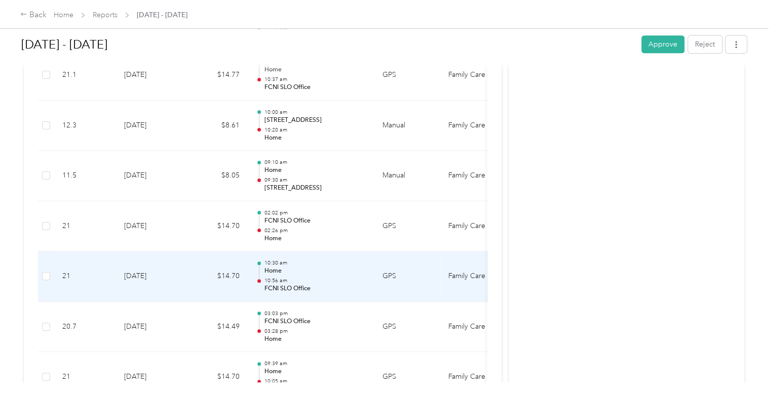
click at [326, 268] on p "Home" at bounding box center [315, 271] width 102 height 9
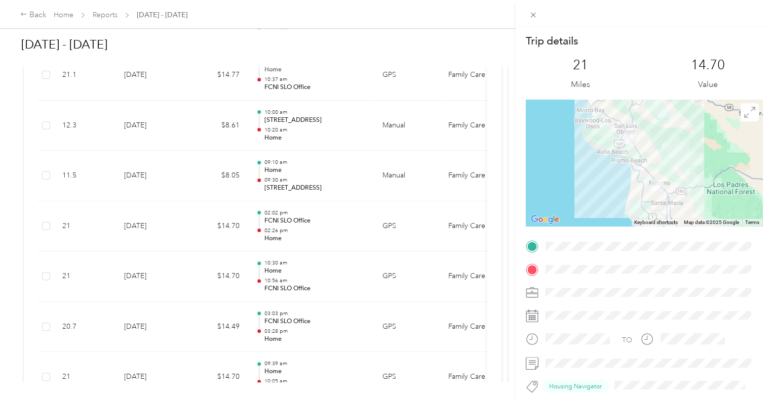
click at [326, 268] on div "Trip details This trip cannot be edited because it is either under review, appr…" at bounding box center [386, 200] width 773 height 400
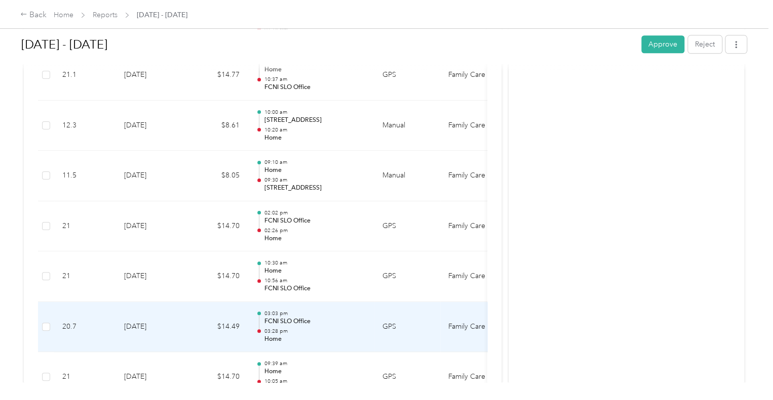
click at [325, 317] on p "FCNI SLO Office" at bounding box center [315, 321] width 102 height 9
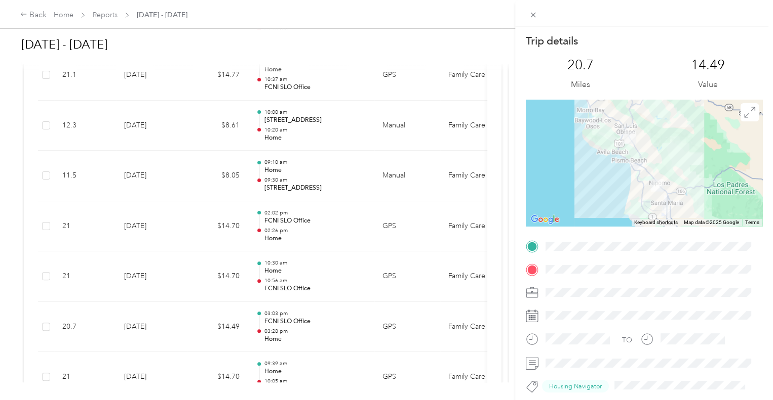
click at [325, 315] on div "Trip details This trip cannot be edited because it is either under review, appr…" at bounding box center [386, 200] width 773 height 400
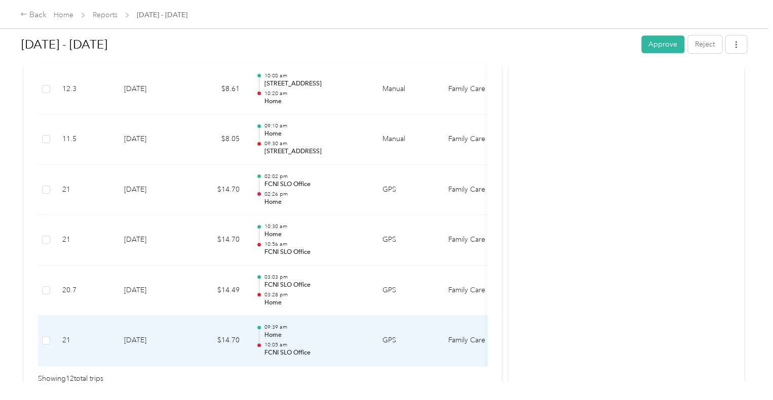
scroll to position [618, 0]
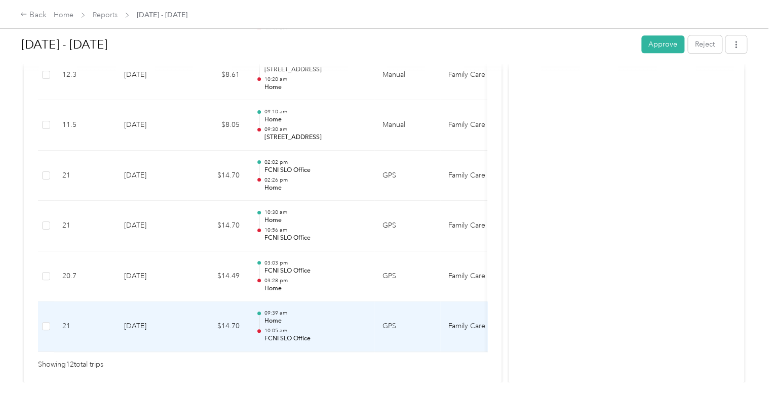
click at [315, 317] on p "Home" at bounding box center [315, 321] width 102 height 9
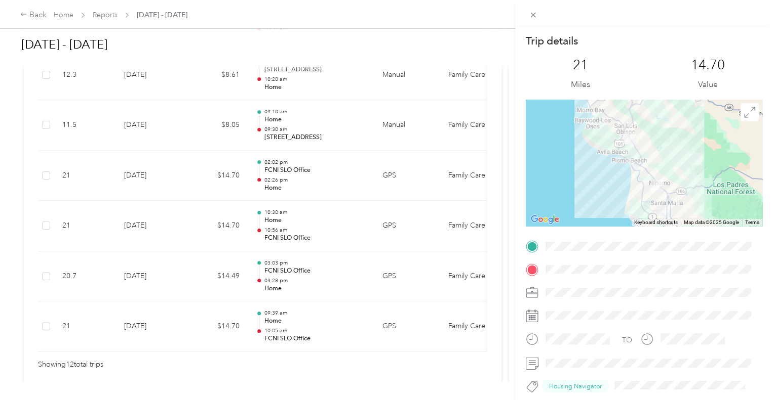
click at [315, 317] on div "Trip details This trip cannot be edited because it is either under review, appr…" at bounding box center [386, 200] width 773 height 400
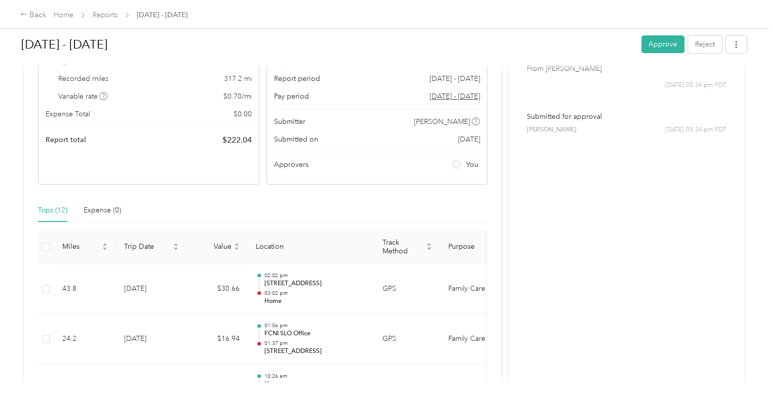
scroll to position [0, 0]
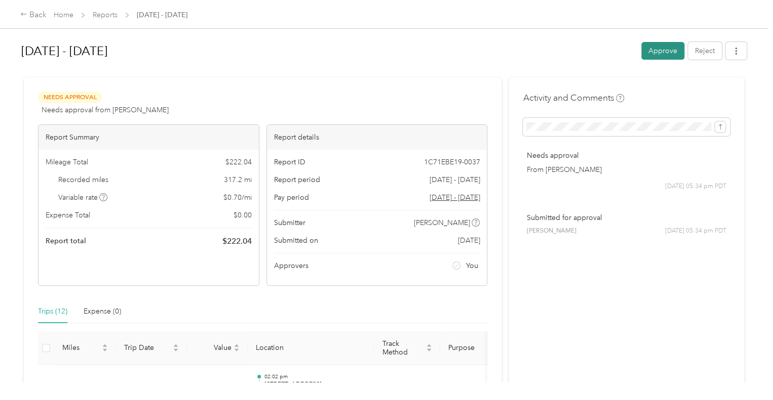
click at [656, 50] on button "Approve" at bounding box center [662, 51] width 43 height 18
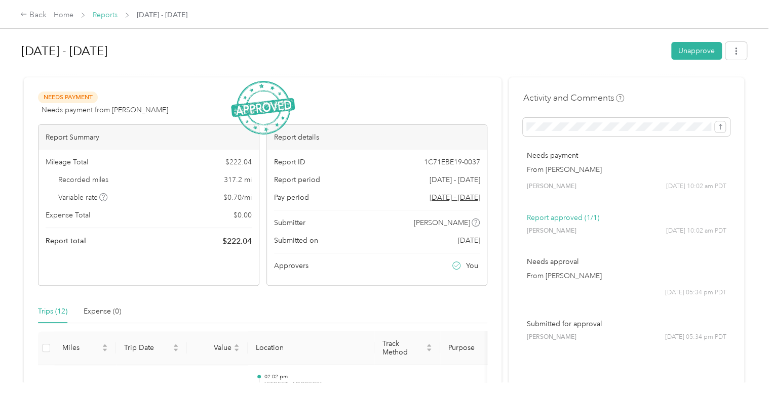
click at [112, 14] on link "Reports" at bounding box center [105, 15] width 25 height 9
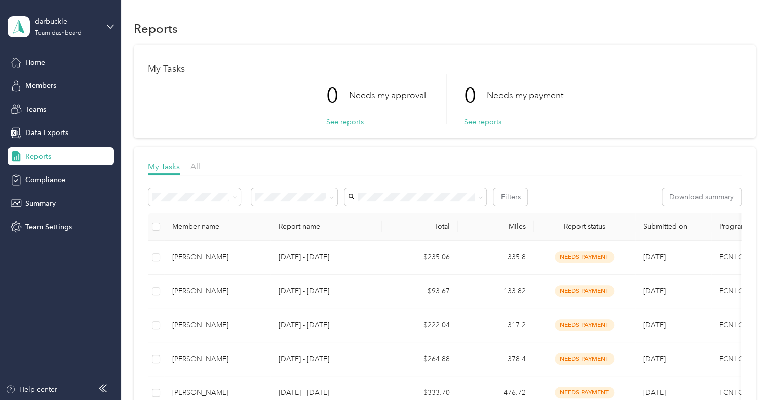
click at [51, 154] on div "Reports" at bounding box center [61, 156] width 106 height 18
click at [39, 161] on span "Reports" at bounding box center [38, 156] width 26 height 11
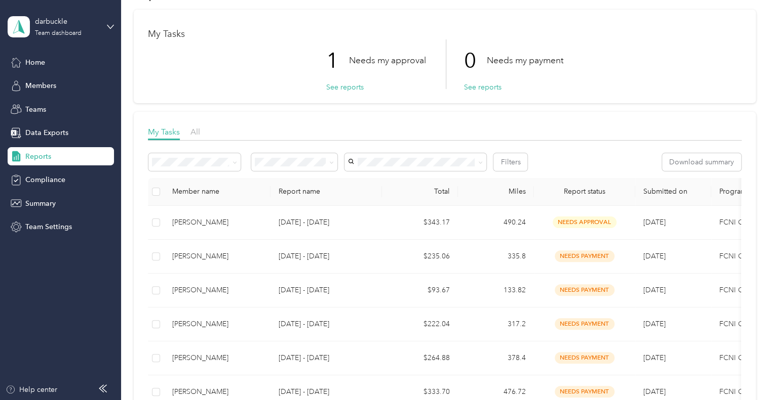
scroll to position [51, 0]
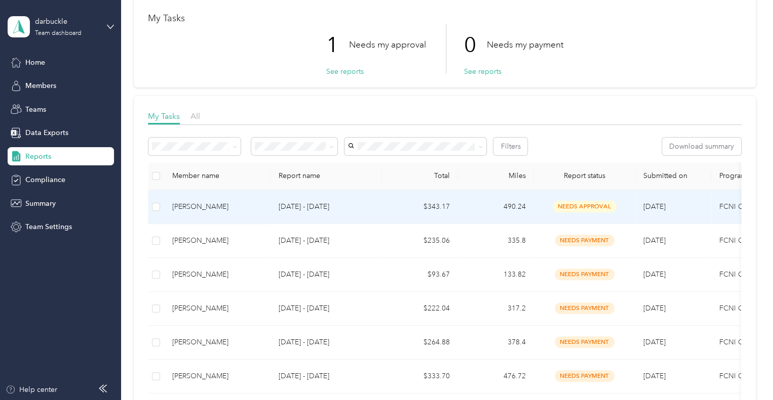
click at [367, 201] on p "[DATE] - [DATE]" at bounding box center [325, 206] width 95 height 11
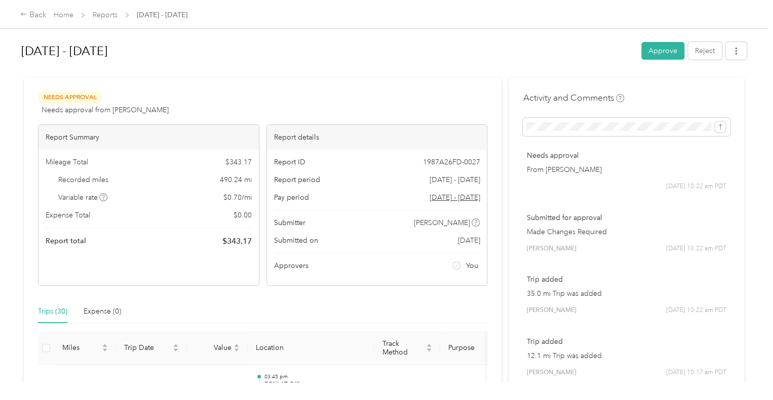
click at [652, 55] on button "Approve" at bounding box center [662, 51] width 43 height 18
